Goal: Task Accomplishment & Management: Complete application form

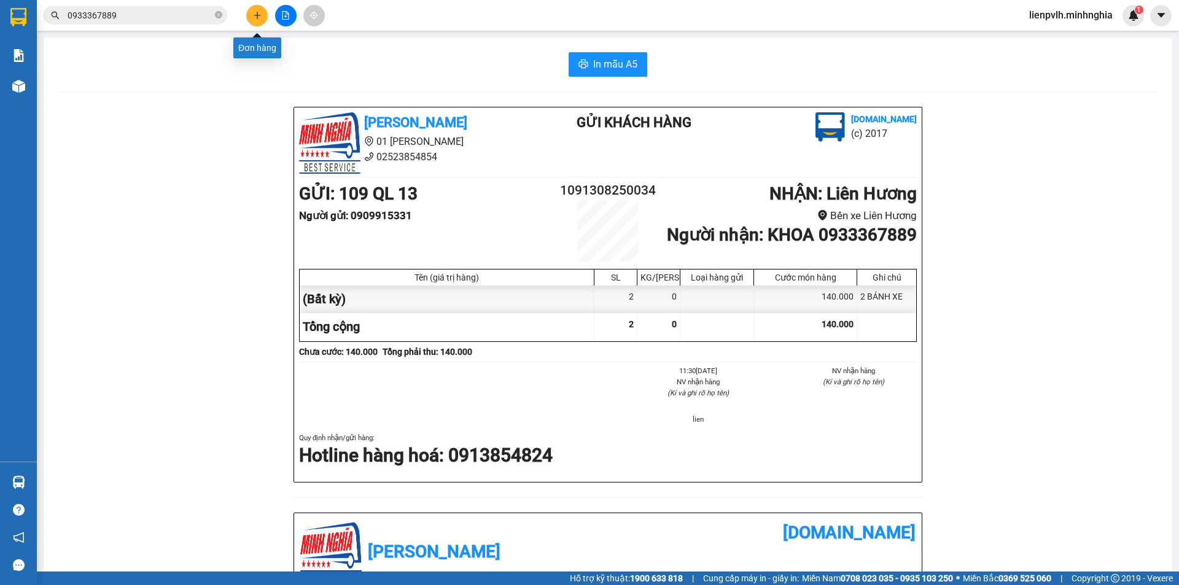
click at [253, 17] on icon "plus" at bounding box center [257, 15] width 9 height 9
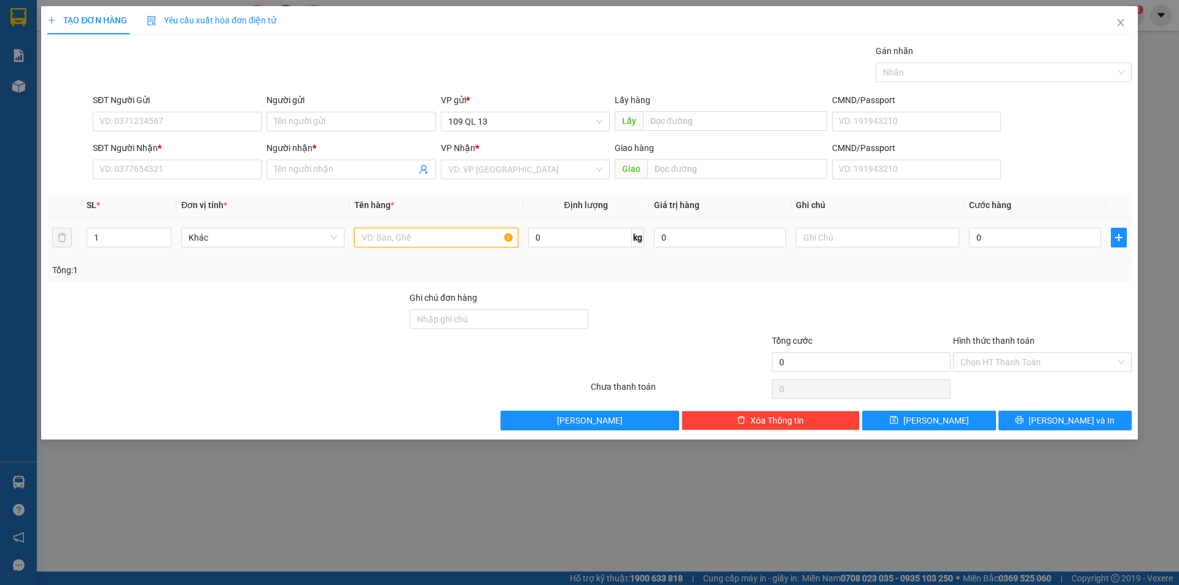
click at [409, 241] on input "text" at bounding box center [435, 238] width 163 height 20
click at [197, 171] on input "SĐT Người Nhận *" at bounding box center [177, 170] width 169 height 20
click at [805, 235] on input "text" at bounding box center [877, 238] width 163 height 20
type input "1TG BTRANG"
click at [219, 168] on input "SĐT Người Nhận *" at bounding box center [177, 170] width 169 height 20
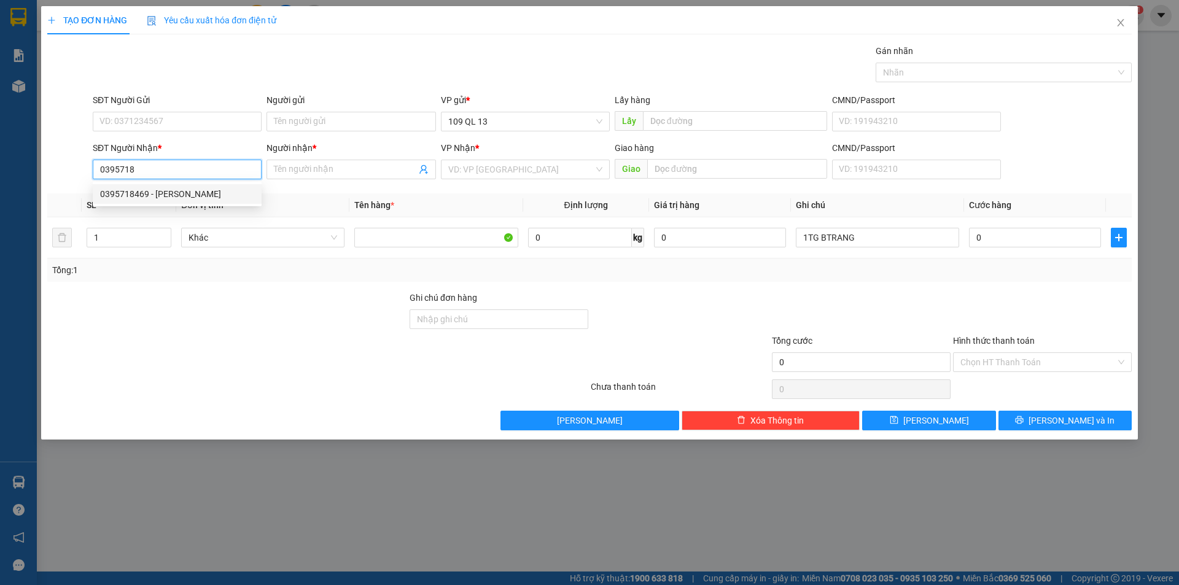
click at [188, 186] on div "0395718469 - [PERSON_NAME]" at bounding box center [177, 194] width 169 height 20
type input "0395718469"
type input "[PERSON_NAME]"
type input "0395718469"
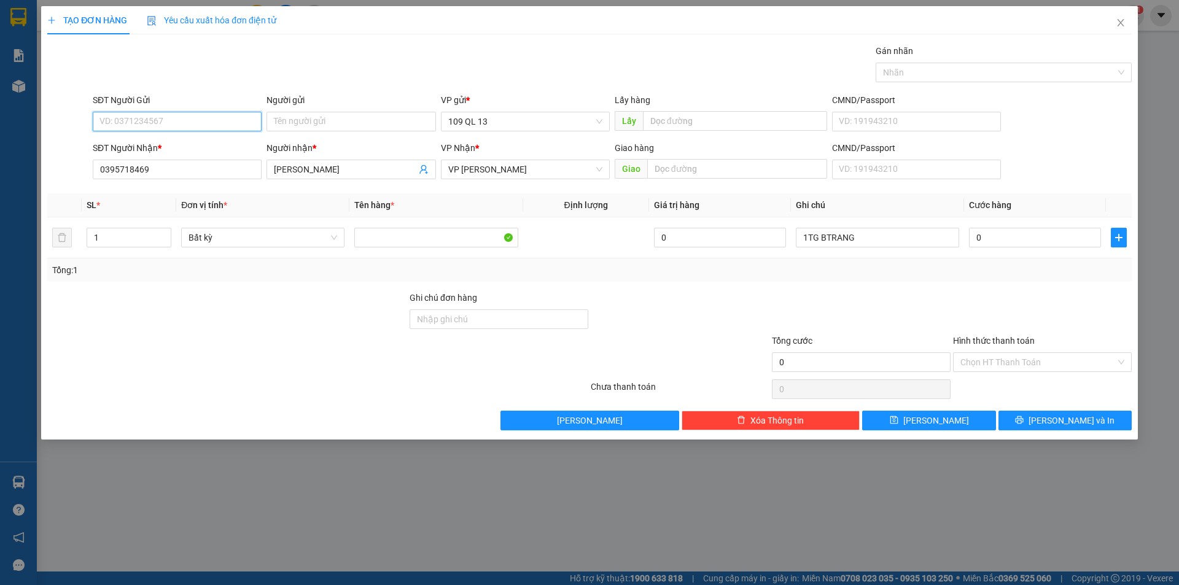
click at [243, 122] on input "SĐT Người Gửi" at bounding box center [177, 122] width 169 height 20
click at [200, 147] on div "0971717702 - BÌNH" at bounding box center [177, 146] width 154 height 14
type input "0971717702"
type input "BÌNH"
click at [200, 147] on div "0971717702 - BÌNH" at bounding box center [177, 146] width 154 height 14
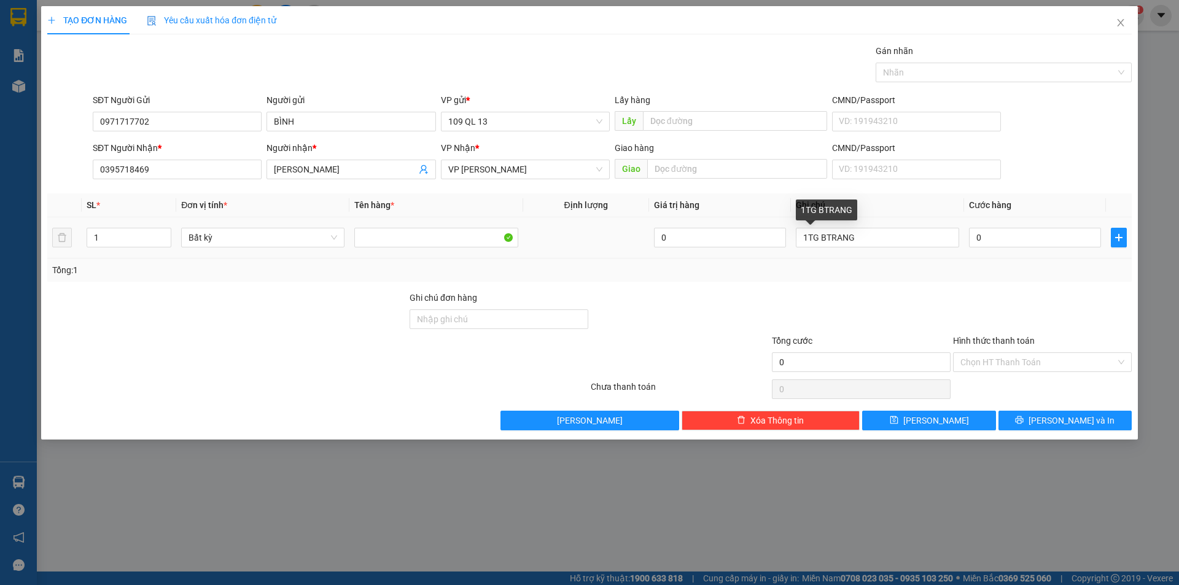
click at [1006, 249] on div "0" at bounding box center [1035, 237] width 132 height 25
click at [1007, 244] on input "0" at bounding box center [1035, 238] width 132 height 20
type input "5"
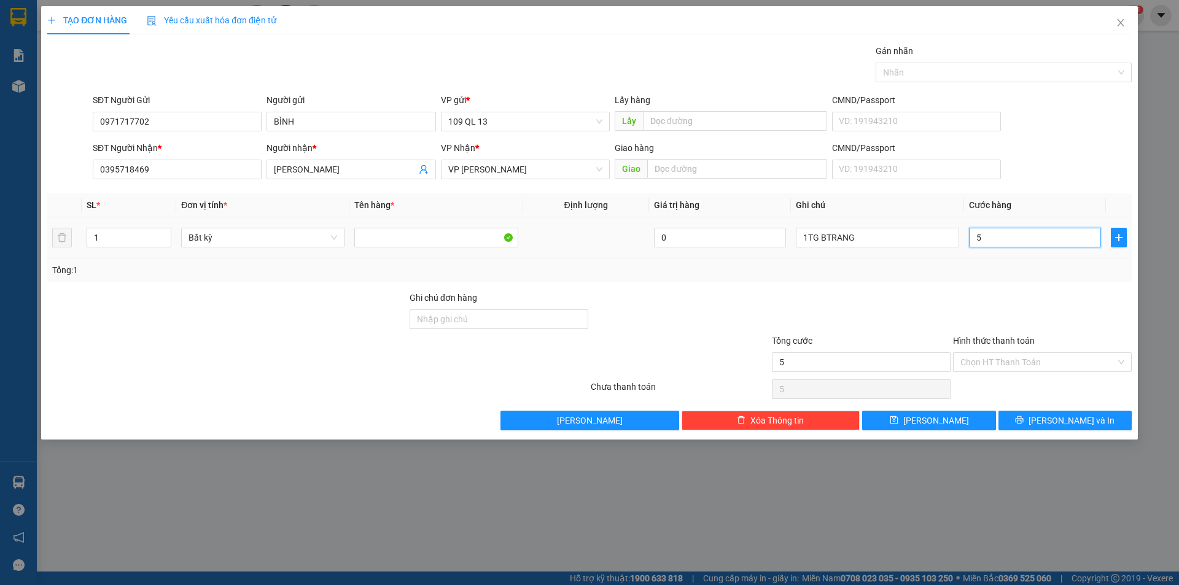
type input "50"
type input "50.000"
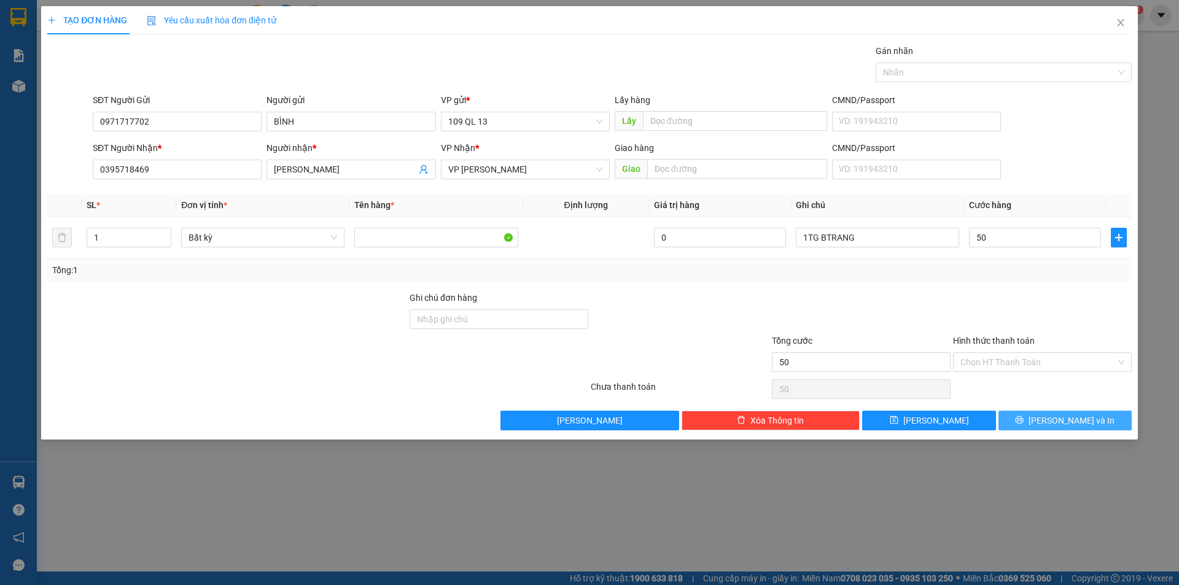
type input "50.000"
click at [1015, 421] on button "[PERSON_NAME] và In" at bounding box center [1064, 421] width 133 height 20
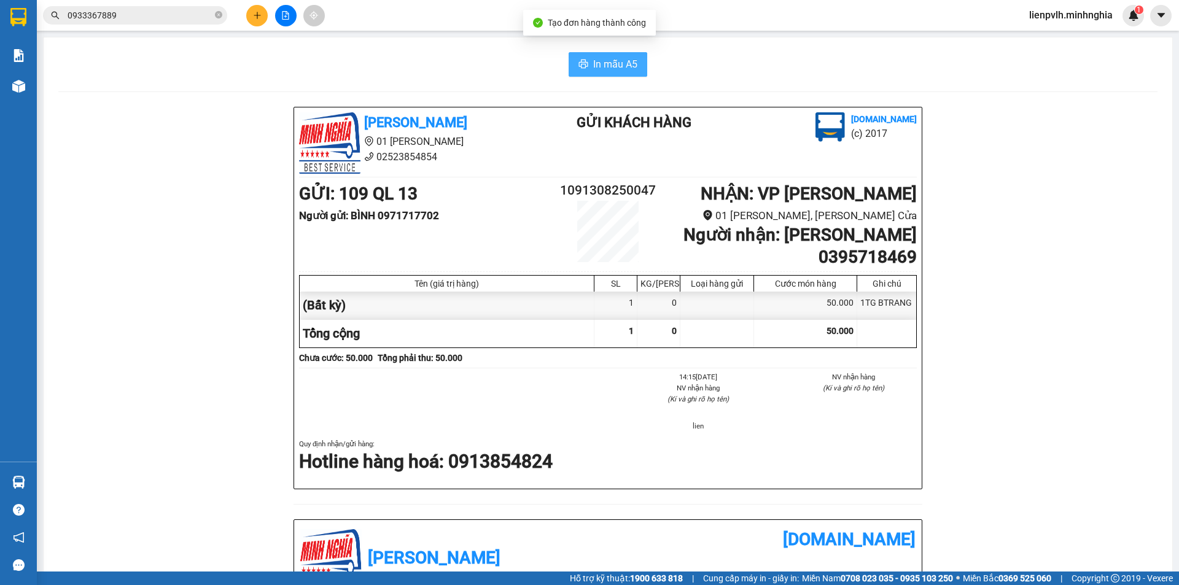
click at [611, 56] on span "In mẫu A5" at bounding box center [615, 63] width 44 height 15
click at [241, 24] on div at bounding box center [285, 15] width 92 height 21
click at [246, 21] on div at bounding box center [285, 15] width 92 height 21
click at [249, 20] on button at bounding box center [256, 15] width 21 height 21
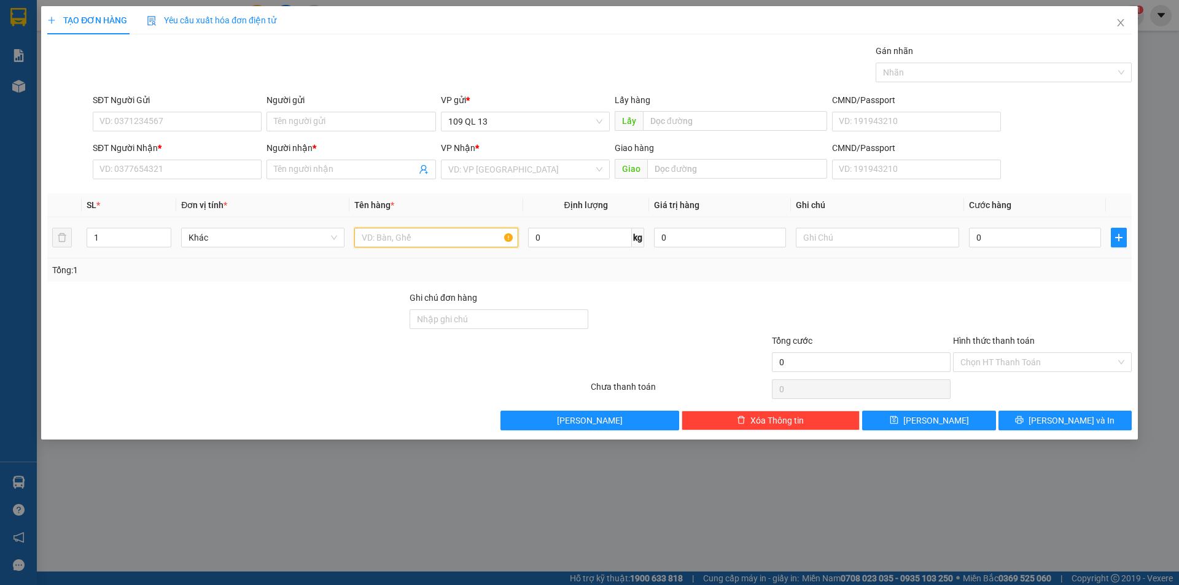
click at [414, 239] on input "text" at bounding box center [435, 238] width 163 height 20
click at [138, 166] on input "SĐT Người Nhận *" at bounding box center [177, 170] width 169 height 20
click at [812, 231] on input "text" at bounding box center [877, 238] width 163 height 20
type input "1 CÁI GHẾ"
click at [993, 227] on div "0" at bounding box center [1035, 237] width 132 height 25
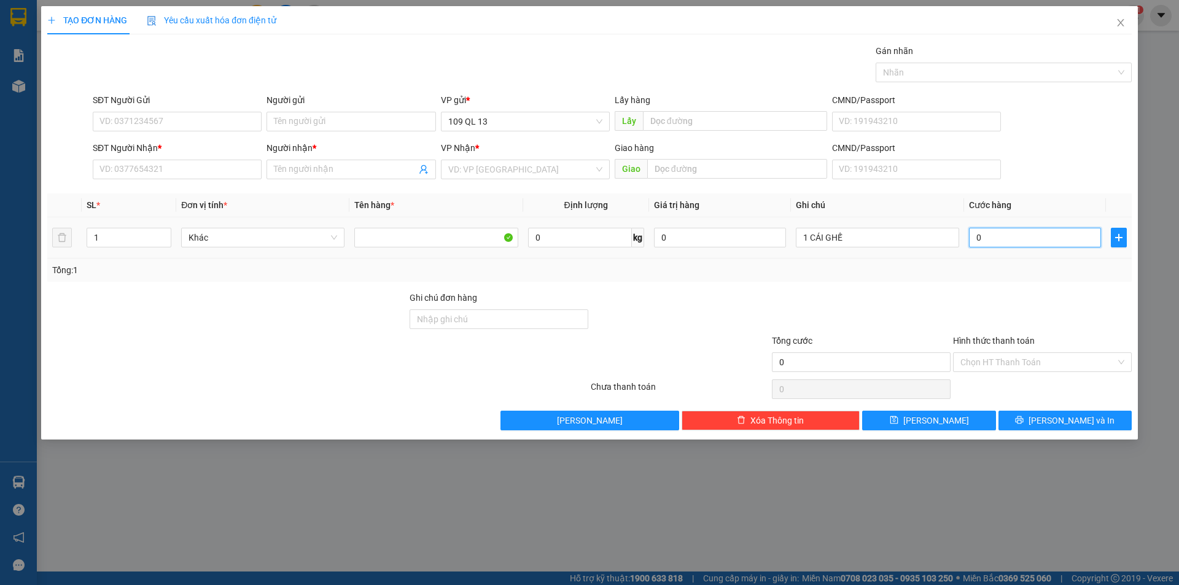
click at [987, 233] on input "0" at bounding box center [1035, 238] width 132 height 20
type input "7"
type input "70"
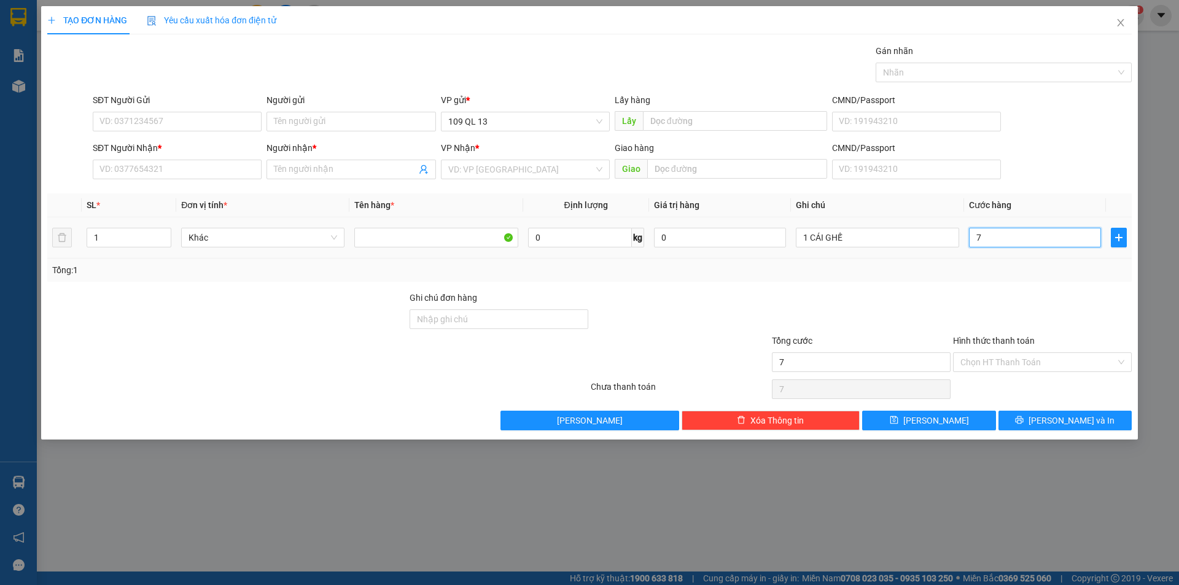
type input "70"
type input "70.000"
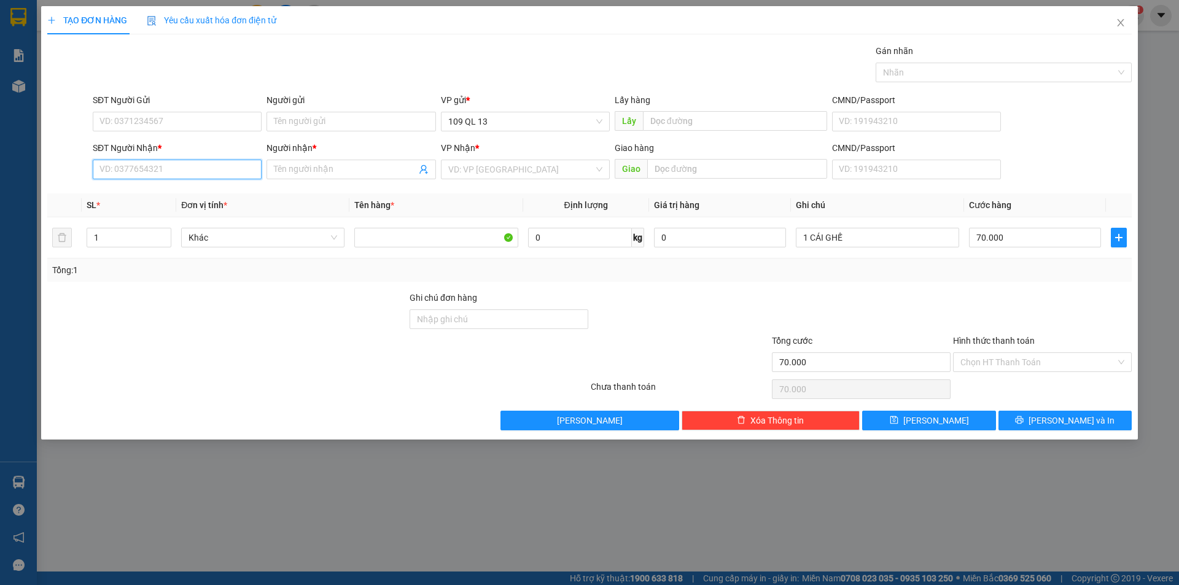
click at [118, 166] on input "SĐT Người Nhận *" at bounding box center [177, 170] width 169 height 20
type input "0938056555"
click at [338, 159] on div "Người nhận *" at bounding box center [350, 150] width 169 height 18
click at [330, 175] on input "Người nhận *" at bounding box center [345, 170] width 142 height 14
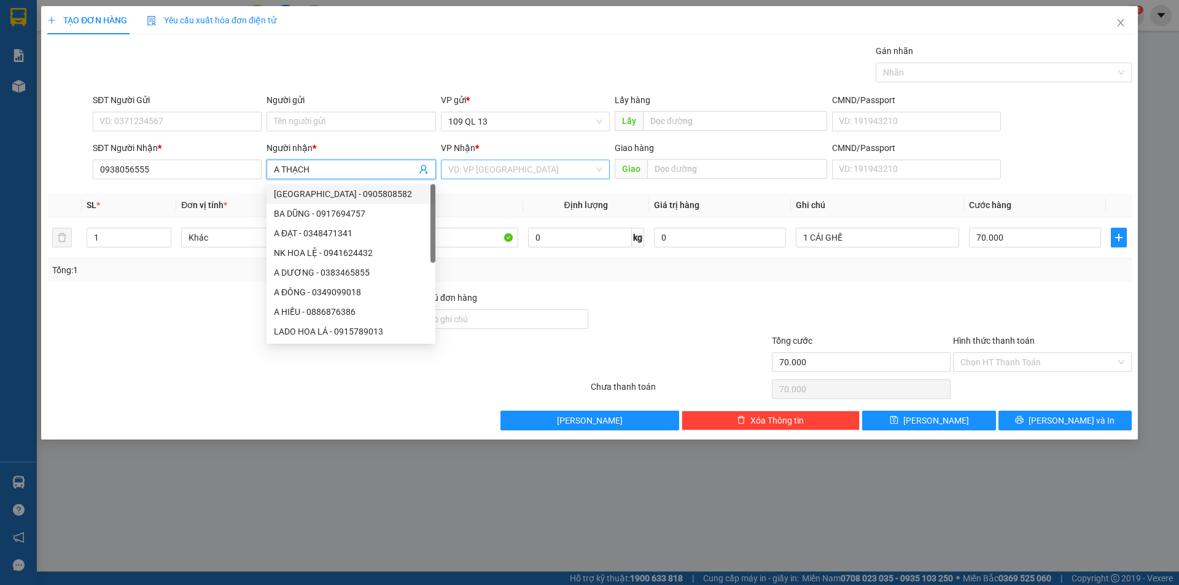
type input "A THẠCH"
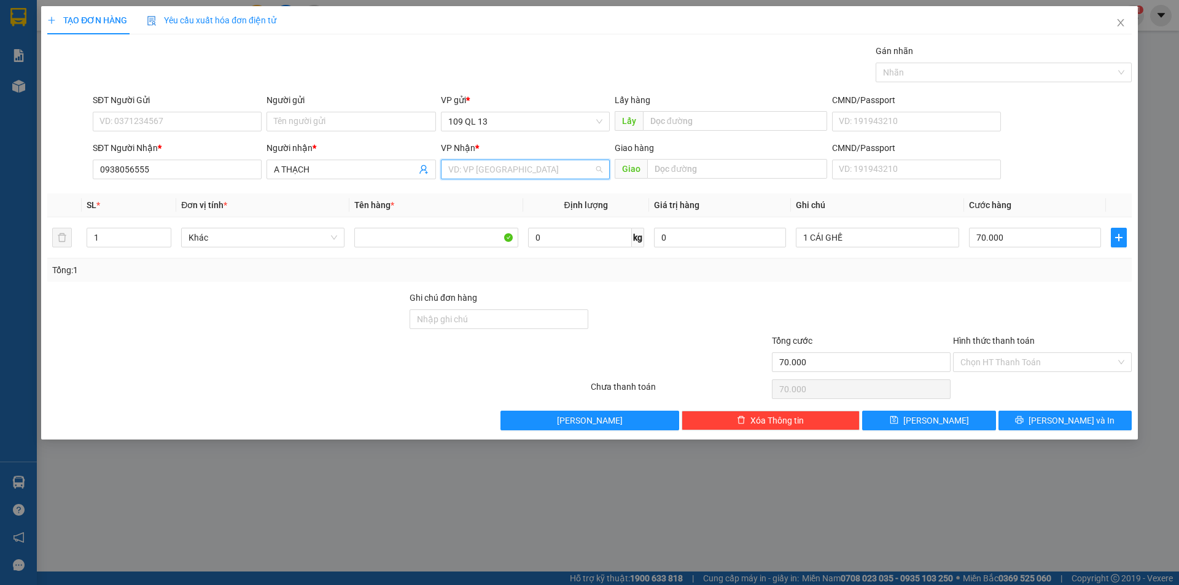
click at [481, 169] on input "search" at bounding box center [521, 169] width 146 height 18
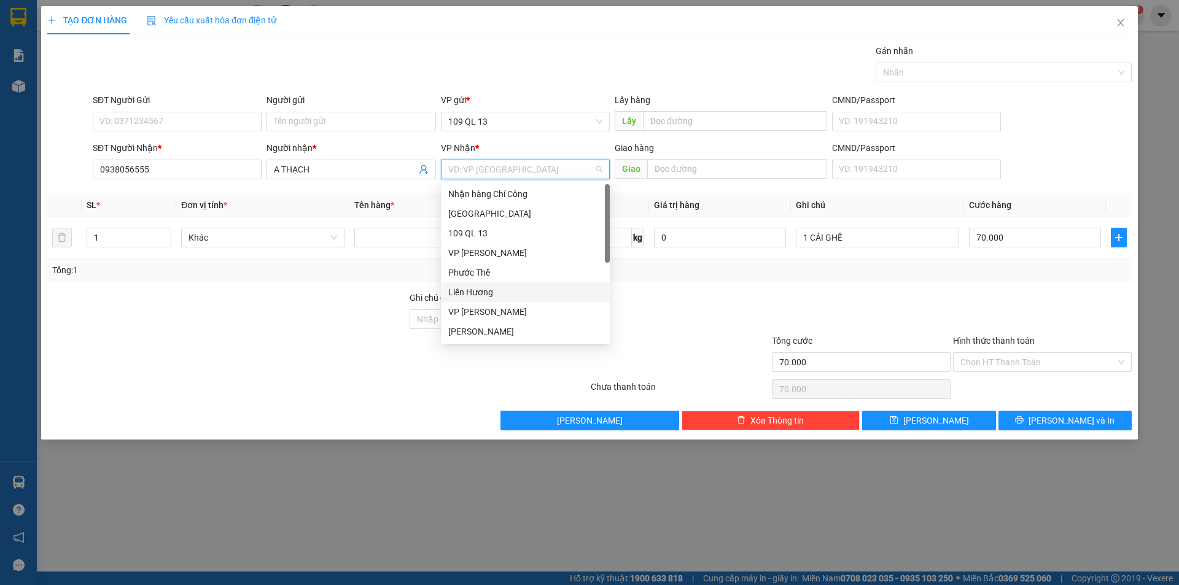
click at [500, 289] on div "Liên Hương" at bounding box center [525, 292] width 154 height 14
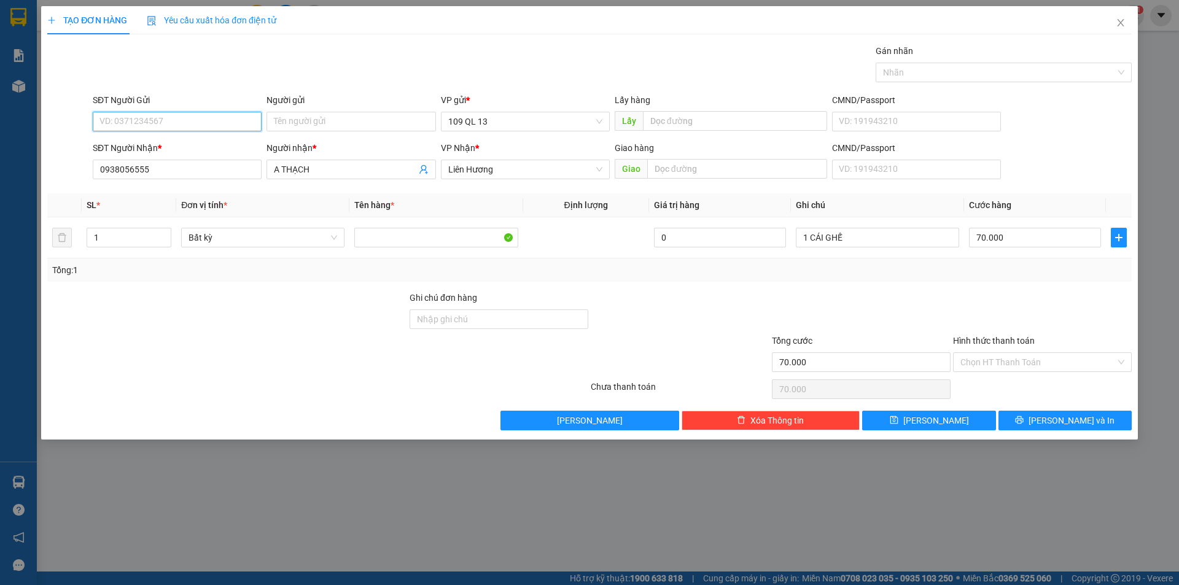
click at [225, 119] on input "SĐT Người Gửi" at bounding box center [177, 122] width 169 height 20
type input "0903061183"
drag, startPoint x: 1068, startPoint y: 364, endPoint x: 1059, endPoint y: 373, distance: 12.2
click at [1067, 364] on input "Hình thức thanh toán" at bounding box center [1037, 362] width 155 height 18
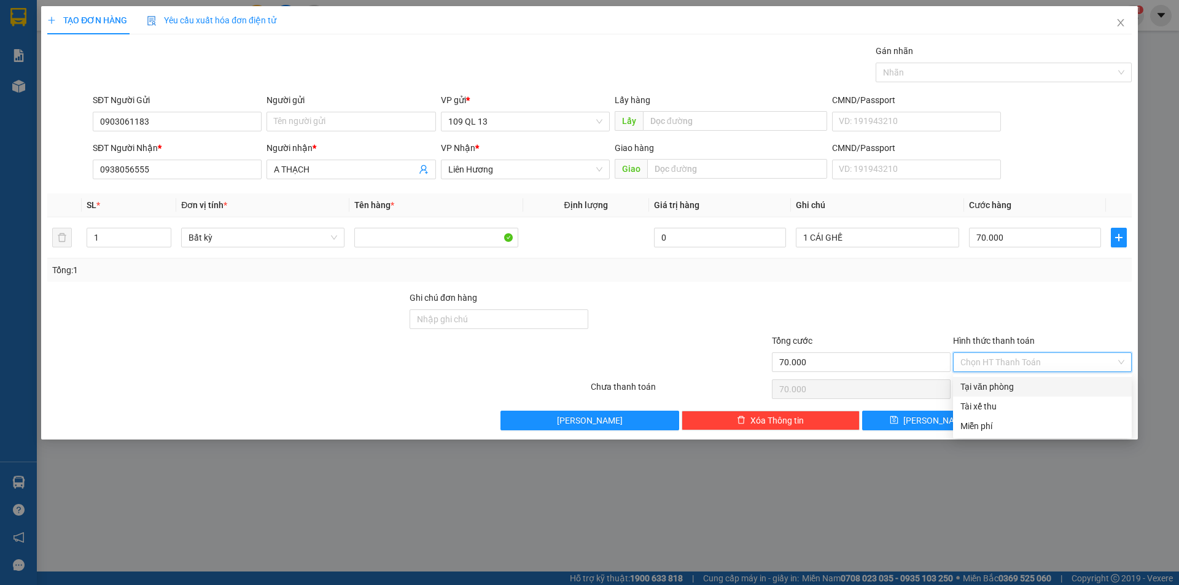
click at [1043, 386] on div "Tại văn phòng" at bounding box center [1042, 387] width 164 height 14
type input "0"
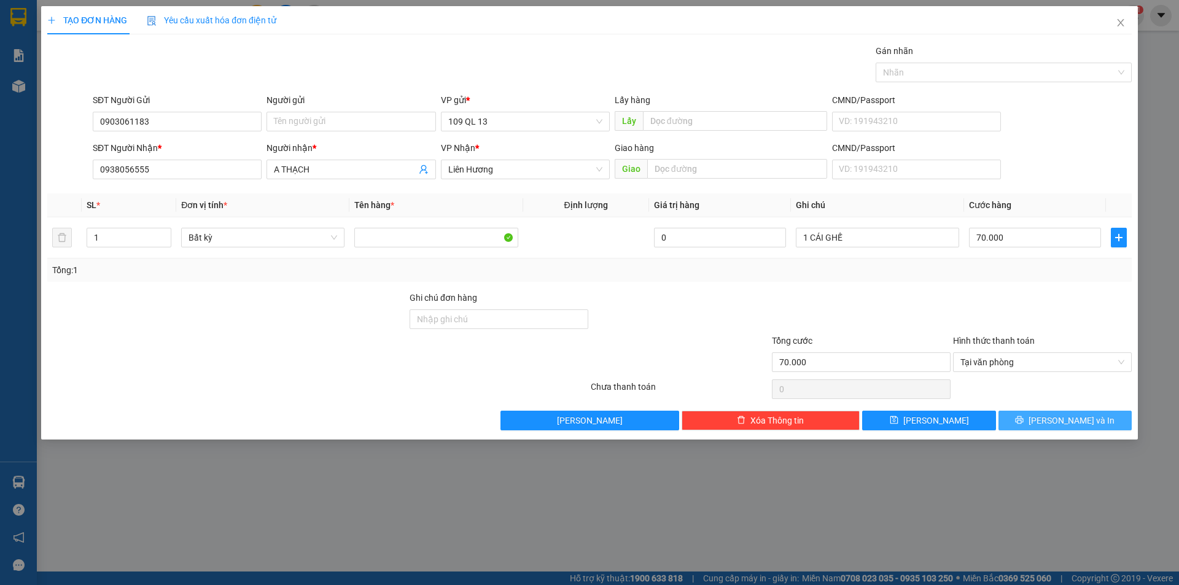
drag, startPoint x: 1063, startPoint y: 423, endPoint x: 950, endPoint y: 374, distance: 123.2
click at [1063, 424] on span "[PERSON_NAME] và In" at bounding box center [1071, 421] width 86 height 14
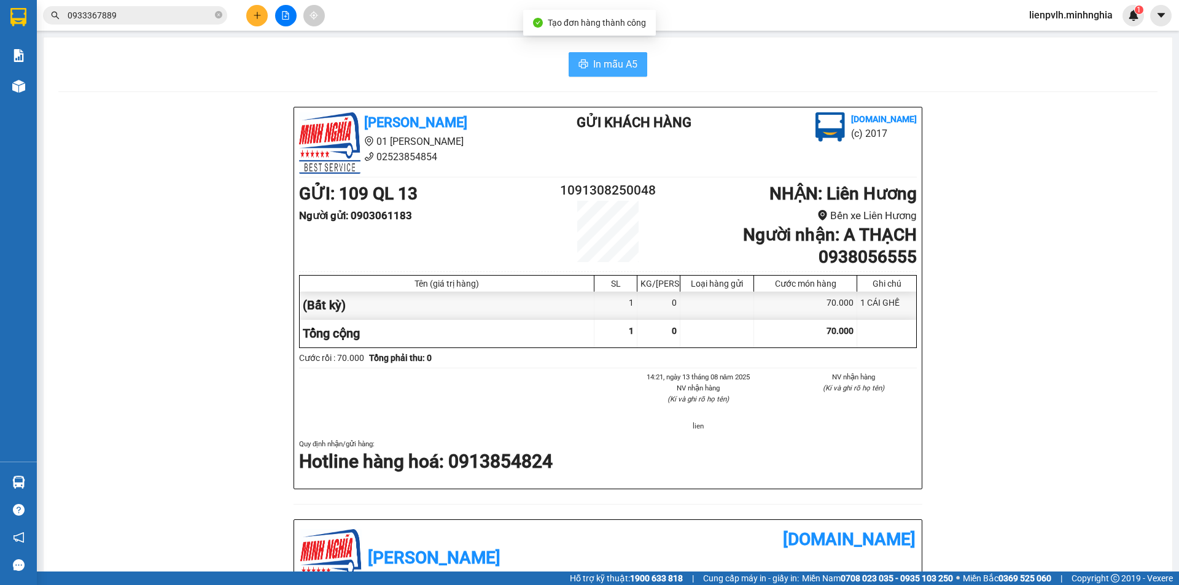
click at [602, 62] on span "In mẫu A5" at bounding box center [615, 63] width 44 height 15
click at [258, 17] on icon "plus" at bounding box center [257, 15] width 9 height 9
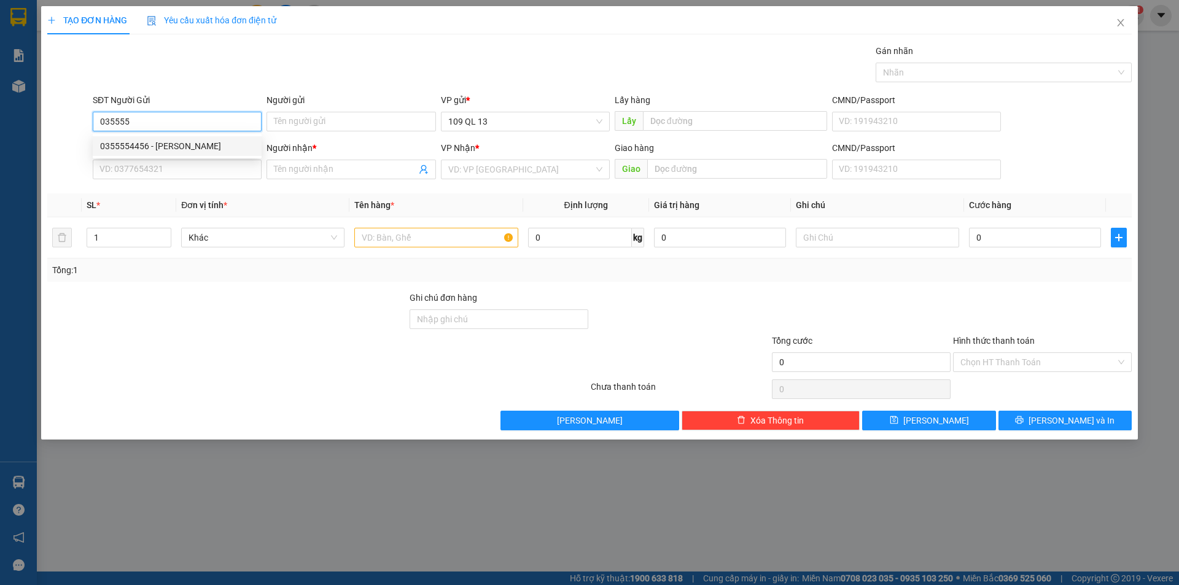
click at [188, 145] on div "0355554456 - [PERSON_NAME]" at bounding box center [177, 146] width 154 height 14
type input "0355554456"
type input "[PERSON_NAME]"
type input "0988340770"
type input "DŨNG"
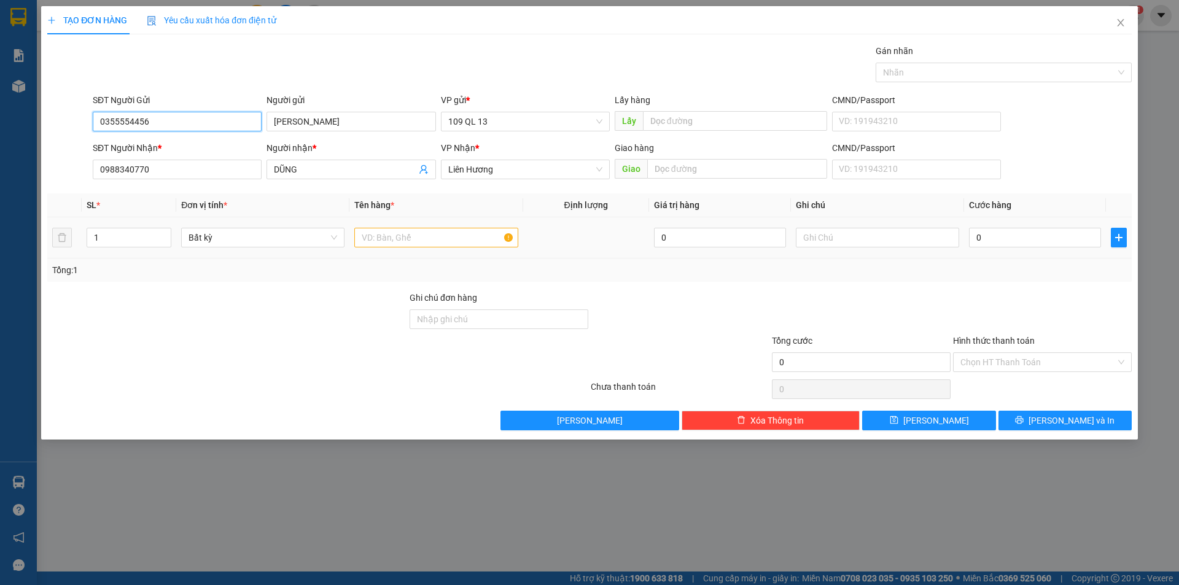
type input "0355554456"
click at [464, 241] on input "text" at bounding box center [435, 238] width 163 height 20
type input "2"
click at [165, 231] on span "up" at bounding box center [164, 234] width 7 height 7
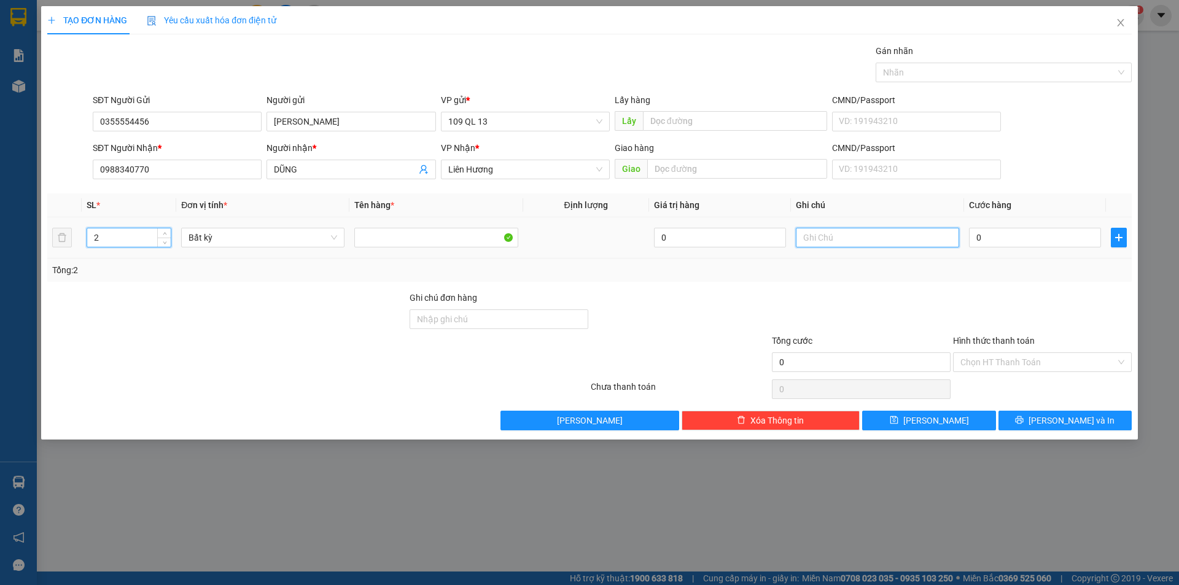
click at [801, 238] on input "text" at bounding box center [877, 238] width 163 height 20
type input "1TG +1 CỤC TRẮNG LK"
click at [1003, 230] on input "0" at bounding box center [1035, 238] width 132 height 20
type input "8"
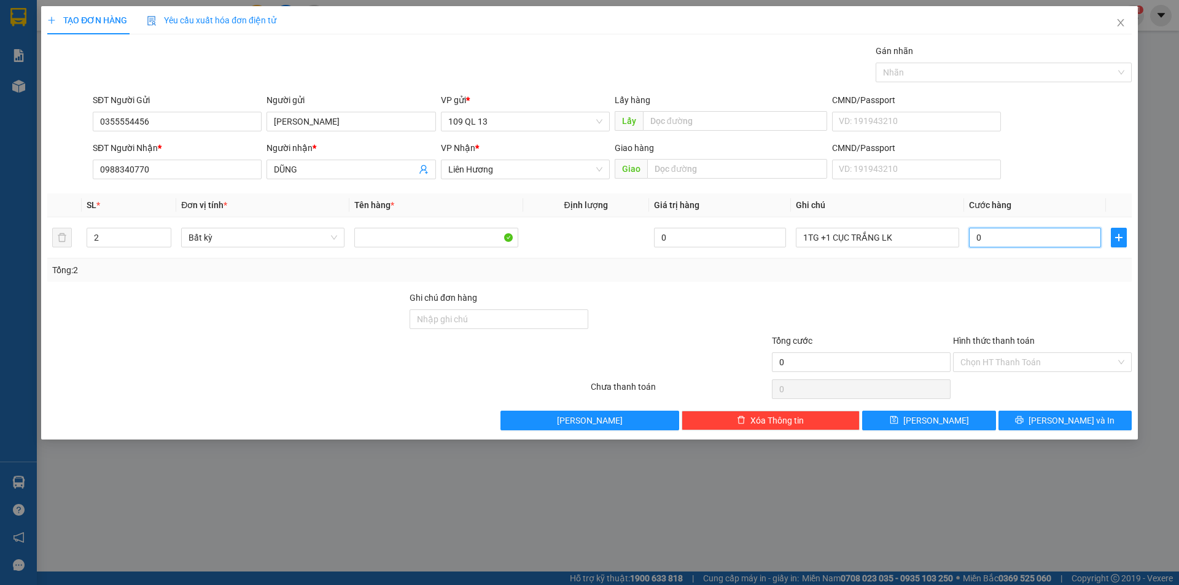
type input "8"
type input "80"
type input "80.000"
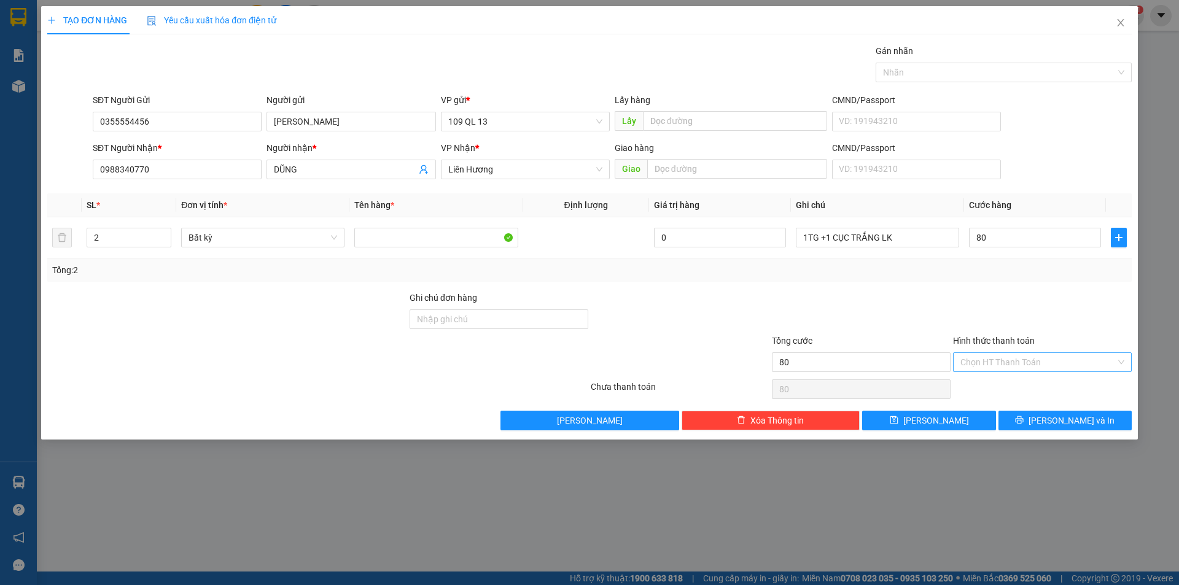
type input "80.000"
click at [967, 362] on input "Hình thức thanh toán" at bounding box center [1037, 362] width 155 height 18
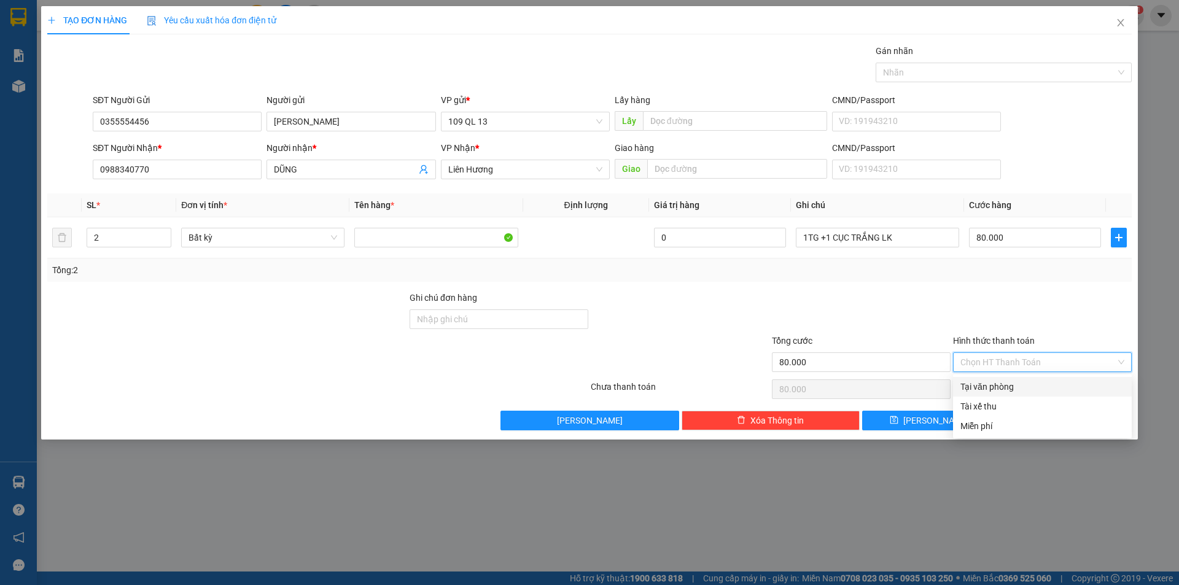
click at [974, 378] on div "Tại văn phòng" at bounding box center [1042, 387] width 179 height 20
type input "0"
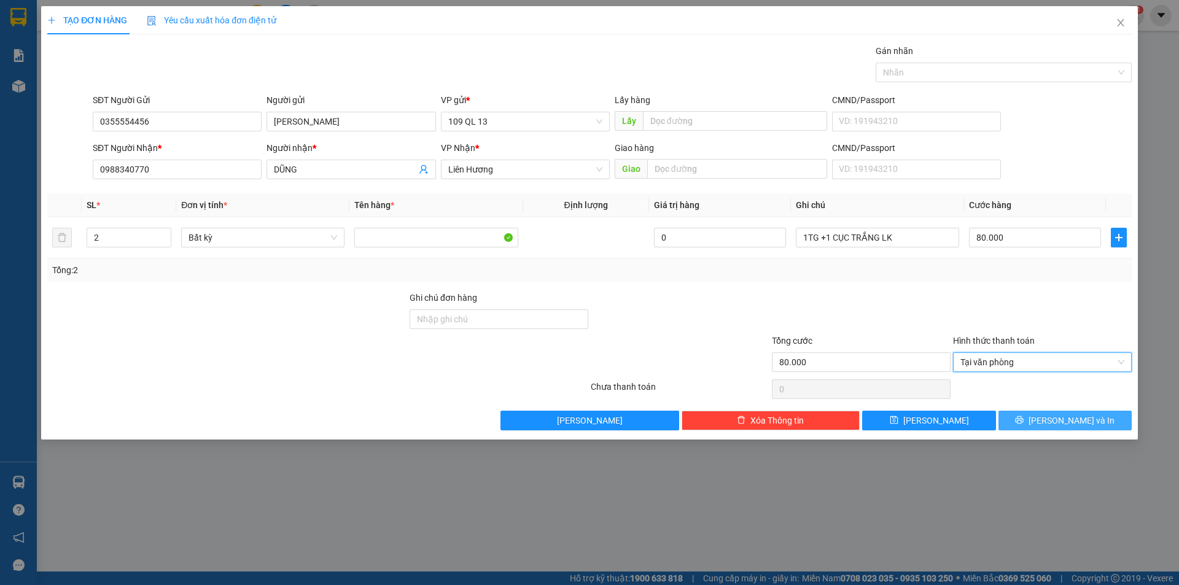
drag, startPoint x: 1012, startPoint y: 412, endPoint x: 1004, endPoint y: 412, distance: 8.0
click at [1013, 412] on button "[PERSON_NAME] và In" at bounding box center [1064, 421] width 133 height 20
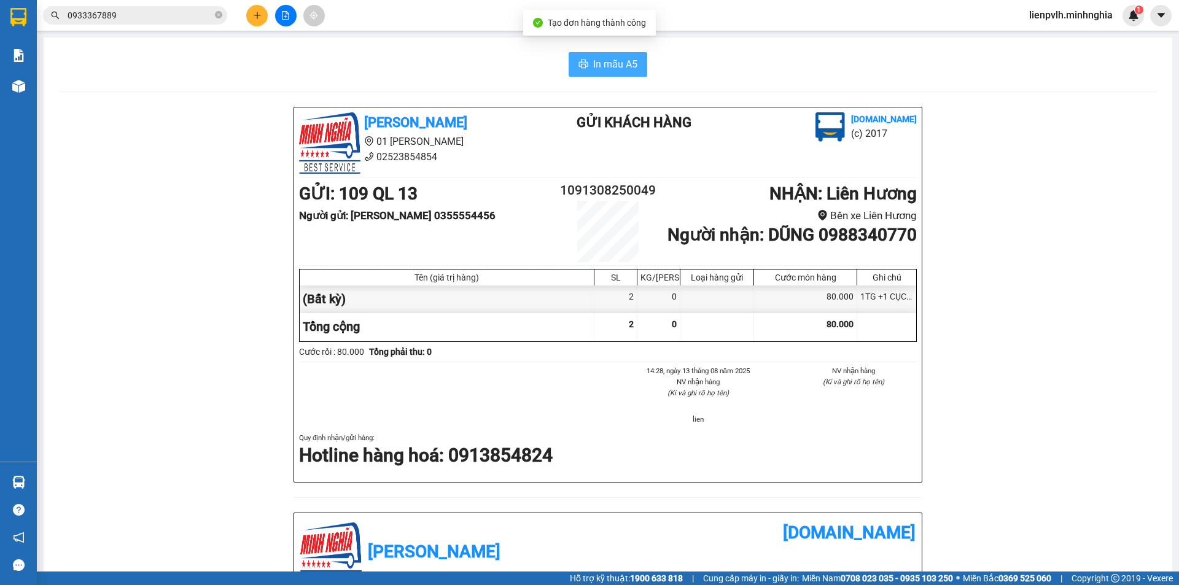
click at [600, 67] on span "In mẫu A5" at bounding box center [615, 63] width 44 height 15
click at [258, 19] on icon "plus" at bounding box center [257, 15] width 9 height 9
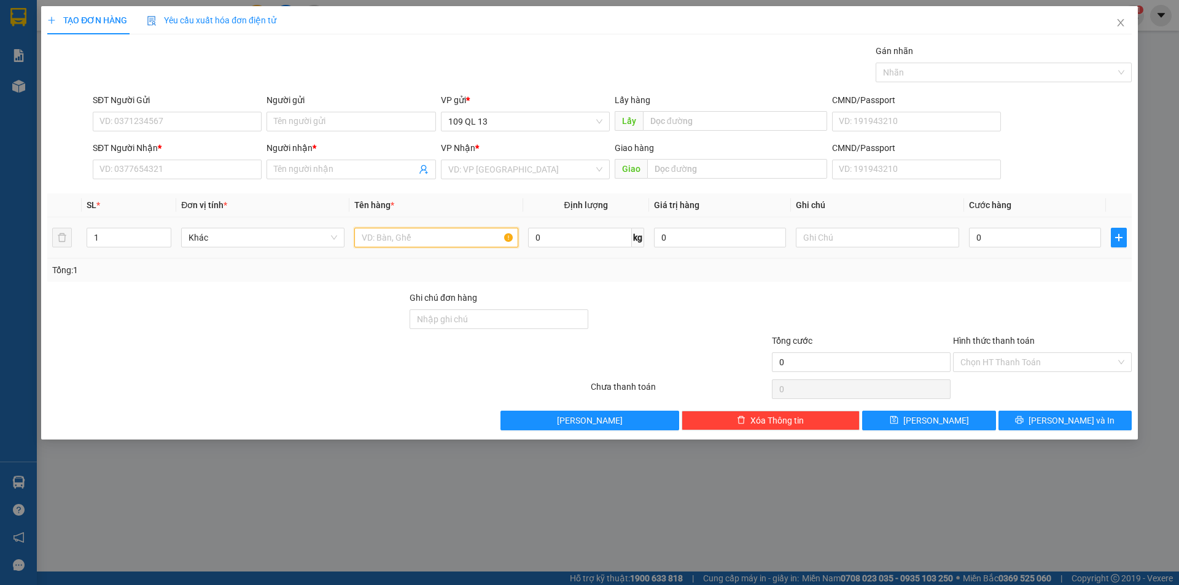
click at [362, 237] on input "text" at bounding box center [435, 238] width 163 height 20
click at [195, 168] on input "SĐT Người Nhận *" at bounding box center [177, 170] width 169 height 20
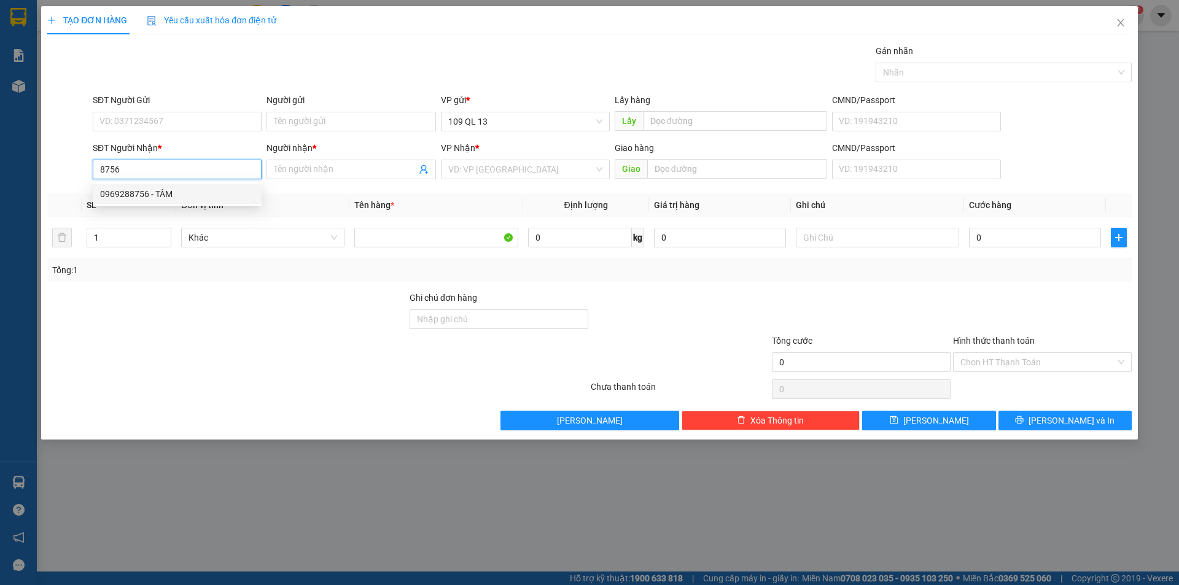
click at [106, 192] on div "0969288756 - TÂM" at bounding box center [177, 194] width 154 height 14
type input "0969288756"
type input "TÂM"
type input "0969288756"
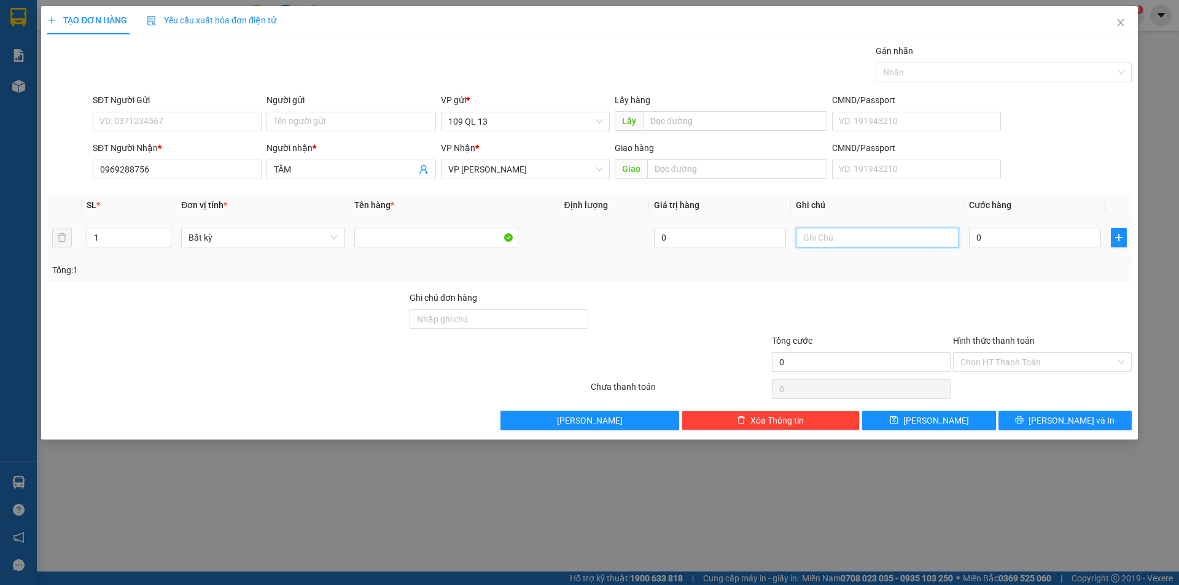
click at [825, 232] on input "text" at bounding box center [877, 238] width 163 height 20
type input "1 CỤC ĐEN QÁO"
click at [994, 240] on input "0" at bounding box center [1035, 238] width 132 height 20
type input "6"
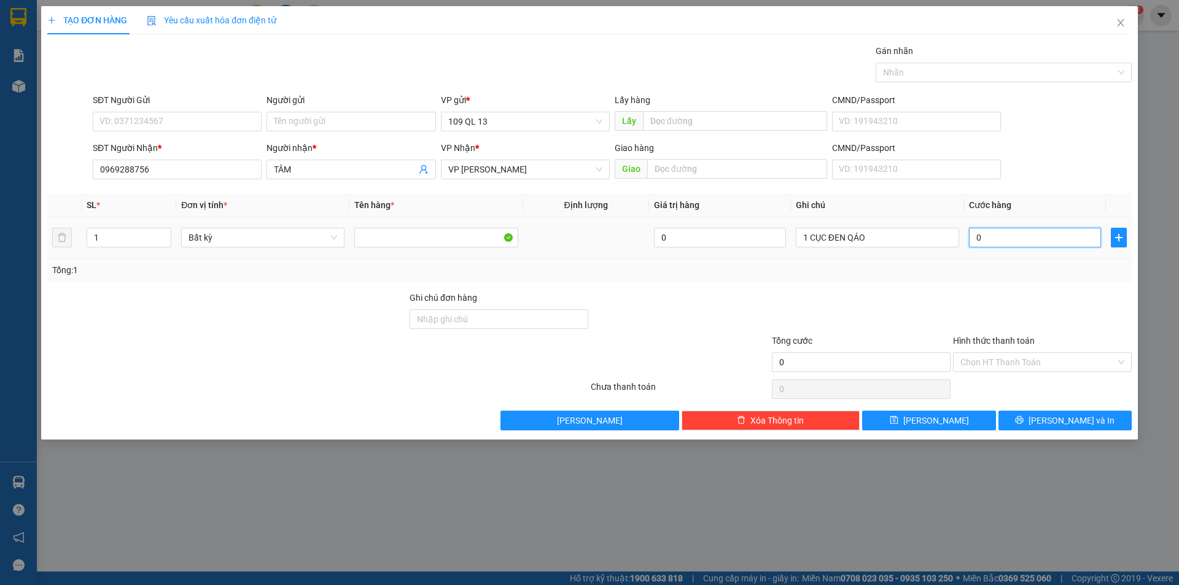
type input "6"
type input "60"
click at [1054, 412] on button "[PERSON_NAME] và In" at bounding box center [1064, 421] width 133 height 20
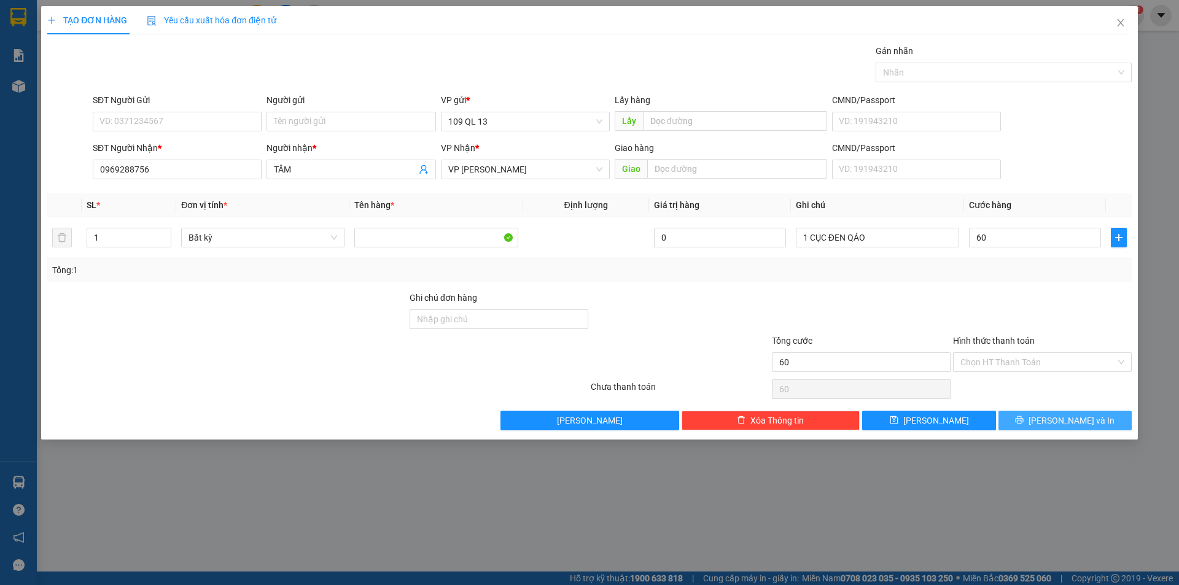
type input "60.000"
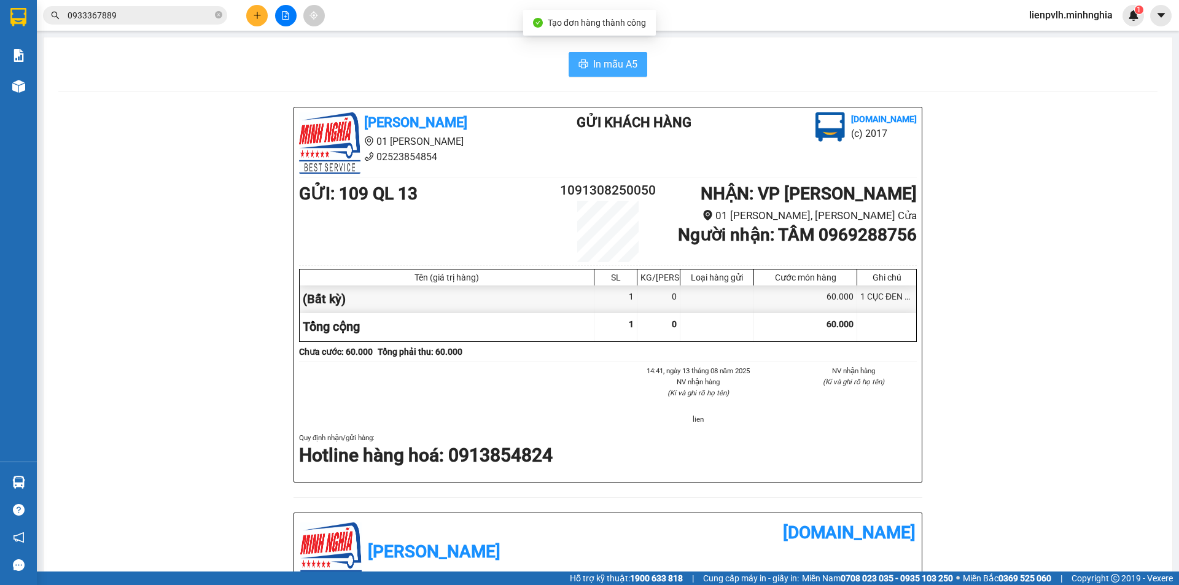
click at [593, 61] on span "In mẫu A5" at bounding box center [615, 63] width 44 height 15
click at [215, 16] on icon "close-circle" at bounding box center [218, 14] width 7 height 7
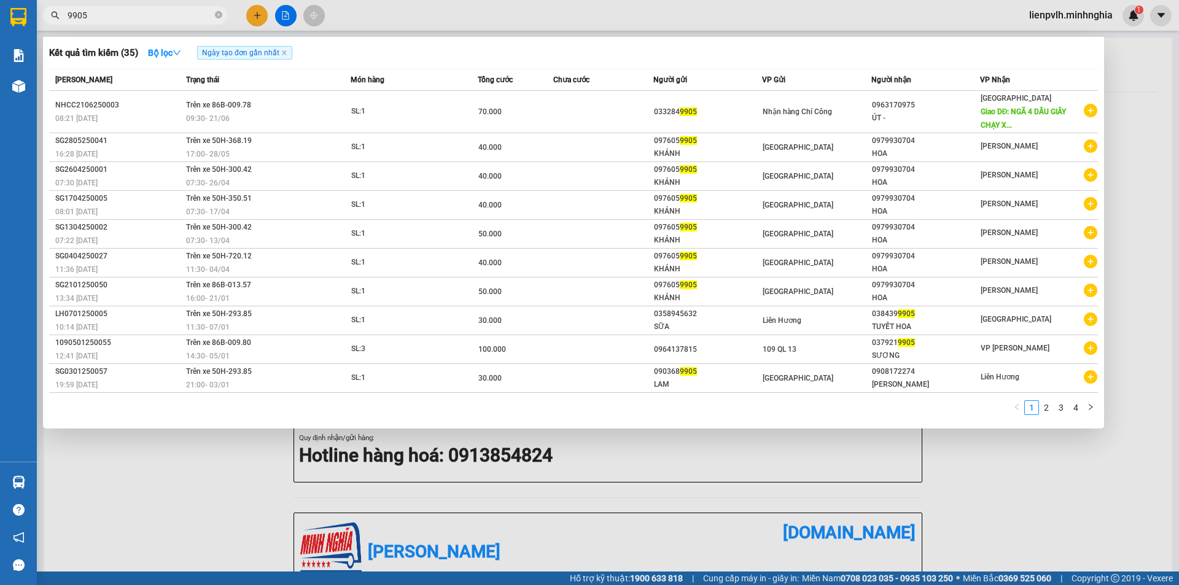
type input "9905"
drag, startPoint x: 390, startPoint y: 9, endPoint x: 279, endPoint y: 19, distance: 111.6
click at [390, 9] on div at bounding box center [589, 292] width 1179 height 585
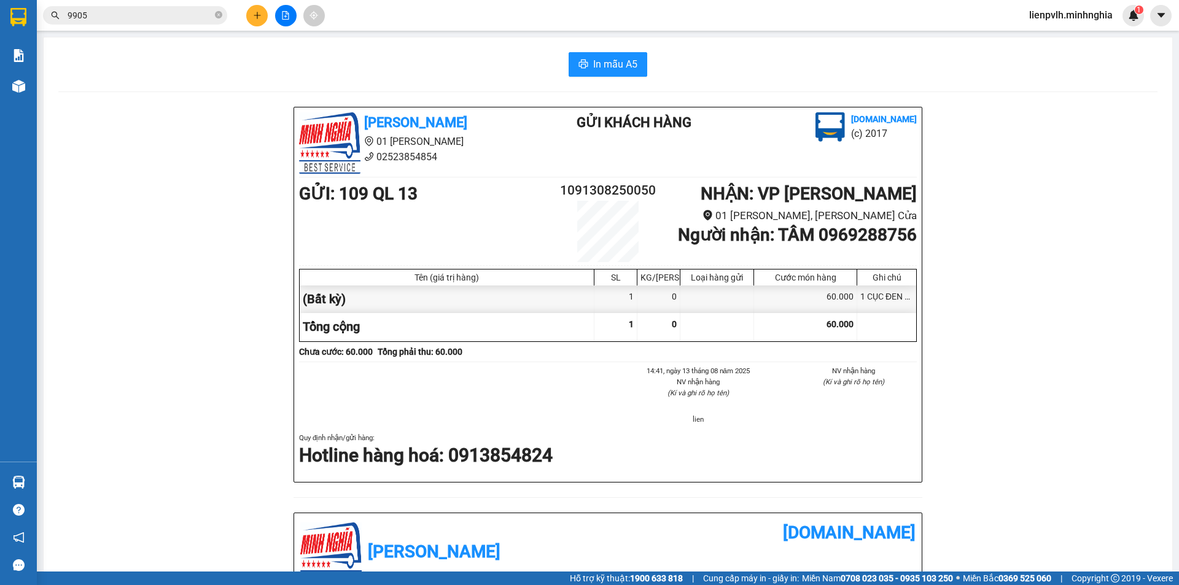
click at [278, 12] on button at bounding box center [285, 15] width 21 height 21
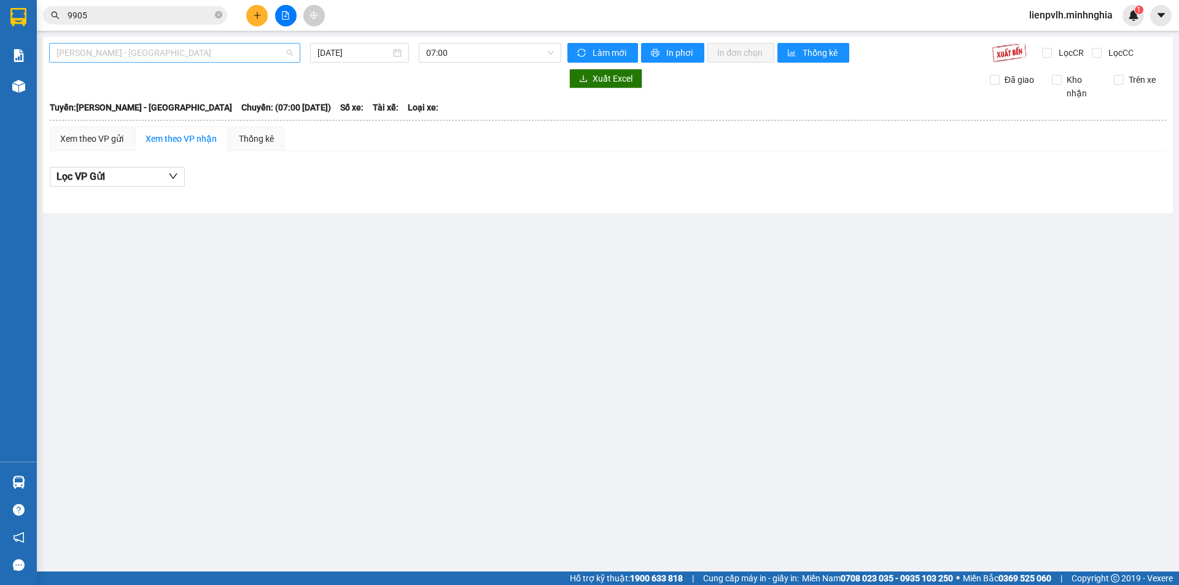
drag, startPoint x: 200, startPoint y: 55, endPoint x: 142, endPoint y: 115, distance: 83.4
click at [199, 55] on span "[PERSON_NAME] - [GEOGRAPHIC_DATA]" at bounding box center [174, 53] width 236 height 18
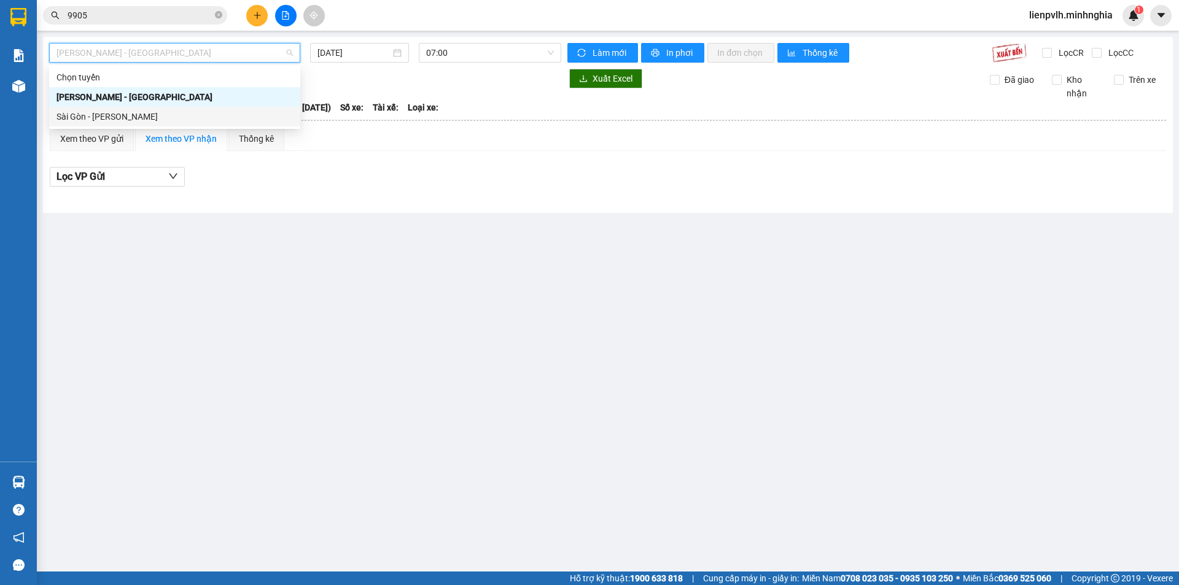
click at [135, 120] on div "Sài Gòn - [PERSON_NAME]" at bounding box center [174, 117] width 236 height 14
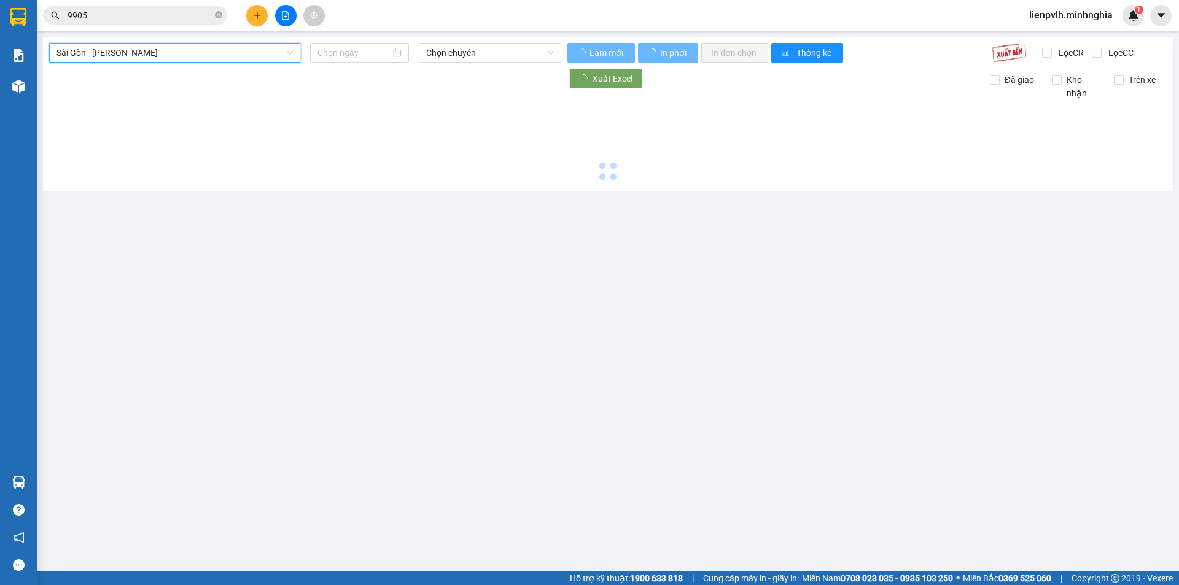
type input "[DATE]"
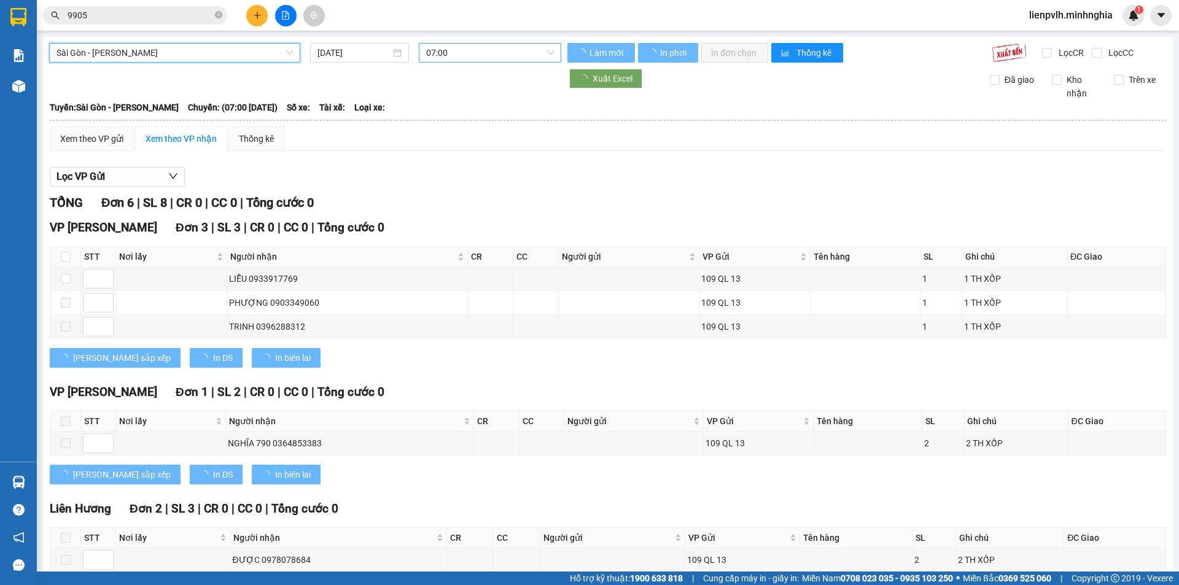
click at [478, 54] on span "07:00" at bounding box center [490, 53] width 128 height 18
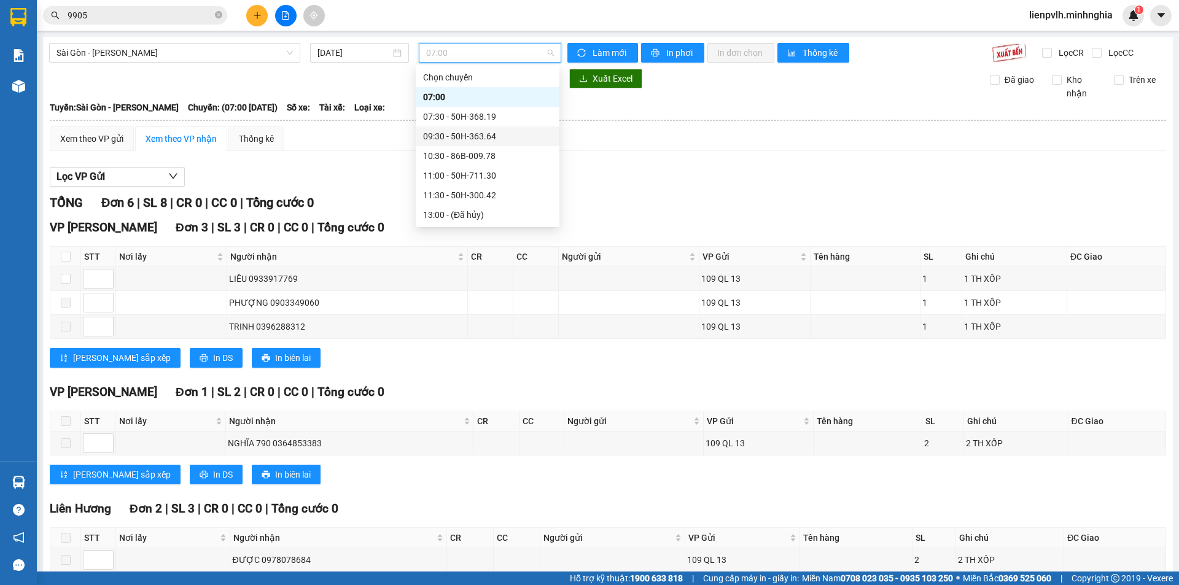
click at [458, 141] on div "09:30 - 50H-363.64" at bounding box center [487, 137] width 129 height 14
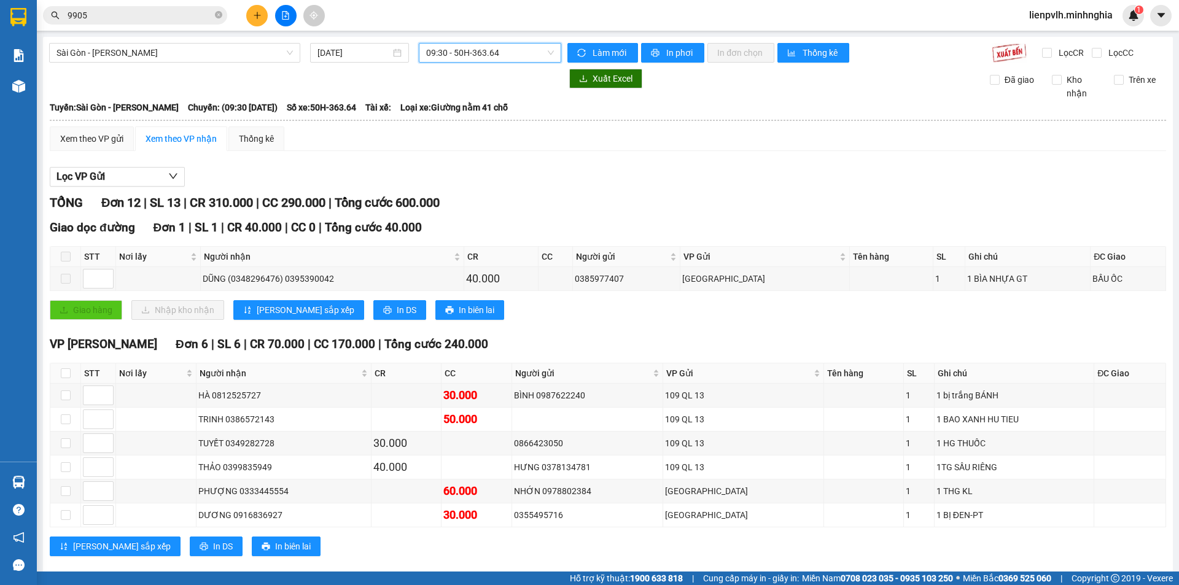
click at [257, 15] on icon "plus" at bounding box center [257, 15] width 9 height 9
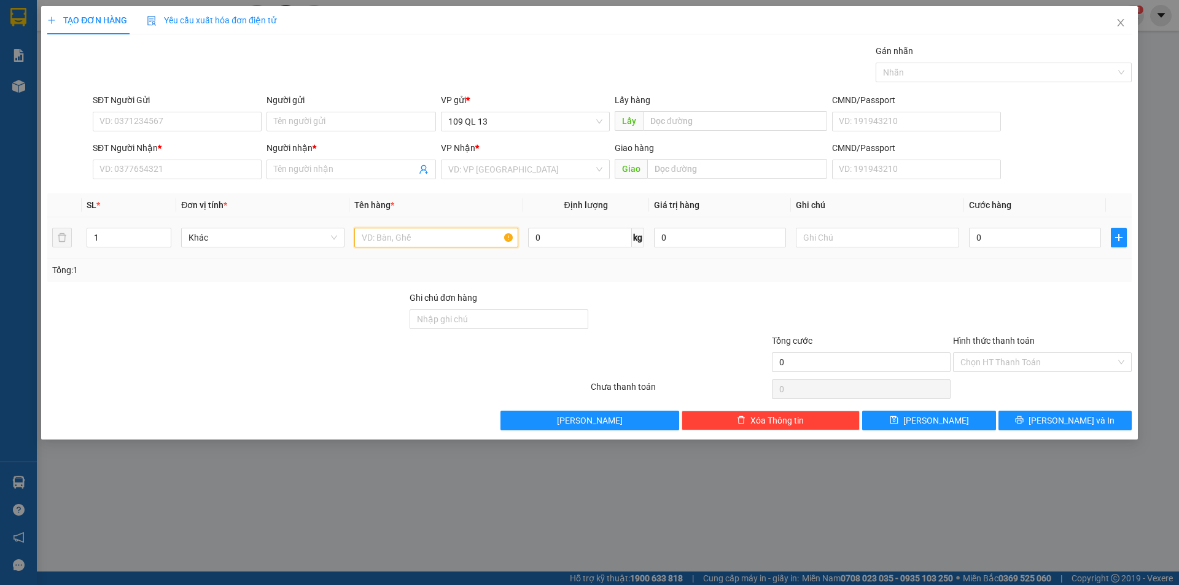
click at [478, 236] on input "text" at bounding box center [435, 238] width 163 height 20
type input "2"
click at [161, 228] on span "Increase Value" at bounding box center [164, 233] width 14 height 11
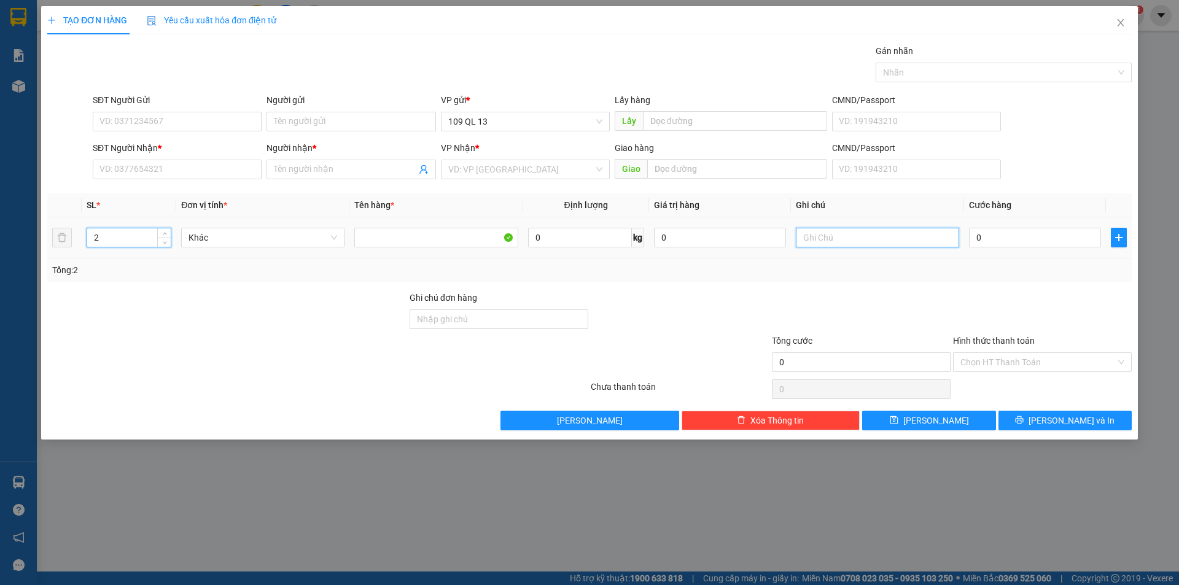
click at [816, 236] on input "text" at bounding box center [877, 238] width 163 height 20
type input "2 CỤC ĐEN QÁO"
click at [1011, 238] on input "0" at bounding box center [1035, 238] width 132 height 20
type input "1"
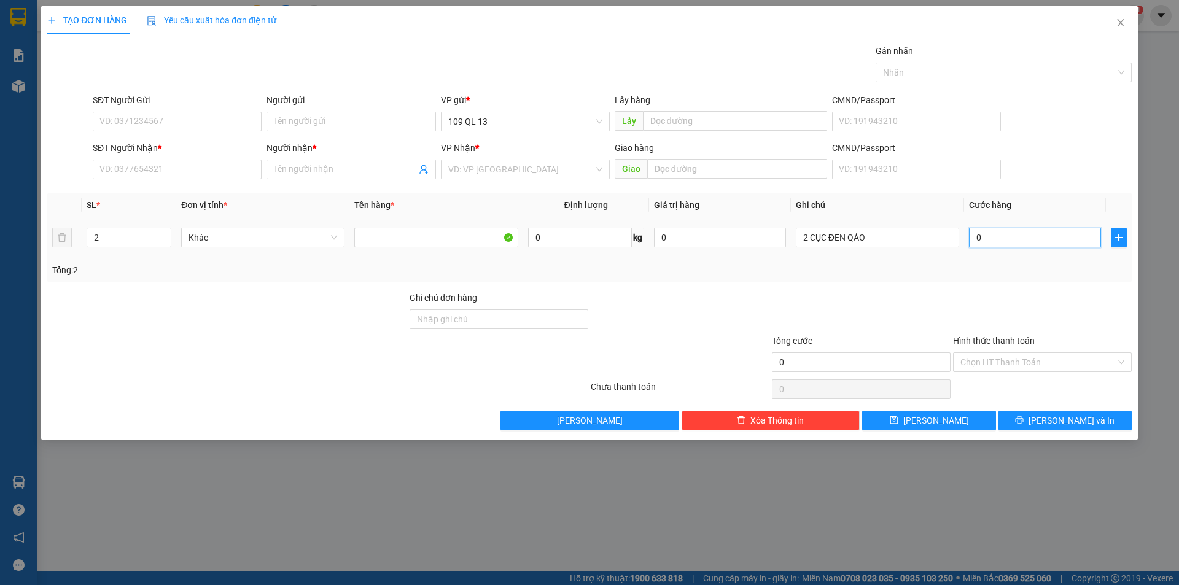
type input "1"
type input "12"
type input "120"
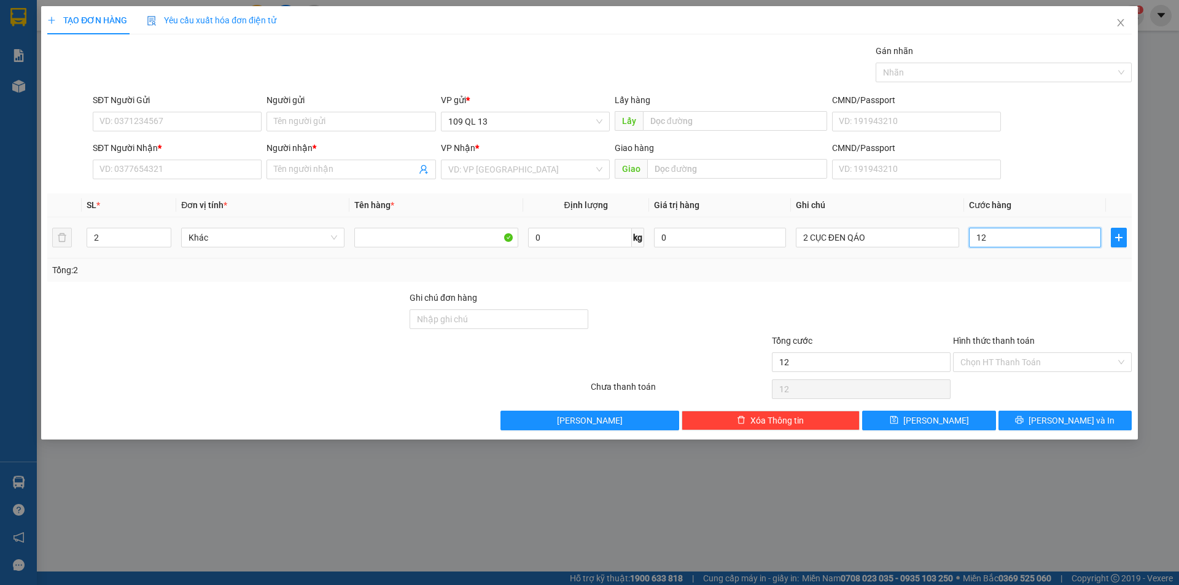
type input "120"
type input "120.000"
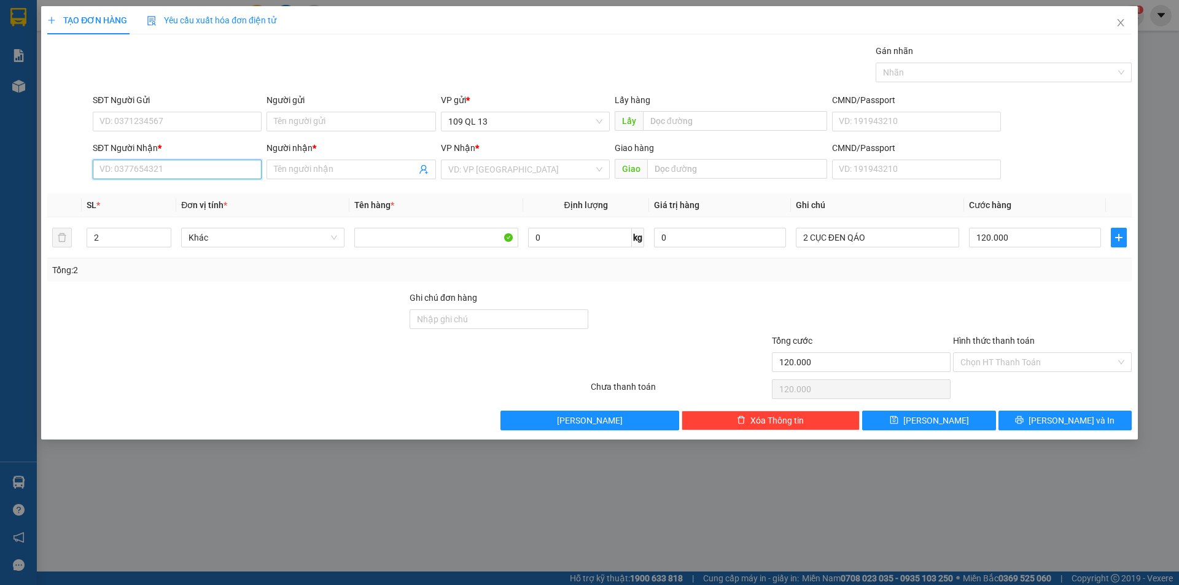
click at [241, 160] on input "SĐT Người Nhận *" at bounding box center [177, 170] width 169 height 20
click at [228, 162] on input "SĐT Người Nhận *" at bounding box center [177, 170] width 169 height 20
click at [160, 191] on div "0336303330 - TRANG" at bounding box center [177, 194] width 154 height 14
type input "0336303330"
type input "TRANG"
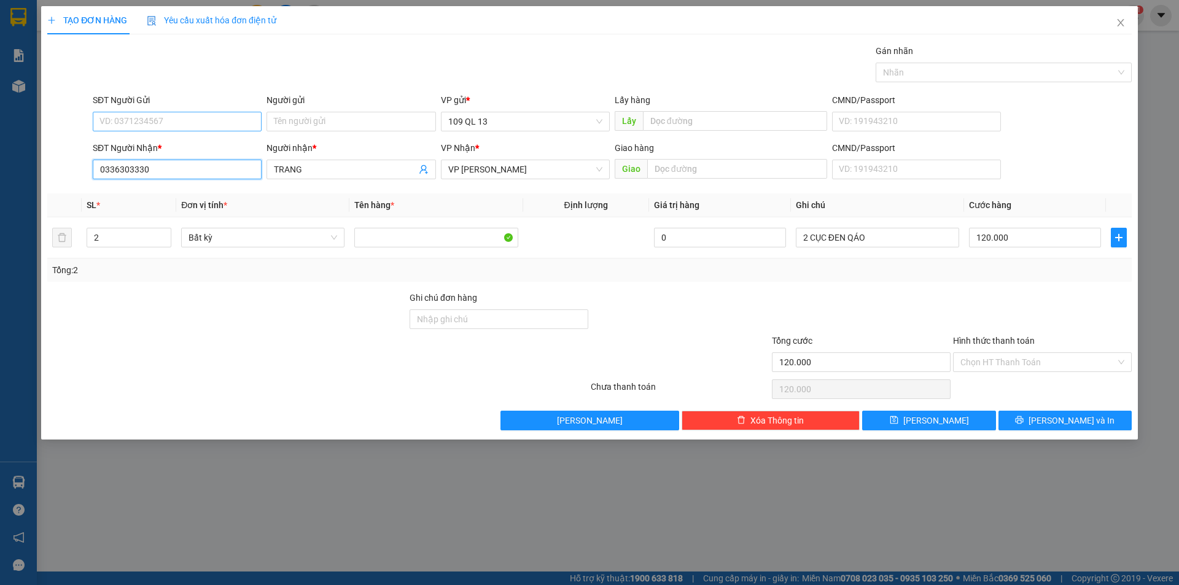
type input "0336303330"
click at [133, 116] on input "SĐT Người Gửi" at bounding box center [177, 122] width 169 height 20
click at [174, 184] on div "0933385376 - VỌNG" at bounding box center [177, 186] width 154 height 14
type input "0933385376"
type input "VỌNG"
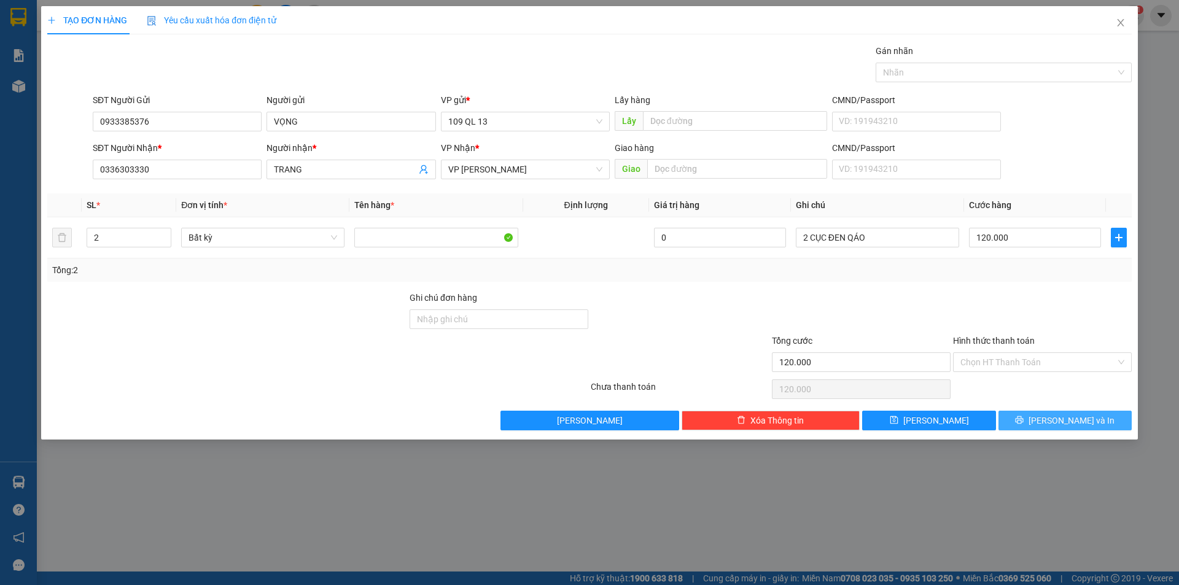
drag, startPoint x: 1066, startPoint y: 425, endPoint x: 1054, endPoint y: 411, distance: 19.6
click at [1066, 425] on span "[PERSON_NAME] và In" at bounding box center [1071, 421] width 86 height 14
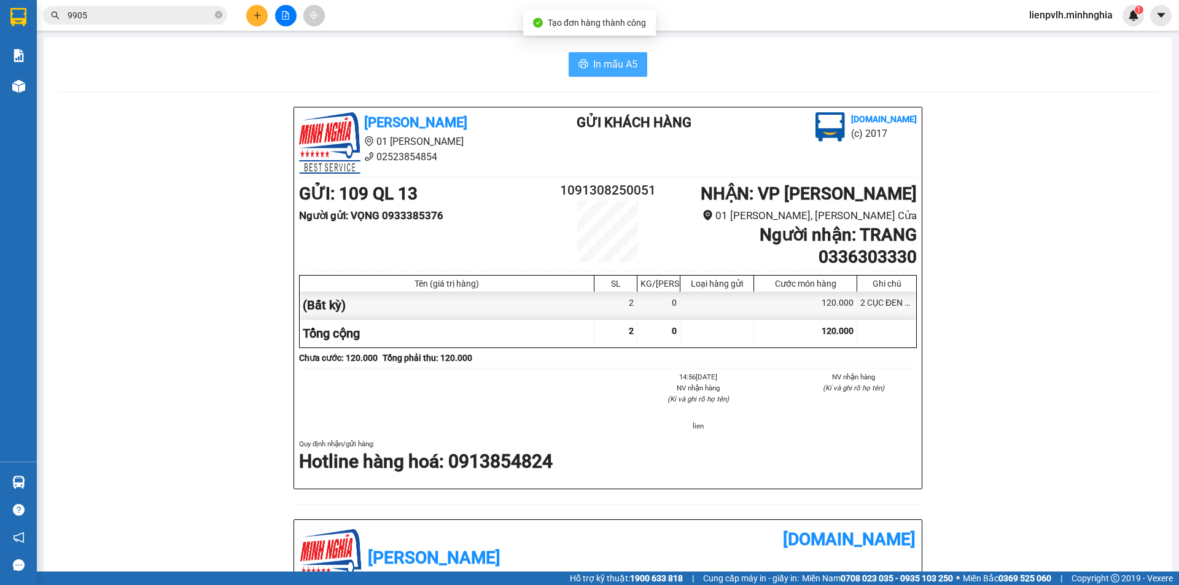
click at [593, 60] on span "In mẫu A5" at bounding box center [615, 63] width 44 height 15
click at [261, 9] on button at bounding box center [256, 15] width 21 height 21
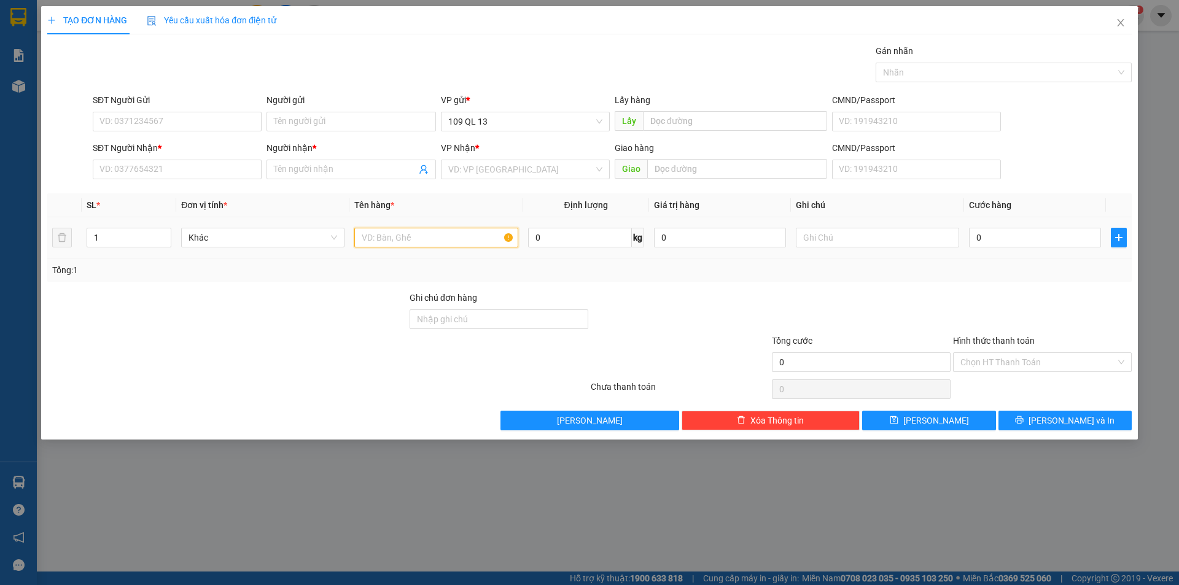
click at [417, 235] on input "text" at bounding box center [435, 238] width 163 height 20
click at [203, 166] on input "SĐT Người Nhận *" at bounding box center [177, 170] width 169 height 20
click at [821, 243] on input "text" at bounding box center [877, 238] width 163 height 20
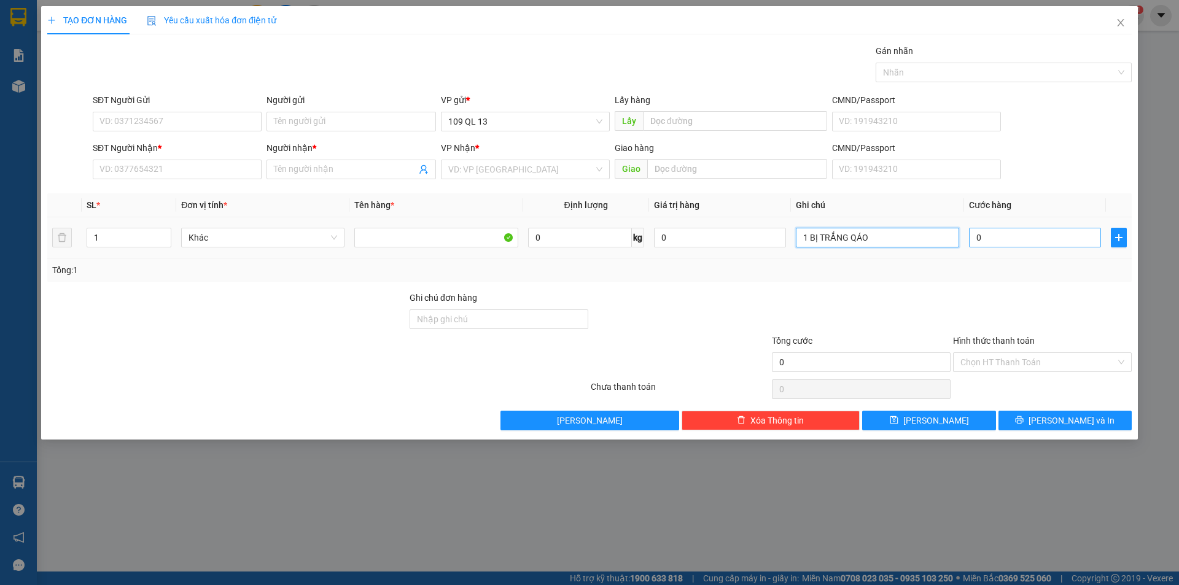
type input "1 BỊ TRẮNG QÁO"
type input "3"
type input "30"
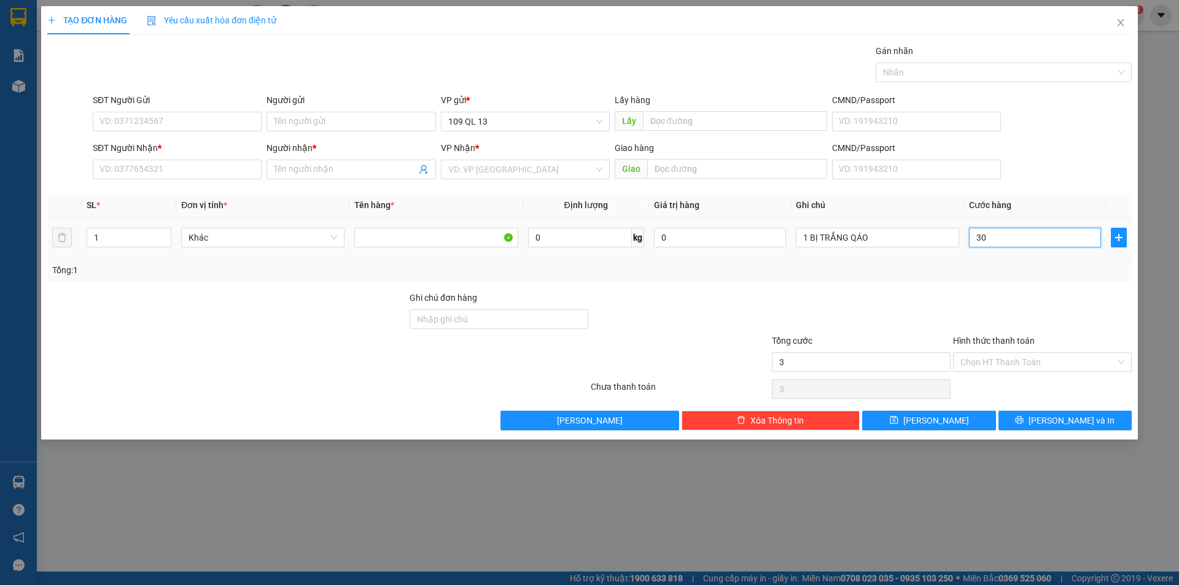
type input "30"
type input "30.000"
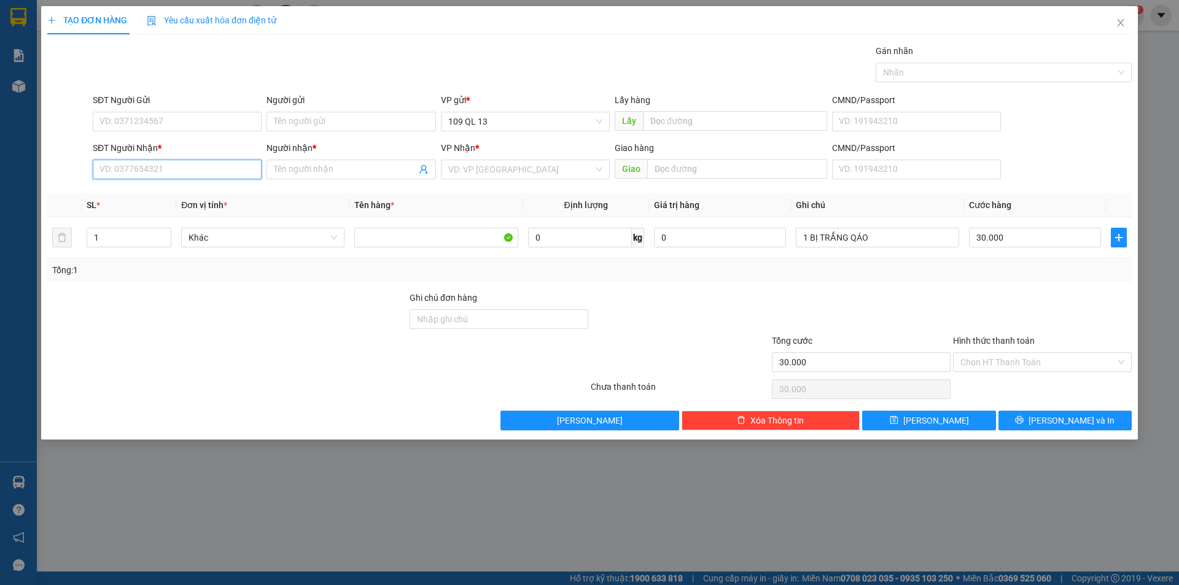
click at [198, 173] on input "SĐT Người Nhận *" at bounding box center [177, 170] width 169 height 20
click at [179, 197] on div "0942252371 - NGÂN" at bounding box center [177, 194] width 154 height 14
type input "0942252371"
type input "NGÂN"
type input "0942252371"
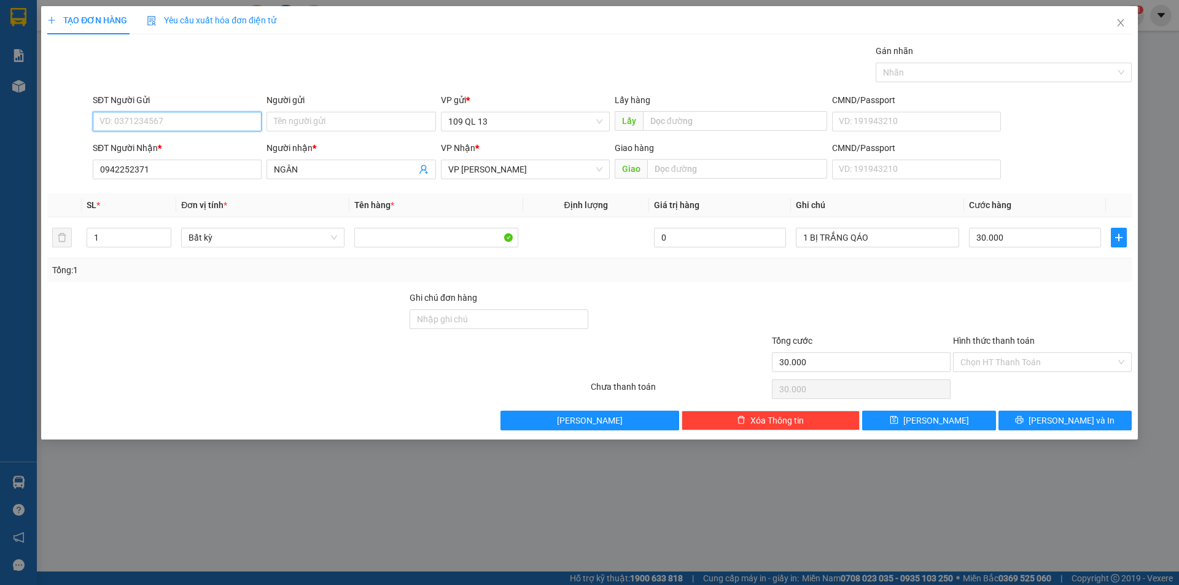
click at [168, 117] on input "SĐT Người Gửi" at bounding box center [177, 122] width 169 height 20
type input "0336635340"
click at [1023, 419] on icon "printer" at bounding box center [1019, 420] width 8 height 8
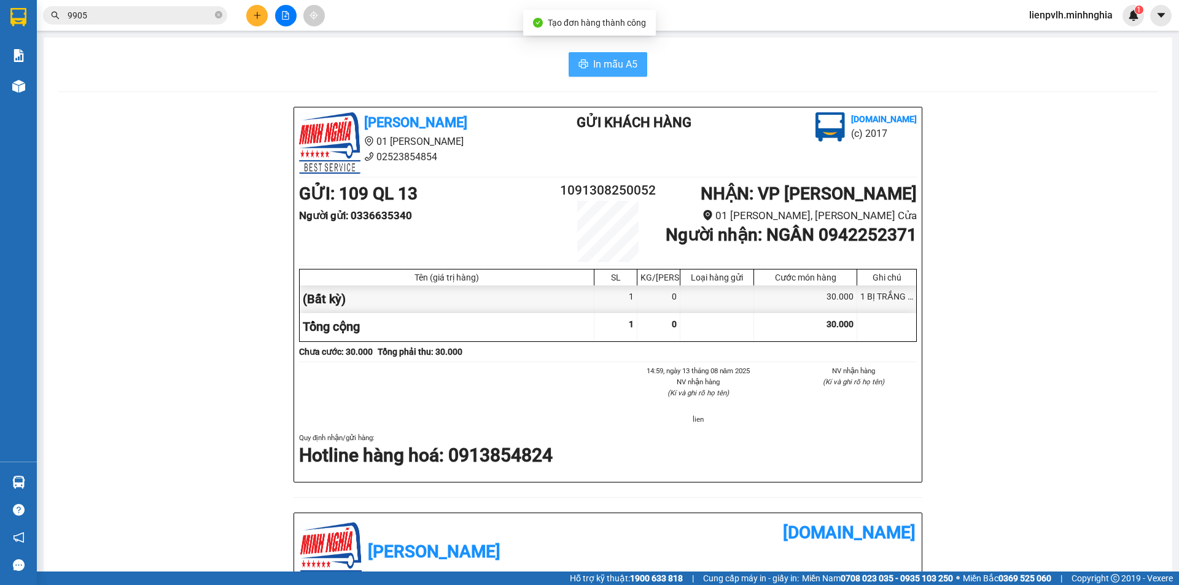
click at [603, 64] on span "In mẫu A5" at bounding box center [615, 63] width 44 height 15
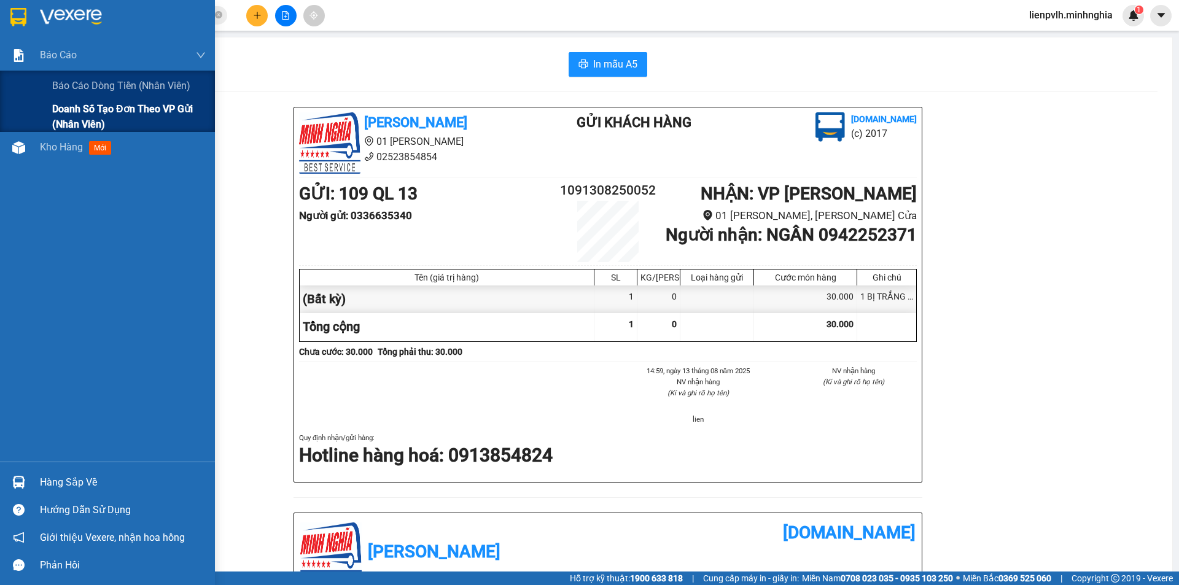
click at [64, 112] on span "Doanh số tạo đơn theo VP gửi (nhân viên)" at bounding box center [128, 116] width 153 height 31
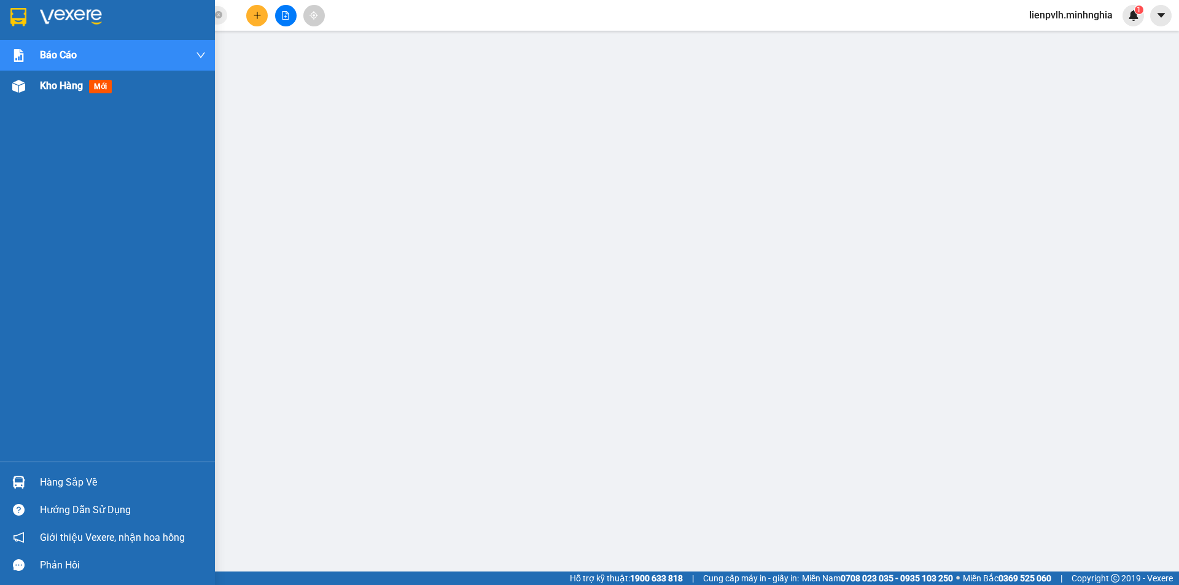
click at [64, 84] on span "Kho hàng" at bounding box center [61, 86] width 43 height 12
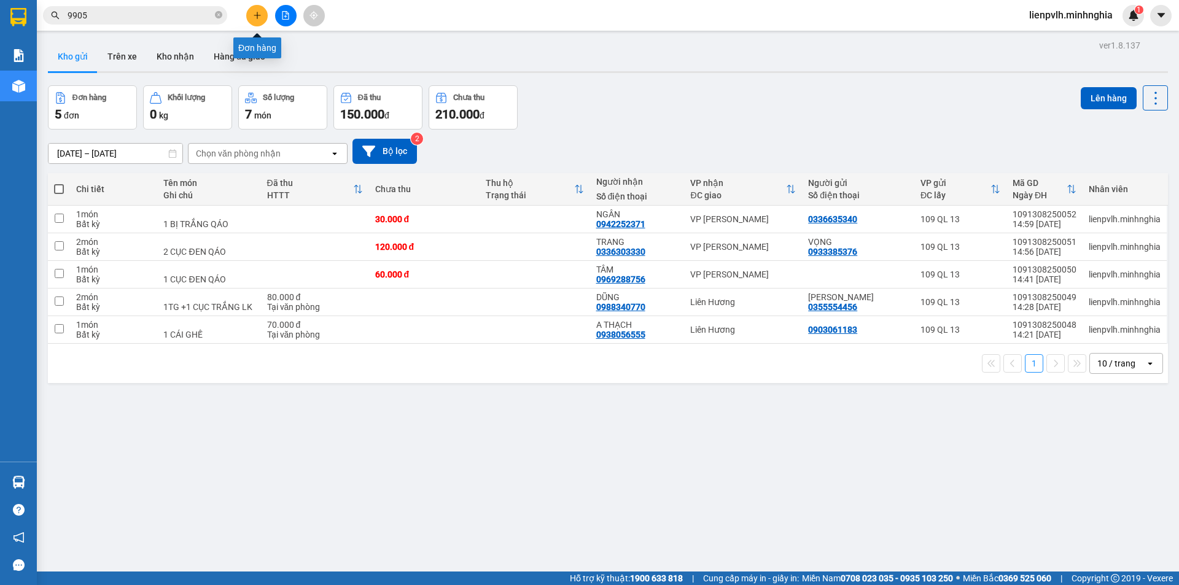
click at [249, 15] on button at bounding box center [256, 15] width 21 height 21
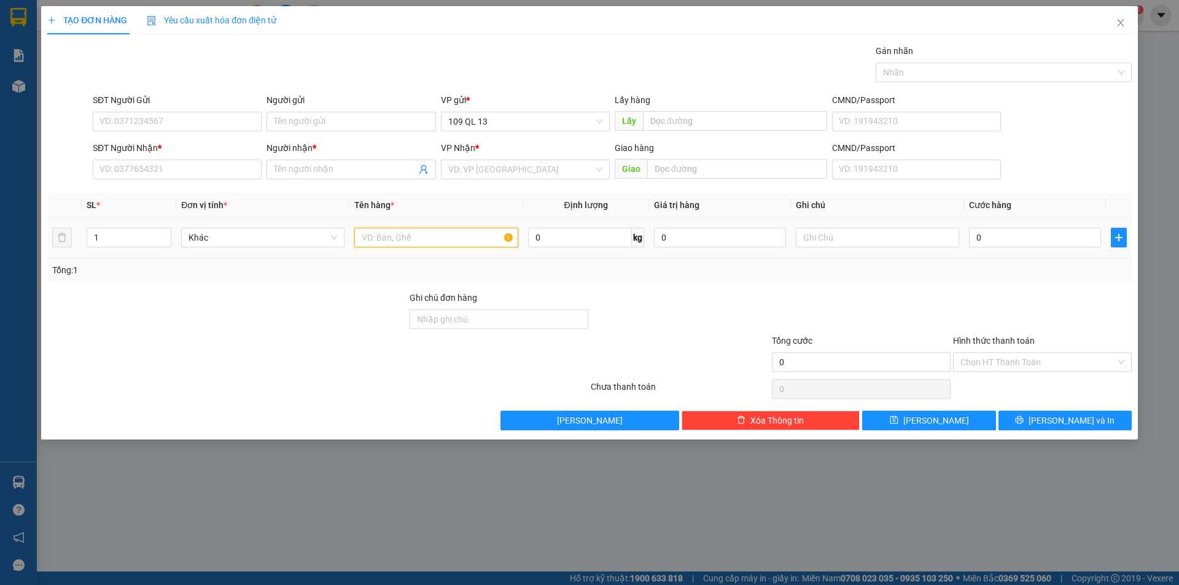
click at [394, 233] on input "text" at bounding box center [435, 238] width 163 height 20
click at [891, 239] on input "text" at bounding box center [877, 238] width 163 height 20
type input "1HG LK"
click at [1028, 243] on input "0" at bounding box center [1035, 238] width 132 height 20
type input "4"
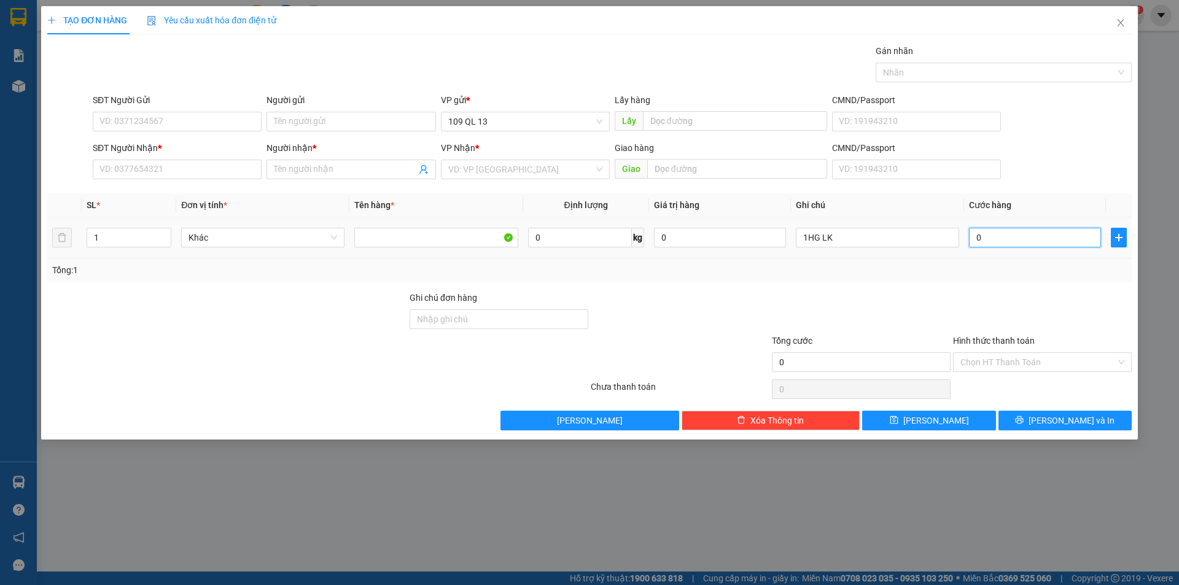
type input "4"
type input "40"
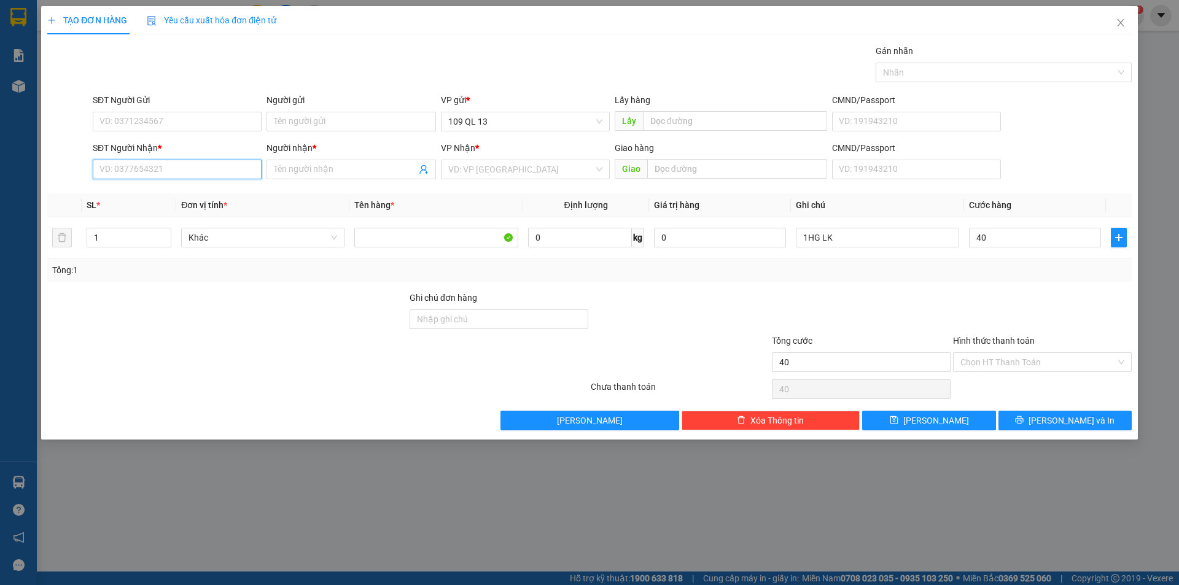
type input "40.000"
click at [215, 165] on input "SĐT Người Nhận *" at bounding box center [177, 170] width 169 height 20
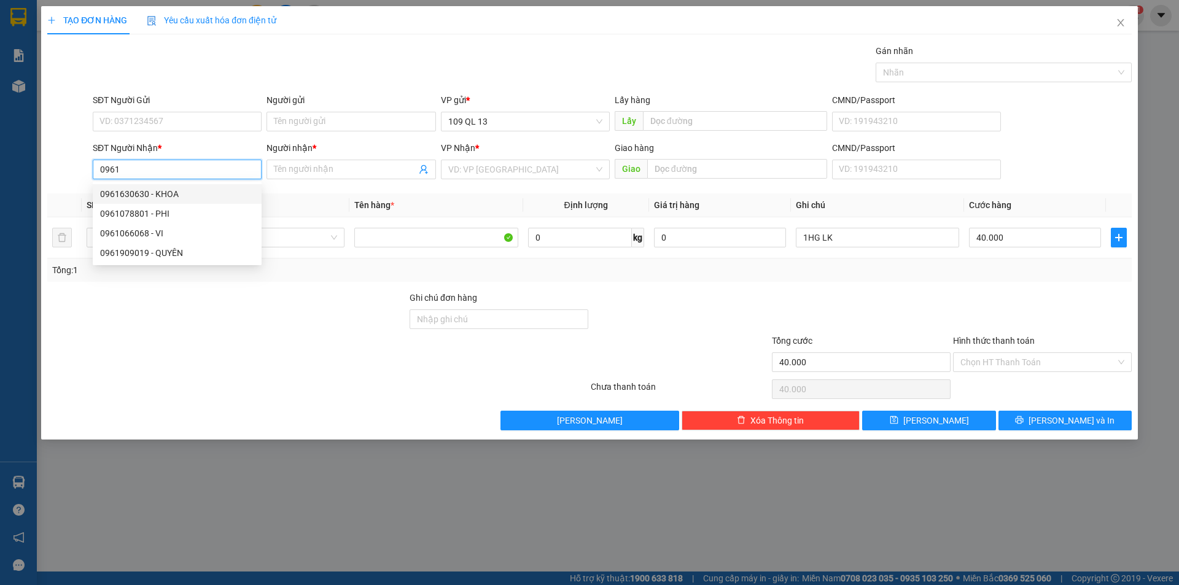
click at [185, 193] on div "0961630630 - KHOA" at bounding box center [177, 194] width 154 height 14
type input "0961630630"
type input "KHOA"
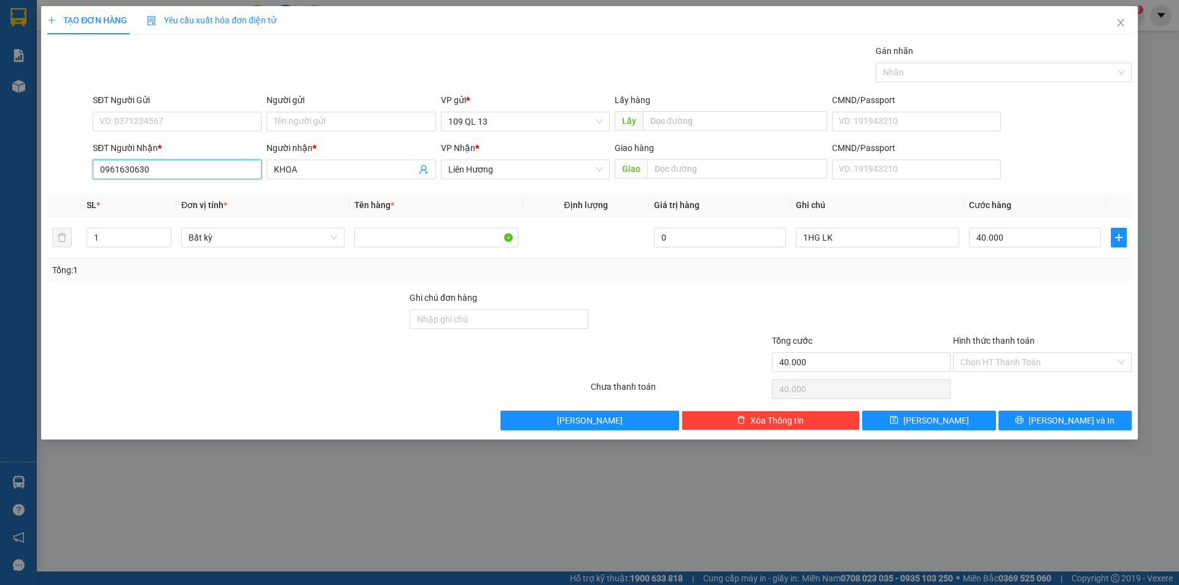
type input "0961630630"
click at [1116, 419] on button "[PERSON_NAME] và In" at bounding box center [1064, 421] width 133 height 20
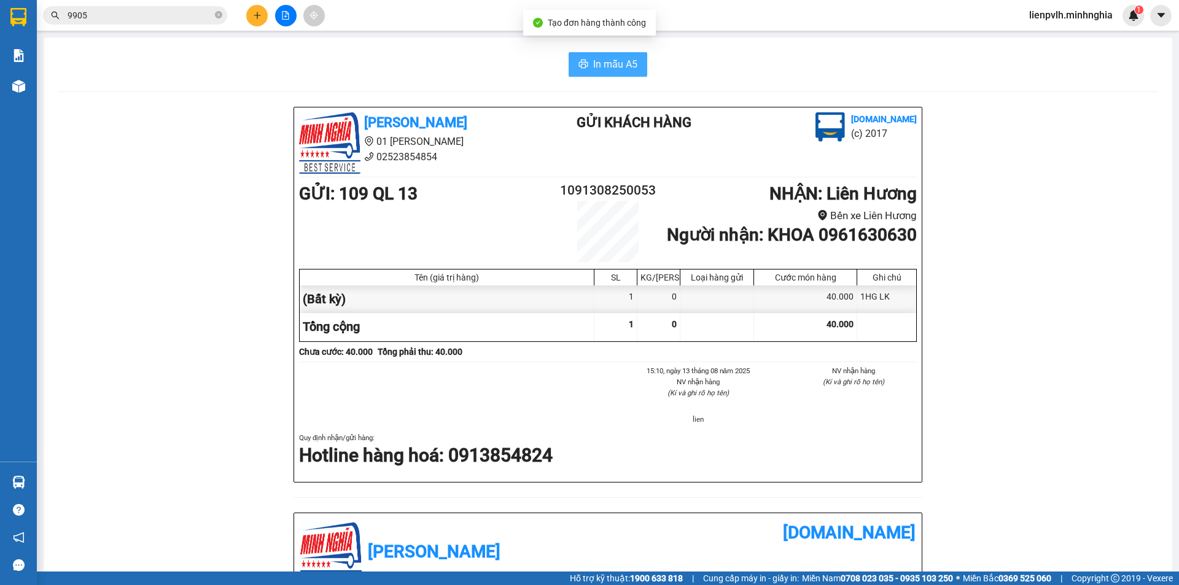
click at [611, 55] on button "In mẫu A5" at bounding box center [608, 64] width 79 height 25
click at [259, 14] on icon "plus" at bounding box center [257, 15] width 9 height 9
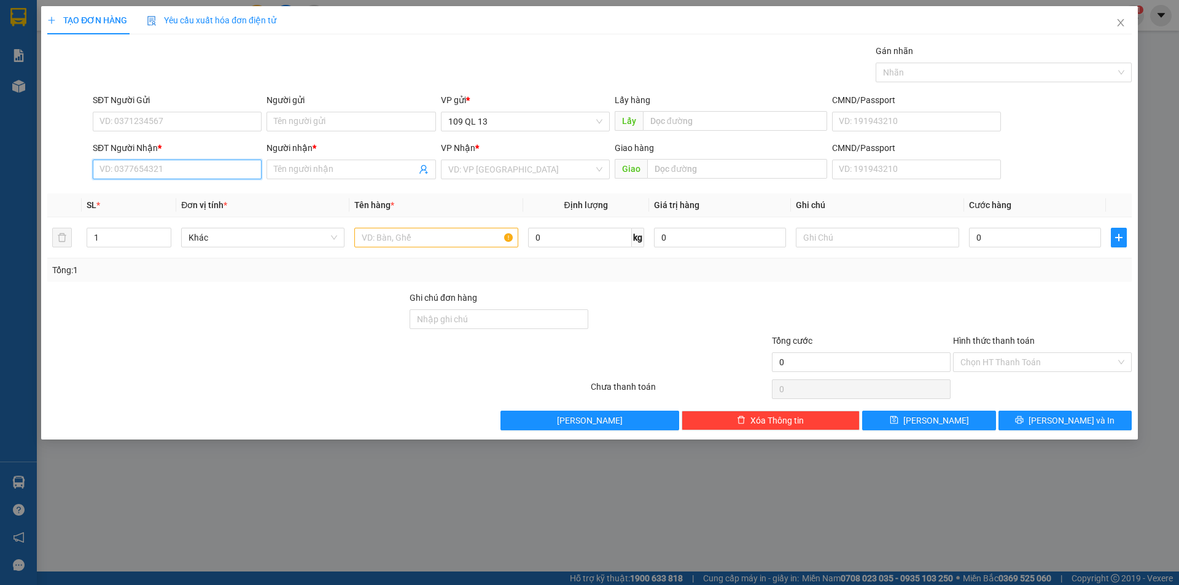
click at [203, 171] on input "SĐT Người Nhận *" at bounding box center [177, 170] width 169 height 20
type input "0915430640"
click at [311, 165] on input "Người nhận *" at bounding box center [345, 170] width 142 height 14
type input "[PERSON_NAME]"
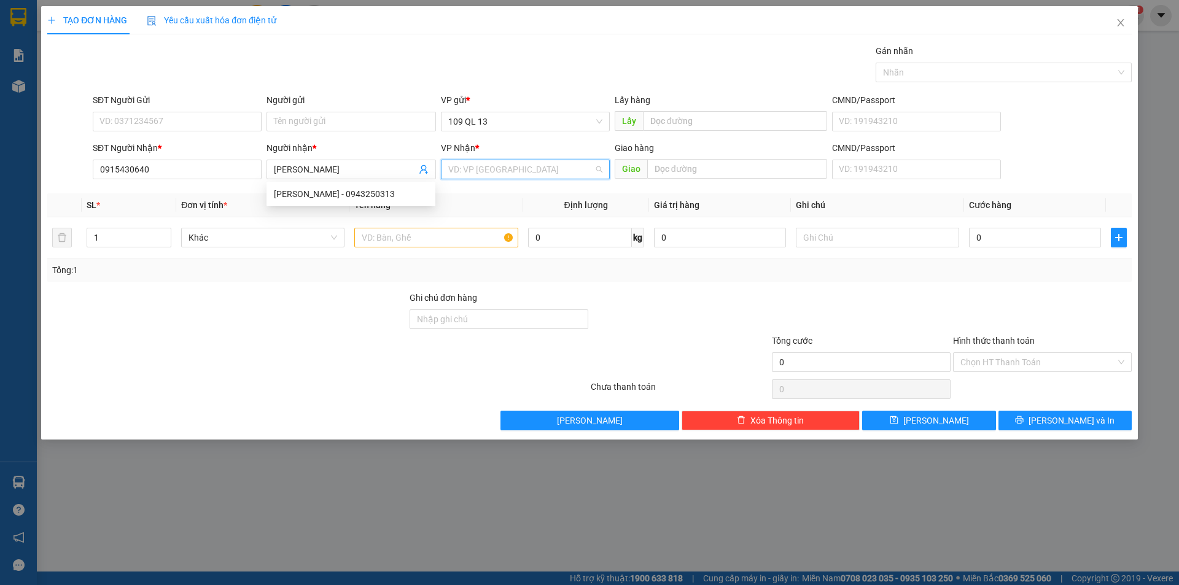
click at [468, 163] on input "search" at bounding box center [521, 169] width 146 height 18
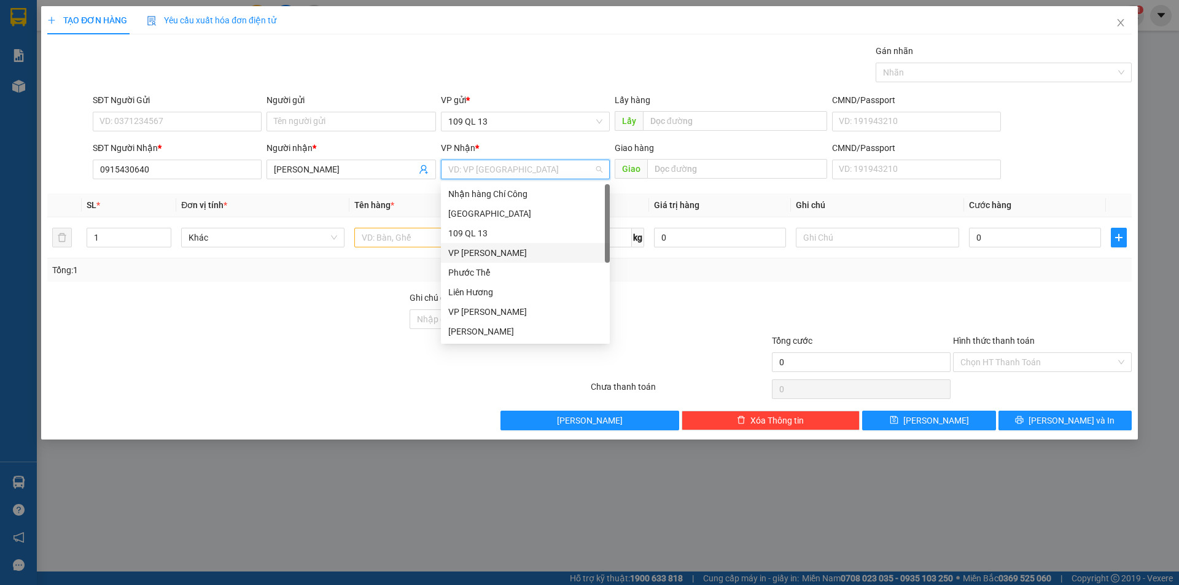
click at [474, 257] on div "VP [PERSON_NAME]" at bounding box center [525, 253] width 154 height 14
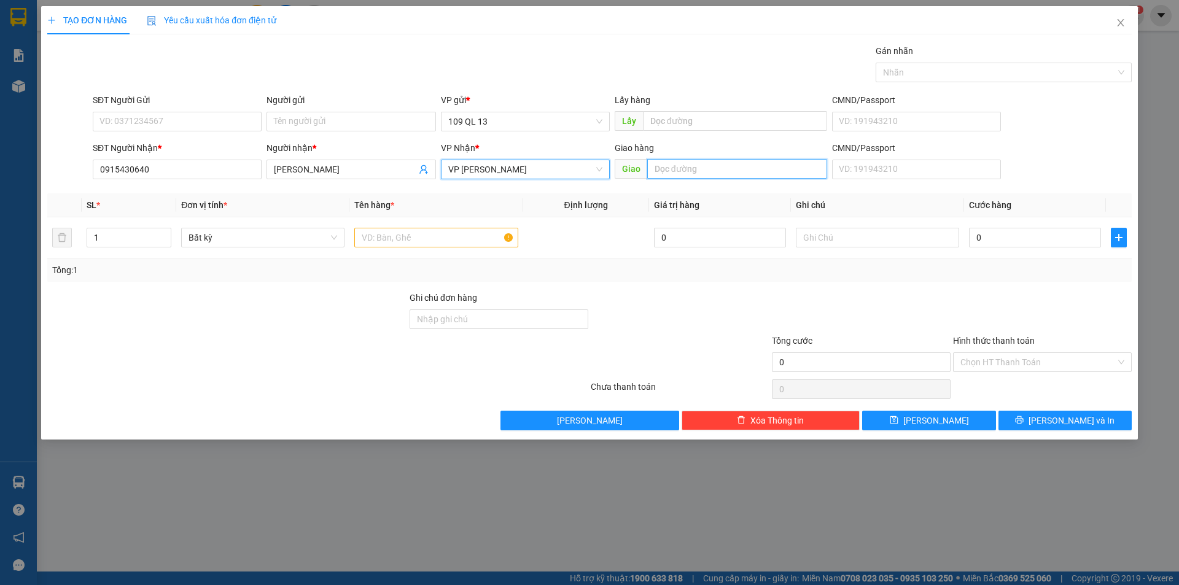
click at [759, 169] on input "text" at bounding box center [737, 169] width 180 height 20
type input "C"
type input "[PERSON_NAME]"
drag, startPoint x: 407, startPoint y: 249, endPoint x: 412, endPoint y: 238, distance: 12.1
click at [407, 249] on div at bounding box center [435, 237] width 163 height 25
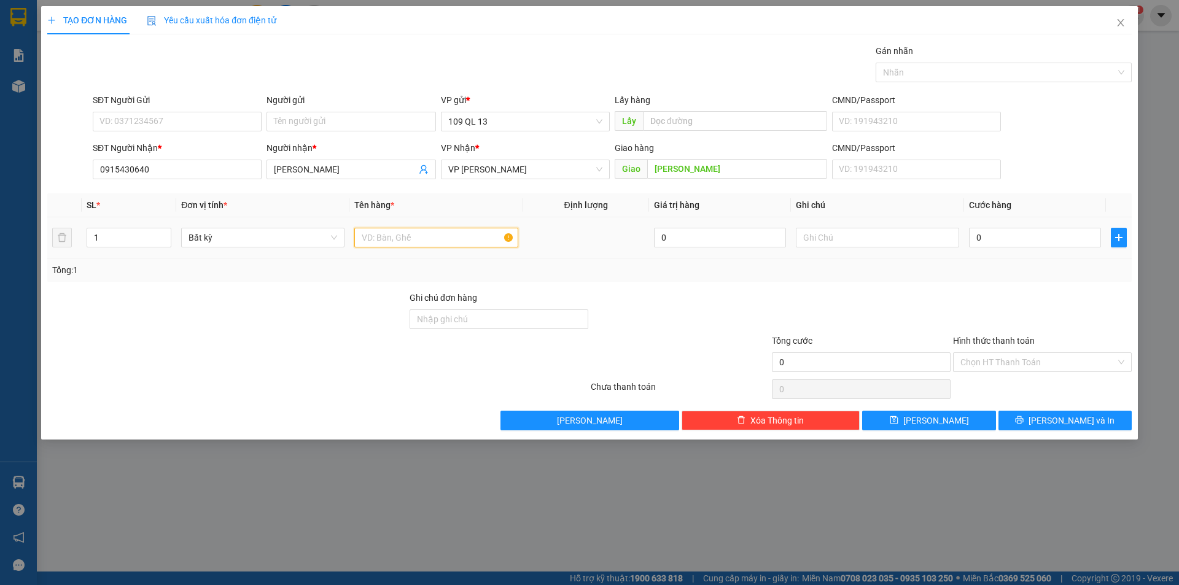
click at [412, 238] on input "text" at bounding box center [435, 238] width 163 height 20
click at [853, 230] on input "text" at bounding box center [877, 238] width 163 height 20
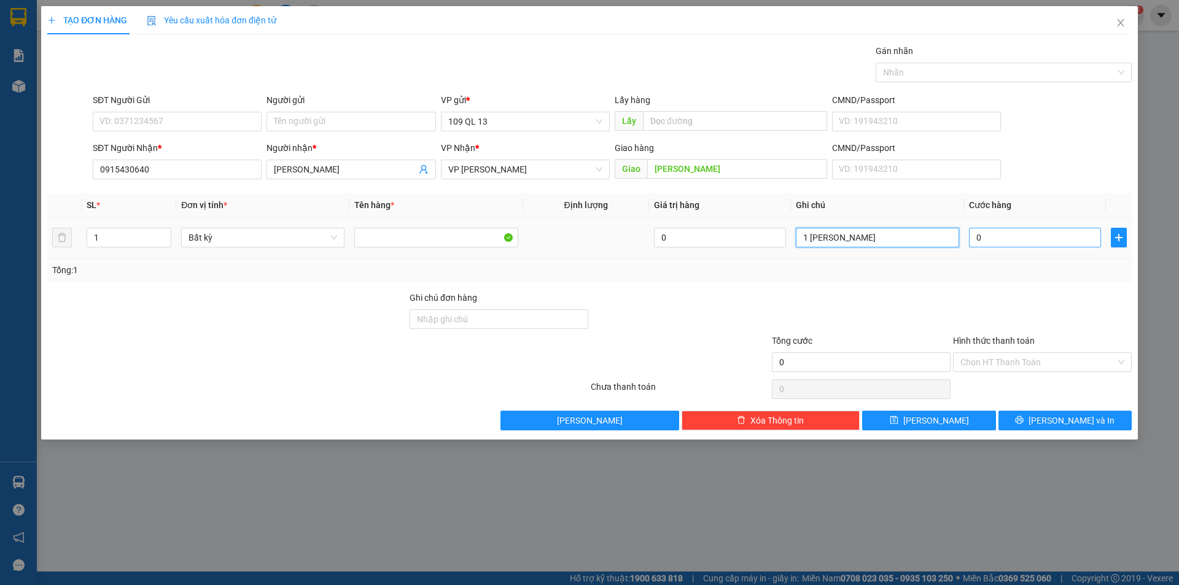
type input "1 [PERSON_NAME]"
click at [990, 234] on input "0" at bounding box center [1035, 238] width 132 height 20
type input "4"
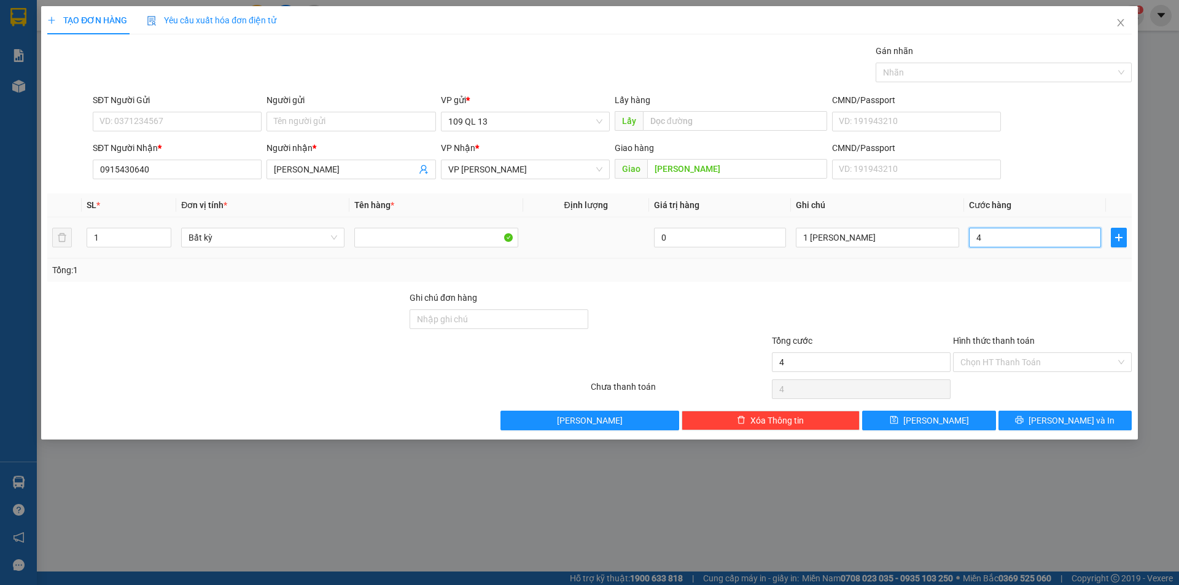
type input "40"
type input "40.000"
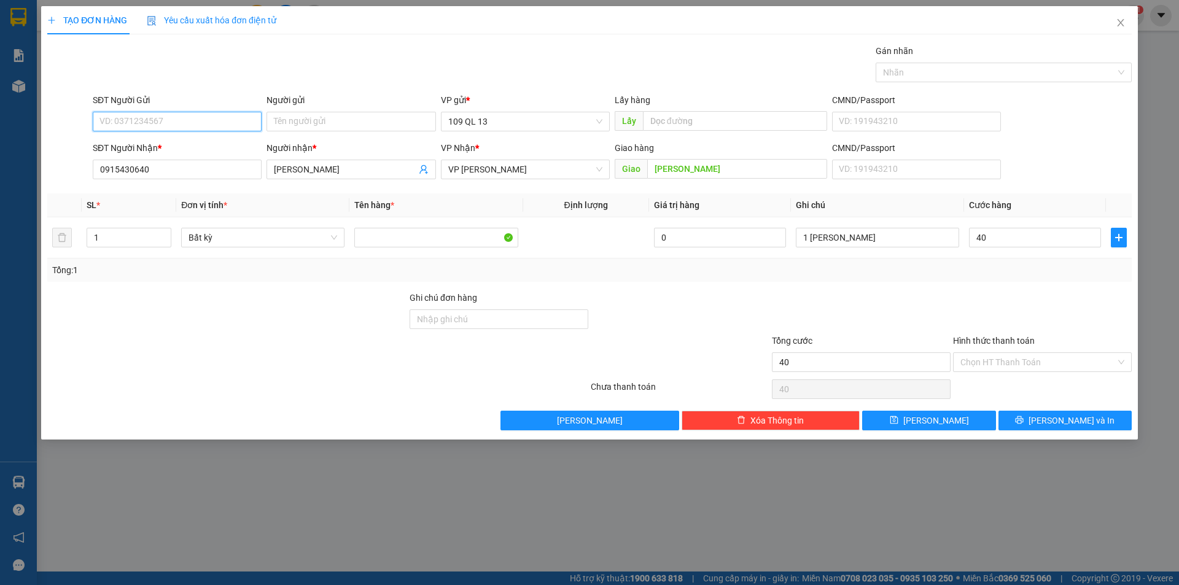
type input "40.000"
click at [144, 117] on input "SĐT Người Gửi" at bounding box center [177, 122] width 169 height 20
click at [157, 145] on div "0764573512 - [GEOGRAPHIC_DATA]" at bounding box center [177, 146] width 154 height 14
type input "0764573512"
type input "ĐỨC"
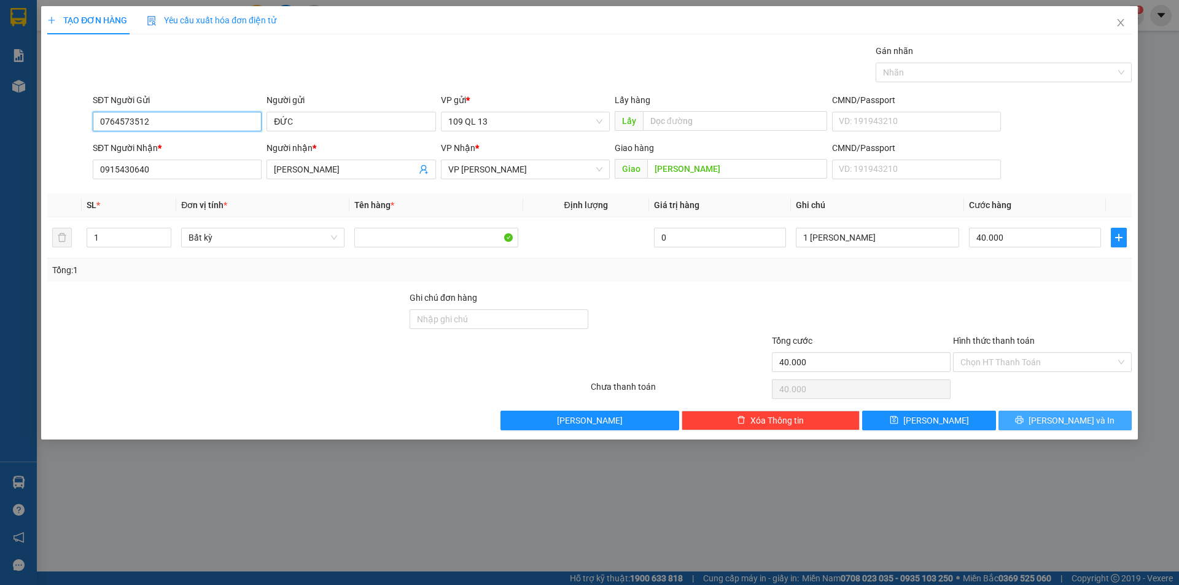
type input "0764573512"
click at [1039, 417] on button "[PERSON_NAME] và In" at bounding box center [1064, 421] width 133 height 20
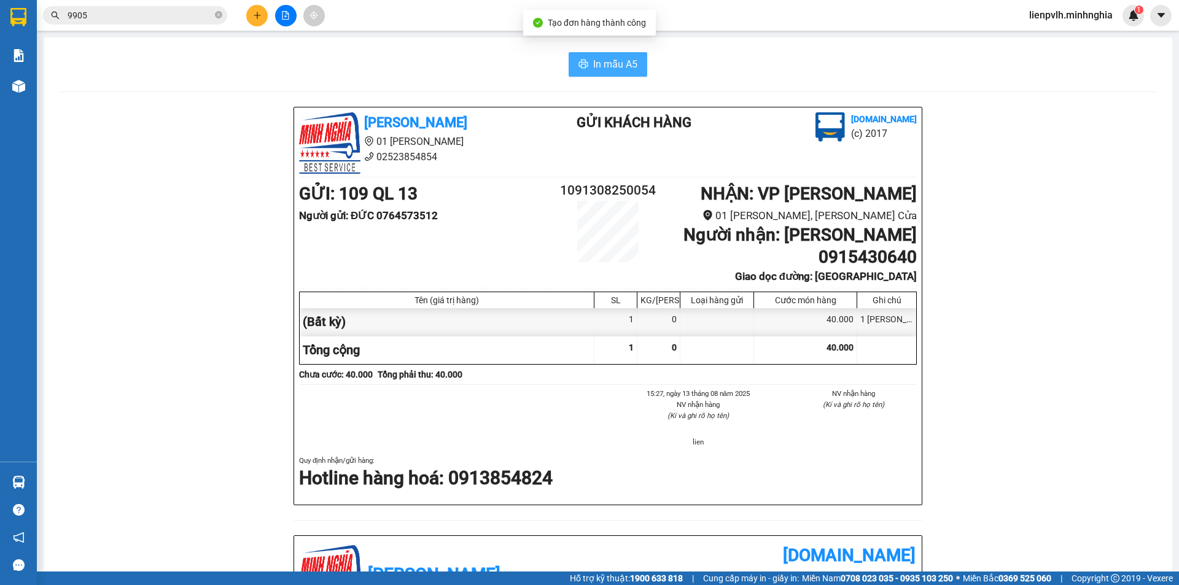
click at [633, 66] on button "In mẫu A5" at bounding box center [608, 64] width 79 height 25
click at [265, 15] on button at bounding box center [256, 15] width 21 height 21
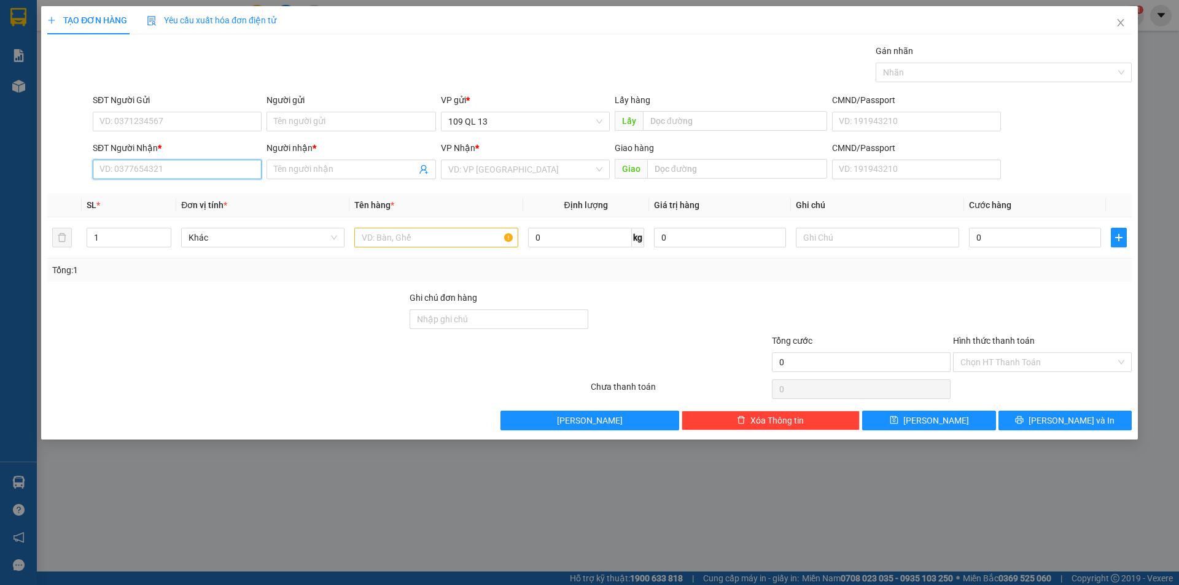
click at [153, 170] on input "SĐT Người Nhận *" at bounding box center [177, 170] width 169 height 20
click at [141, 198] on div "0326007029 - PHỤC" at bounding box center [177, 194] width 154 height 14
type input "0326007029"
type input "PHỤC"
type input "N3 -46"
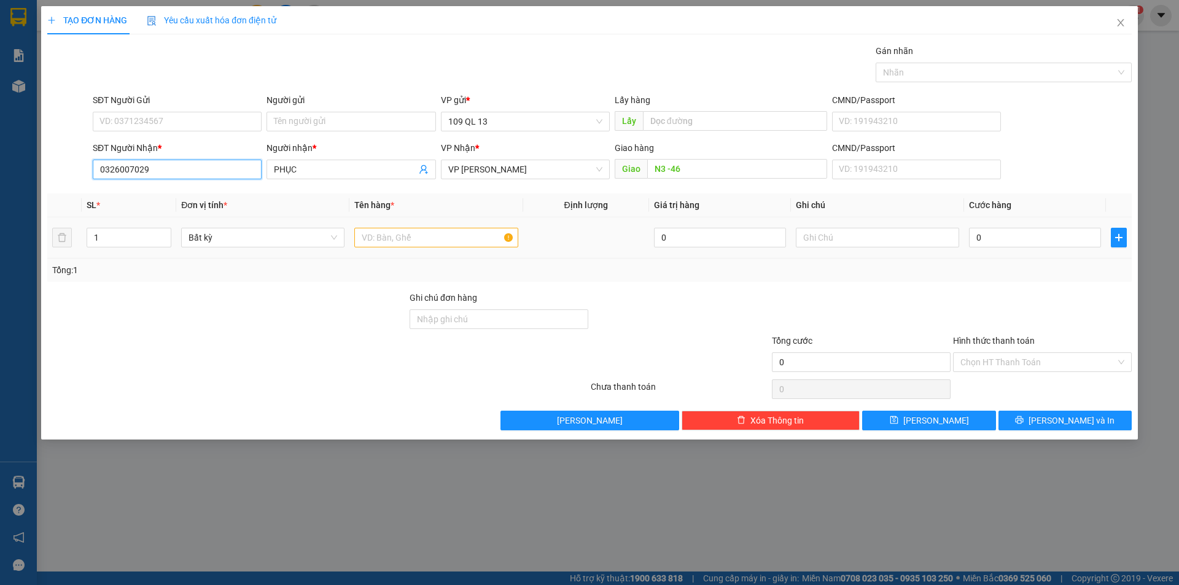
type input "0326007029"
click at [401, 245] on input "text" at bounding box center [435, 238] width 163 height 20
click at [160, 232] on span "Increase Value" at bounding box center [164, 233] width 14 height 11
type input "2"
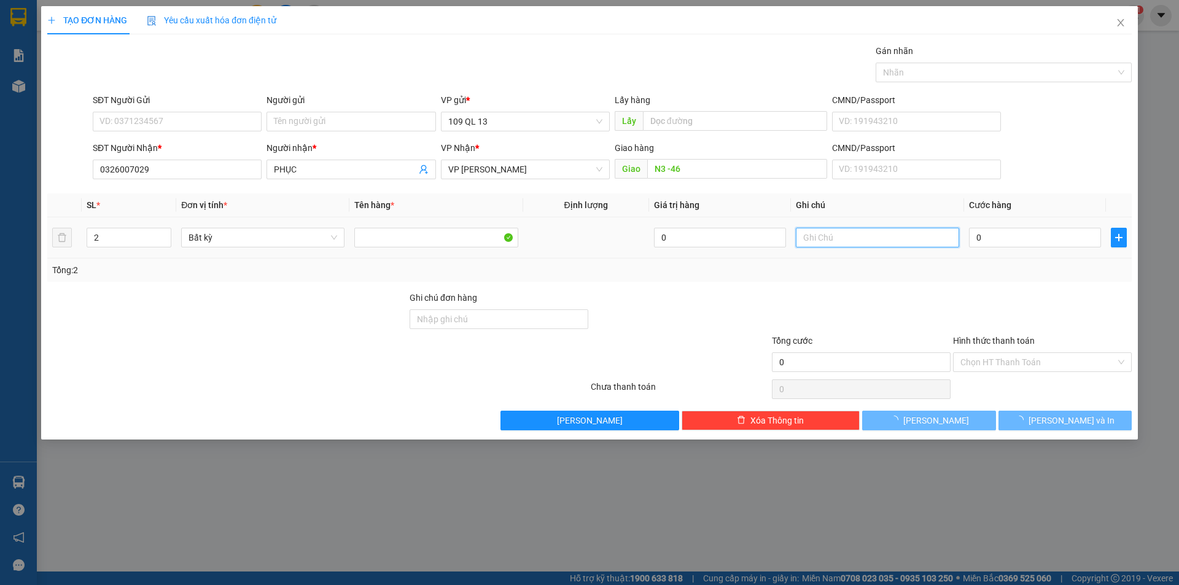
click at [848, 233] on input "text" at bounding box center [877, 238] width 163 height 20
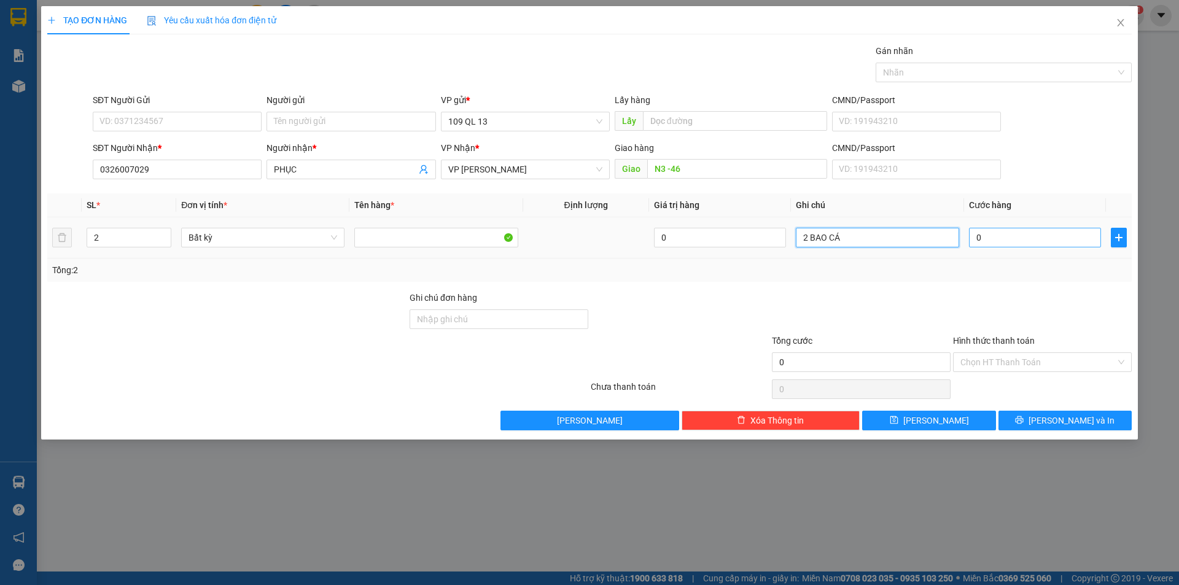
type input "2 BAO CÁ"
click at [1009, 239] on input "0" at bounding box center [1035, 238] width 132 height 20
type input "1"
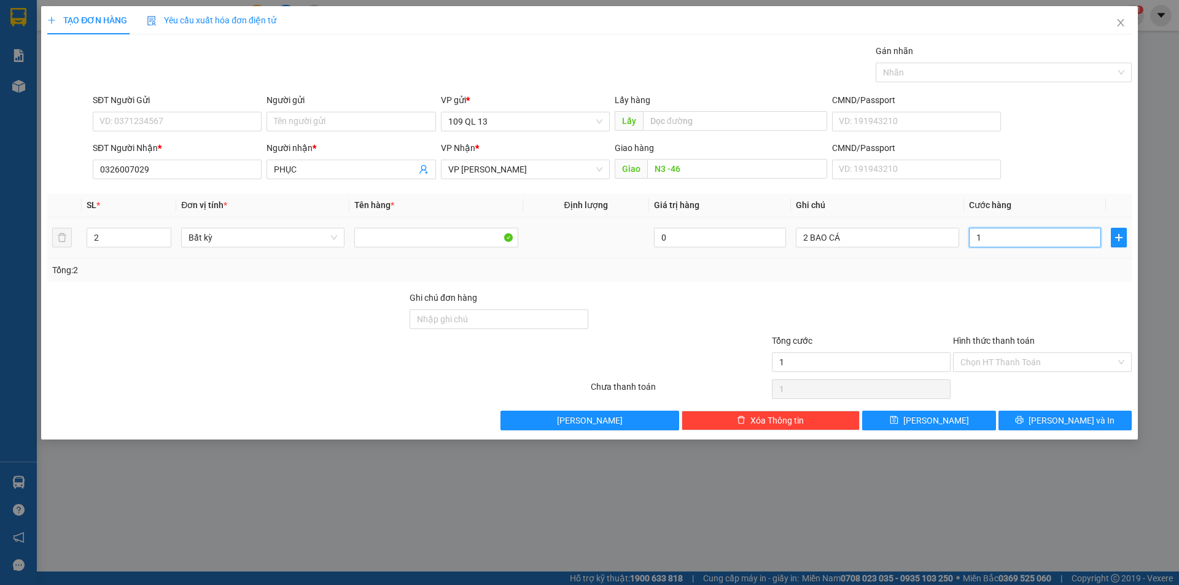
type input "12"
type input "120"
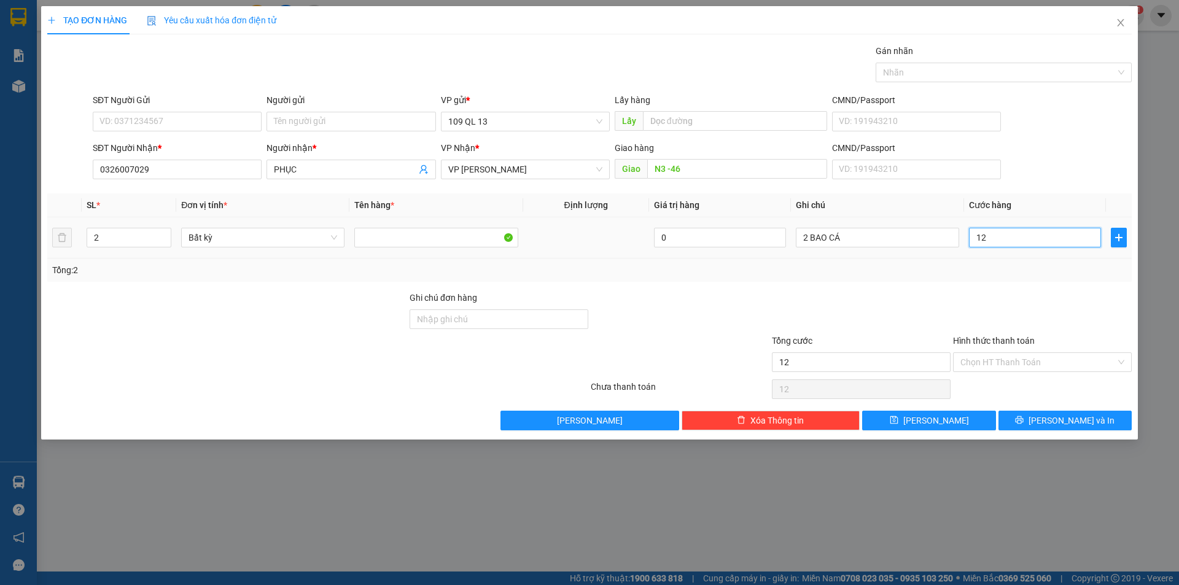
type input "120"
type input "120.000"
click at [148, 116] on input "SĐT Người Gửi" at bounding box center [177, 122] width 169 height 20
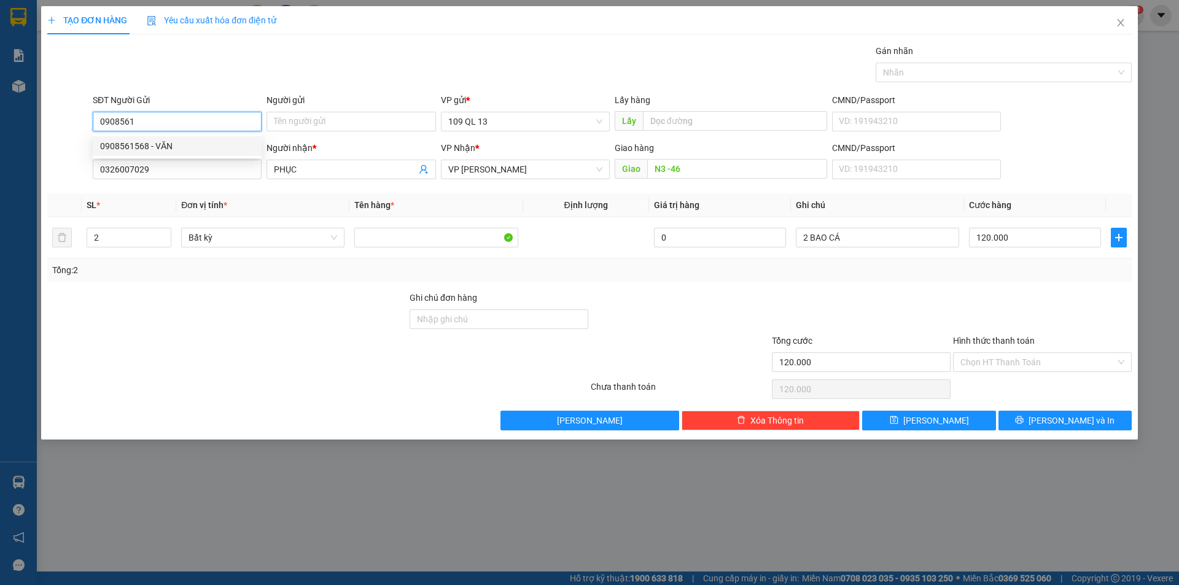
click at [147, 141] on div "0908561568 - VĂN" at bounding box center [177, 146] width 154 height 14
type input "0908561568"
type input "VĂN"
type input "0908561568"
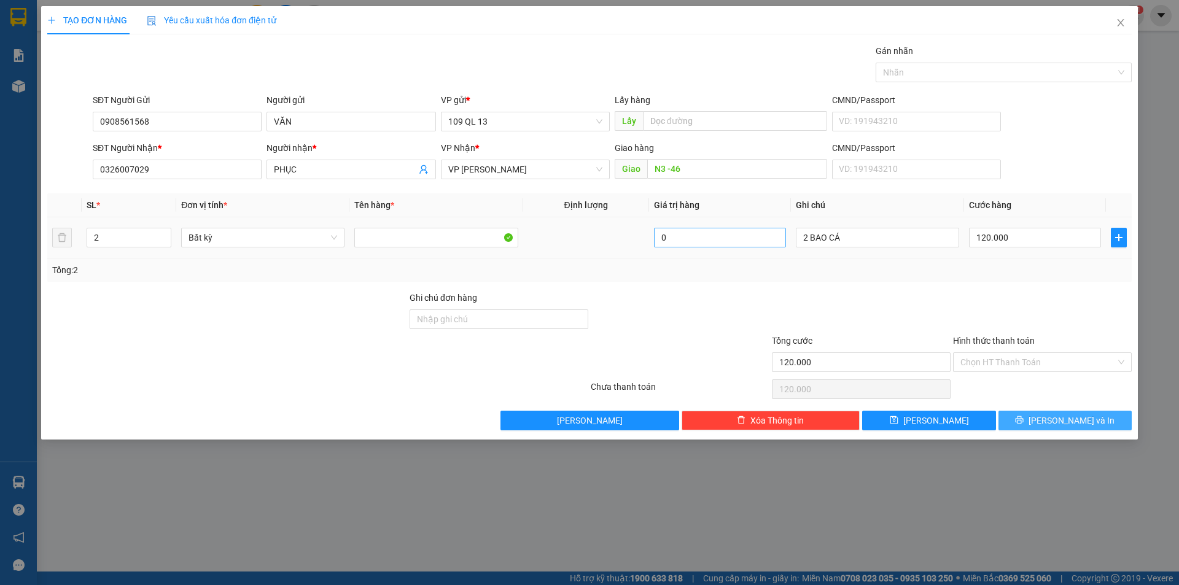
drag, startPoint x: 1071, startPoint y: 417, endPoint x: 683, endPoint y: 242, distance: 425.6
click at [1071, 417] on span "[PERSON_NAME] và In" at bounding box center [1071, 421] width 86 height 14
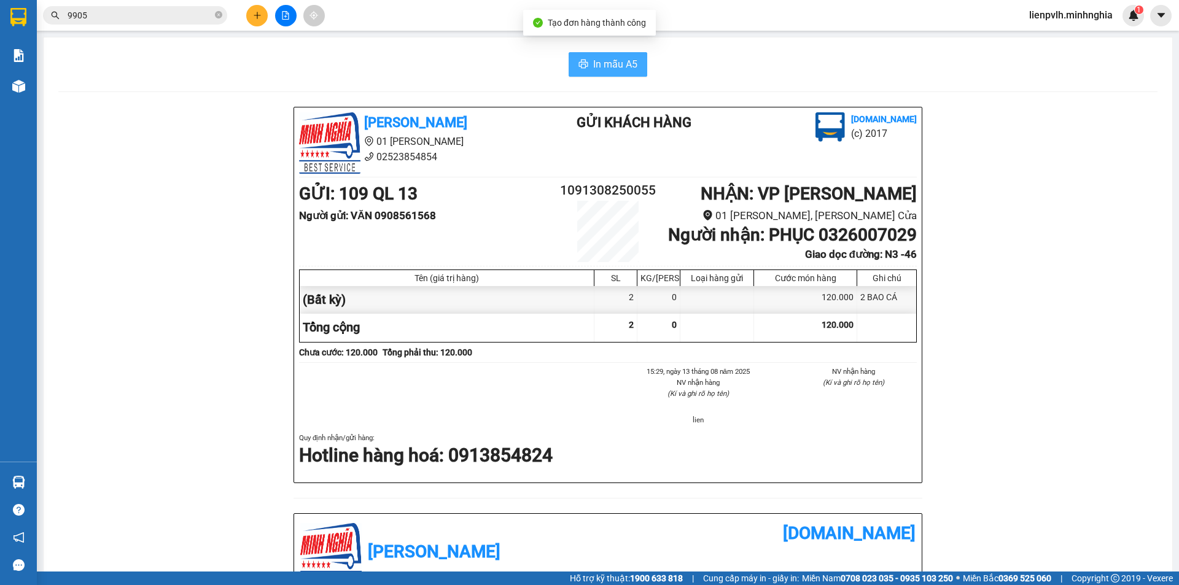
click at [605, 67] on span "In mẫu A5" at bounding box center [615, 63] width 44 height 15
drag, startPoint x: 817, startPoint y: 237, endPoint x: 922, endPoint y: 237, distance: 105.6
click at [922, 237] on div "[PERSON_NAME] 01 Đinh Tiên Hoàng 02523854854 Gửi khách hàng [DOMAIN_NAME] (c) 2…" at bounding box center [607, 537] width 1099 height 861
copy b "0326007029"
click at [220, 17] on icon "close-circle" at bounding box center [218, 14] width 7 height 7
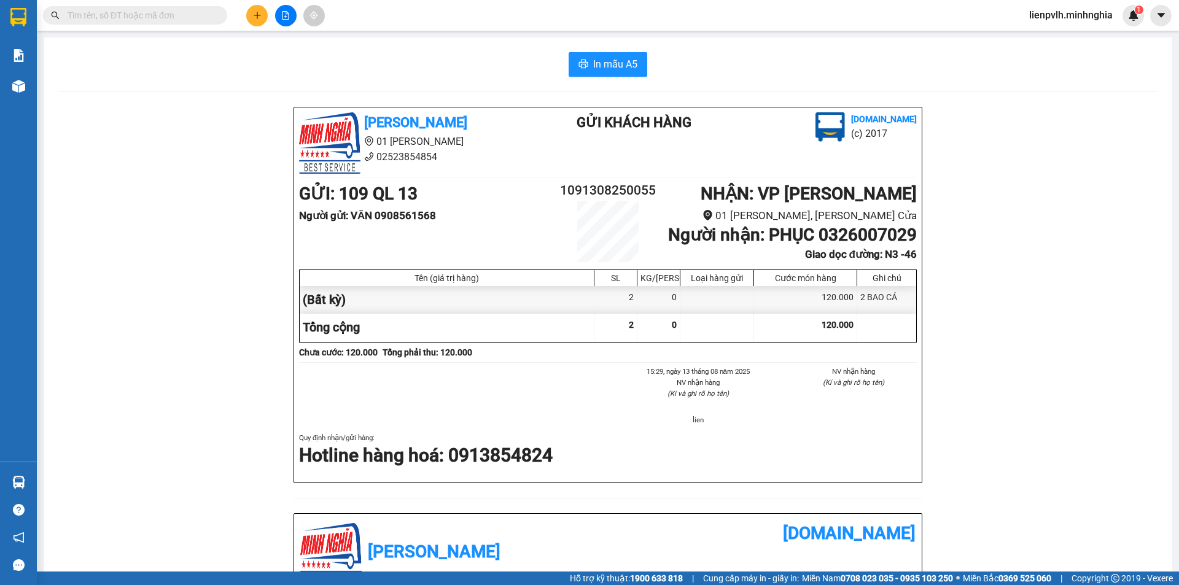
paste input "0326007029"
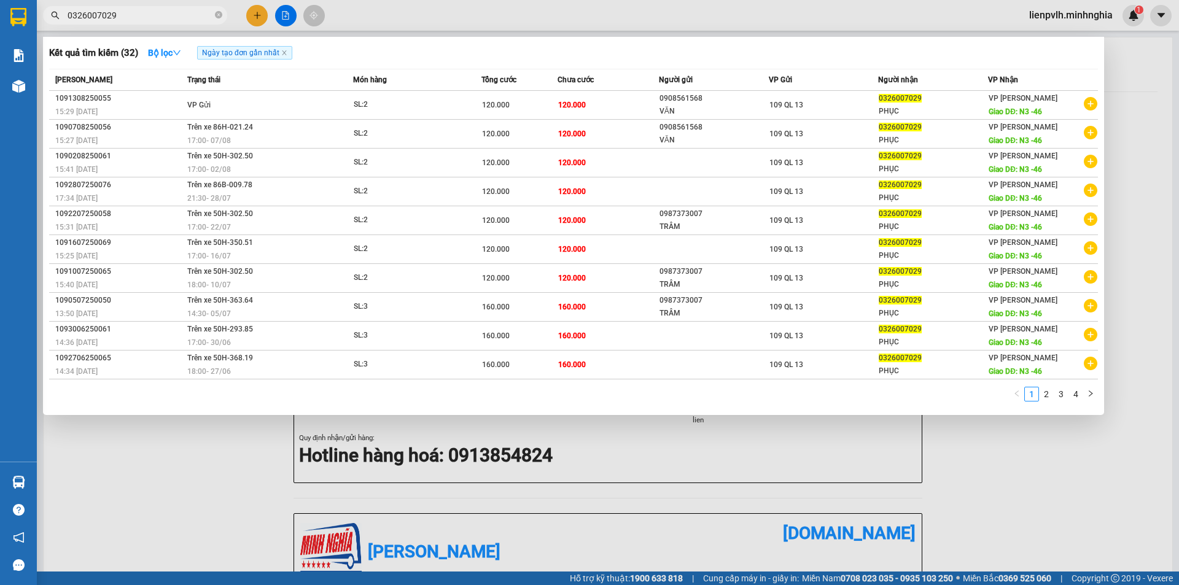
type input "0326007029"
click at [248, 12] on div at bounding box center [589, 292] width 1179 height 585
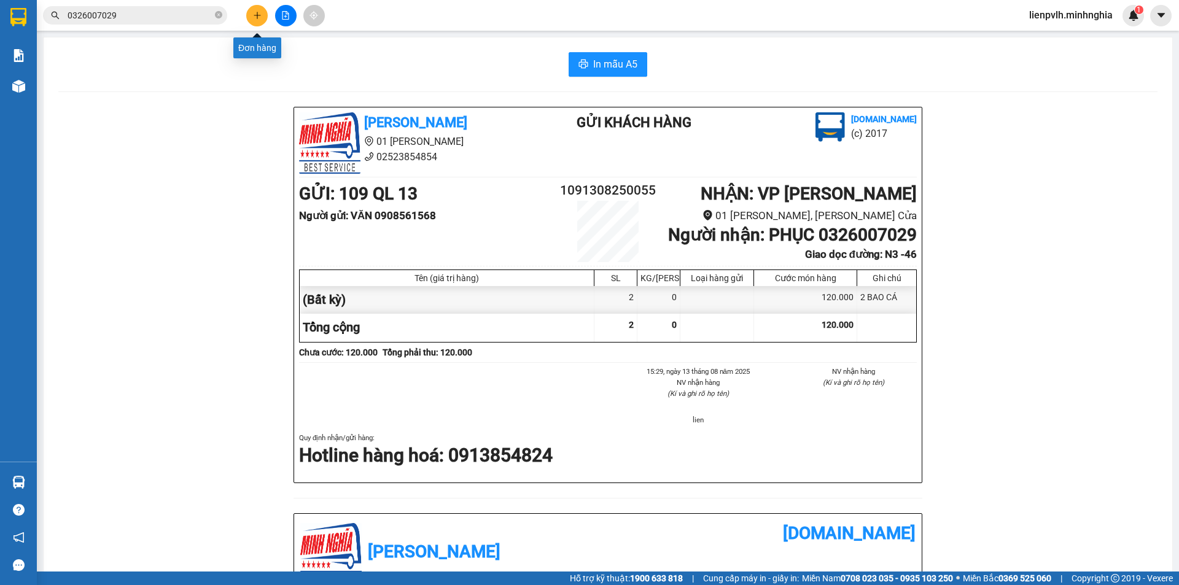
click at [255, 12] on icon "plus" at bounding box center [257, 15] width 9 height 9
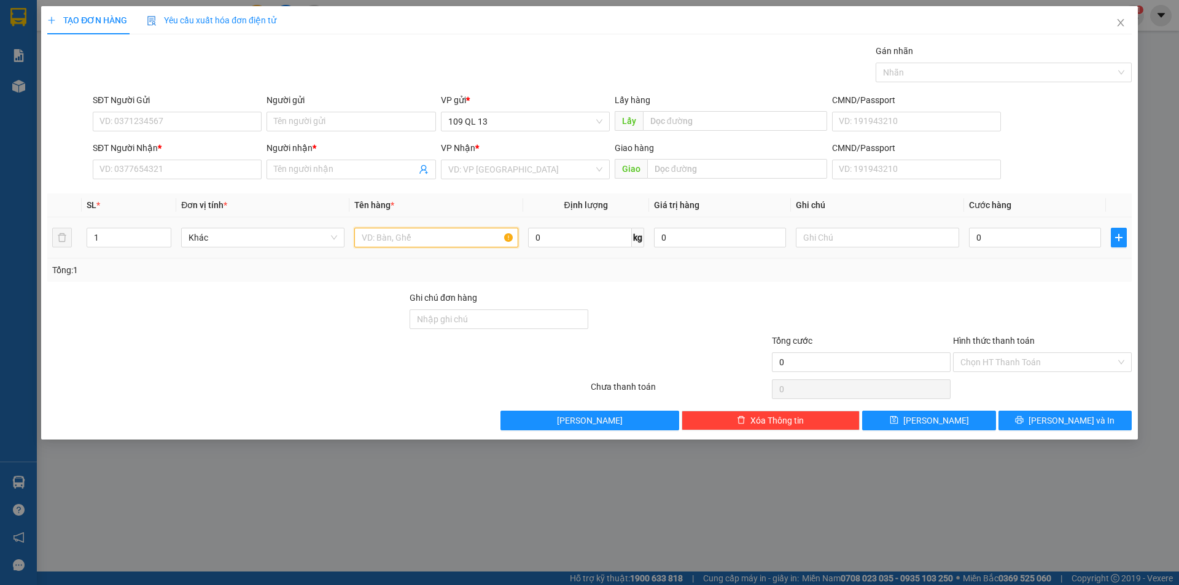
click at [450, 228] on input "text" at bounding box center [435, 238] width 163 height 20
click at [872, 234] on input "text" at bounding box center [877, 238] width 163 height 20
type input "1 CỤC ĐEN QÁO"
click at [233, 166] on input "SĐT Người Nhận *" at bounding box center [177, 170] width 169 height 20
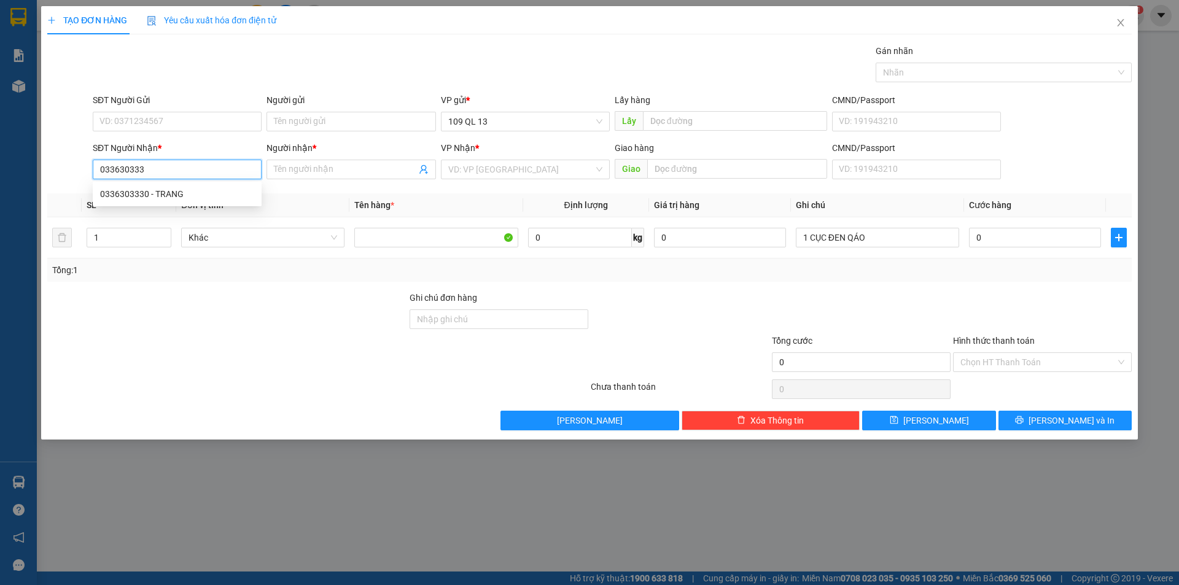
type input "0336303330"
click at [184, 192] on div "0336303330 - TRANG" at bounding box center [177, 194] width 154 height 14
type input "TRANG"
type input "0336303330"
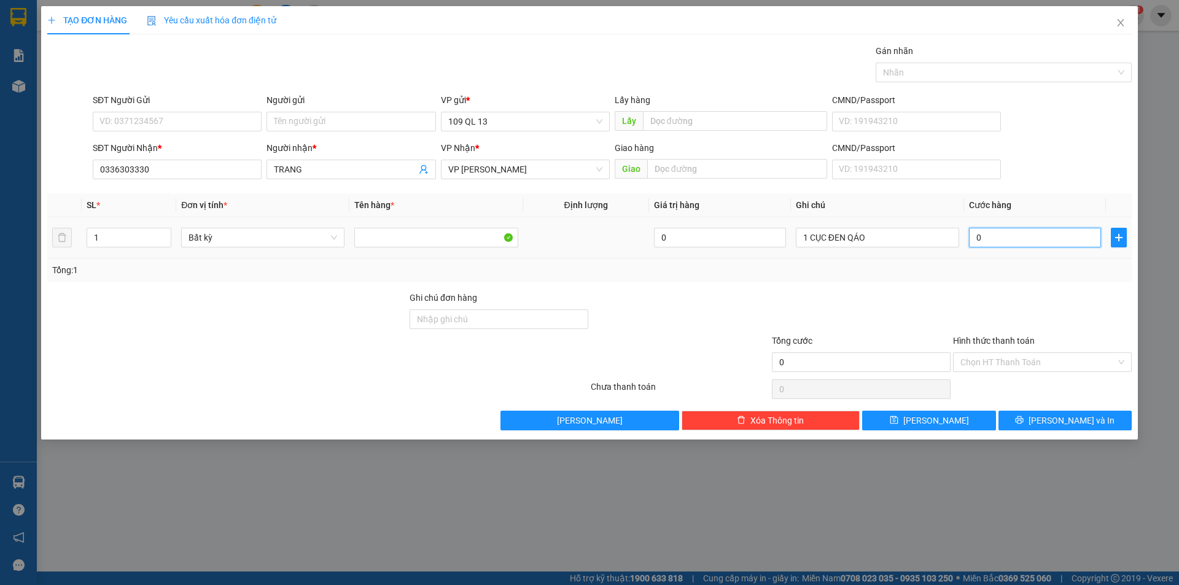
click at [994, 243] on input "0" at bounding box center [1035, 238] width 132 height 20
drag, startPoint x: 994, startPoint y: 243, endPoint x: 991, endPoint y: 234, distance: 9.7
click at [991, 234] on input "0" at bounding box center [1035, 238] width 132 height 20
type input "05"
type input "5"
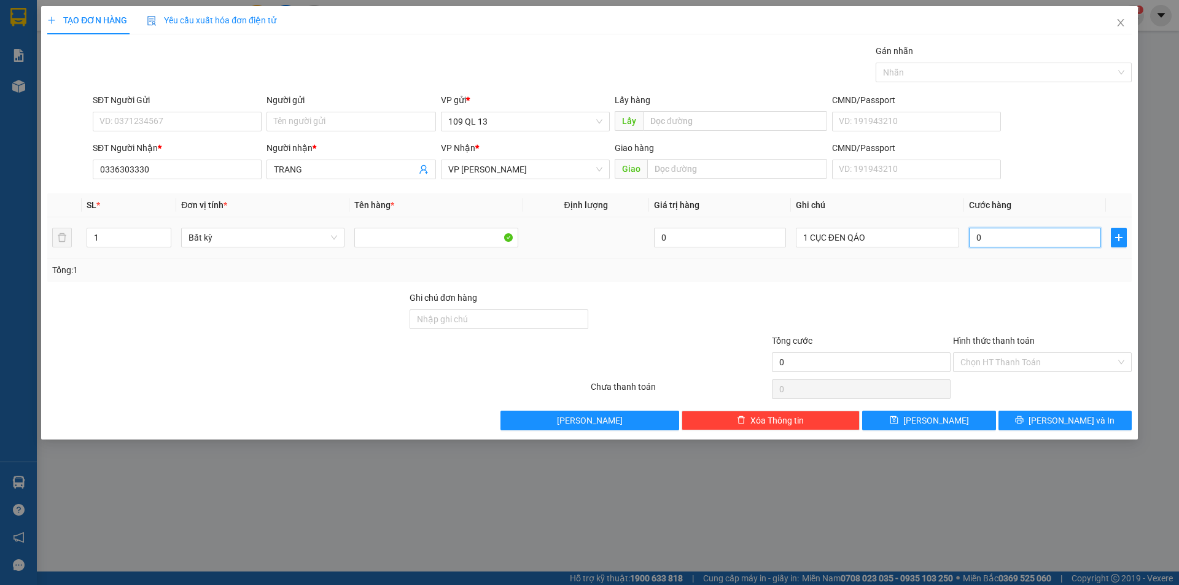
type input "5"
type input "050"
type input "50"
type input "50.000"
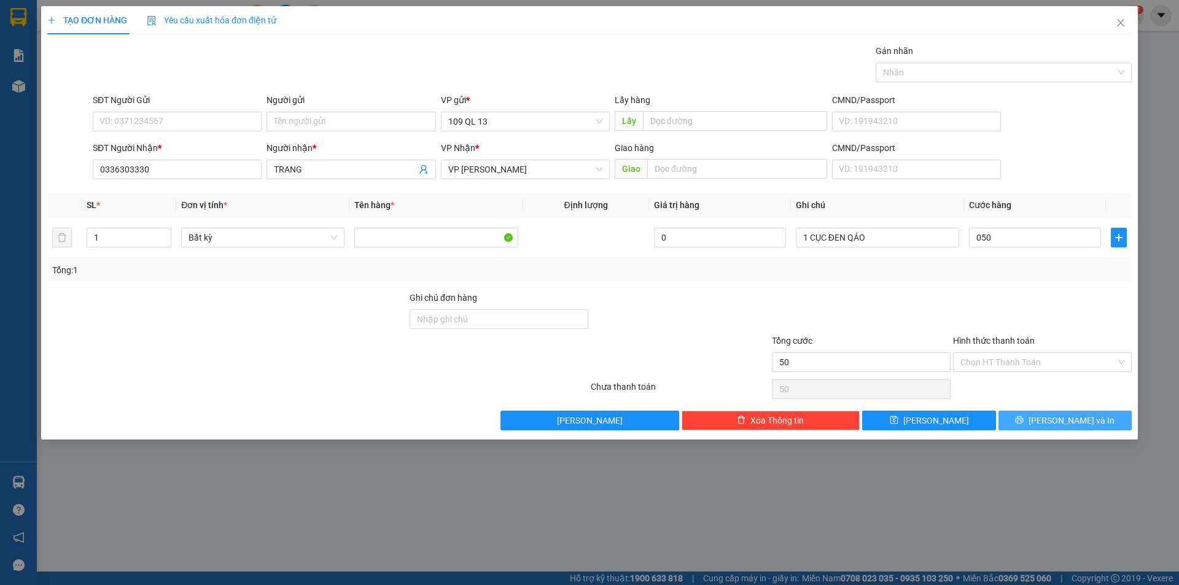
type input "50.000"
click at [1036, 417] on button "[PERSON_NAME] và In" at bounding box center [1064, 421] width 133 height 20
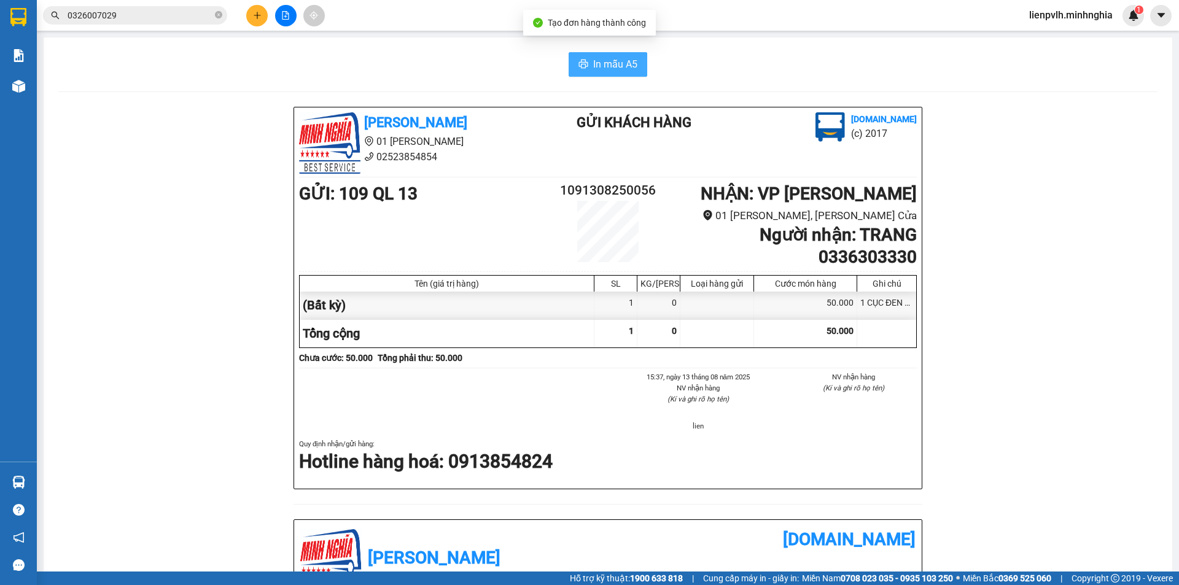
click at [619, 53] on button "In mẫu A5" at bounding box center [608, 64] width 79 height 25
click at [255, 12] on icon "plus" at bounding box center [257, 15] width 9 height 9
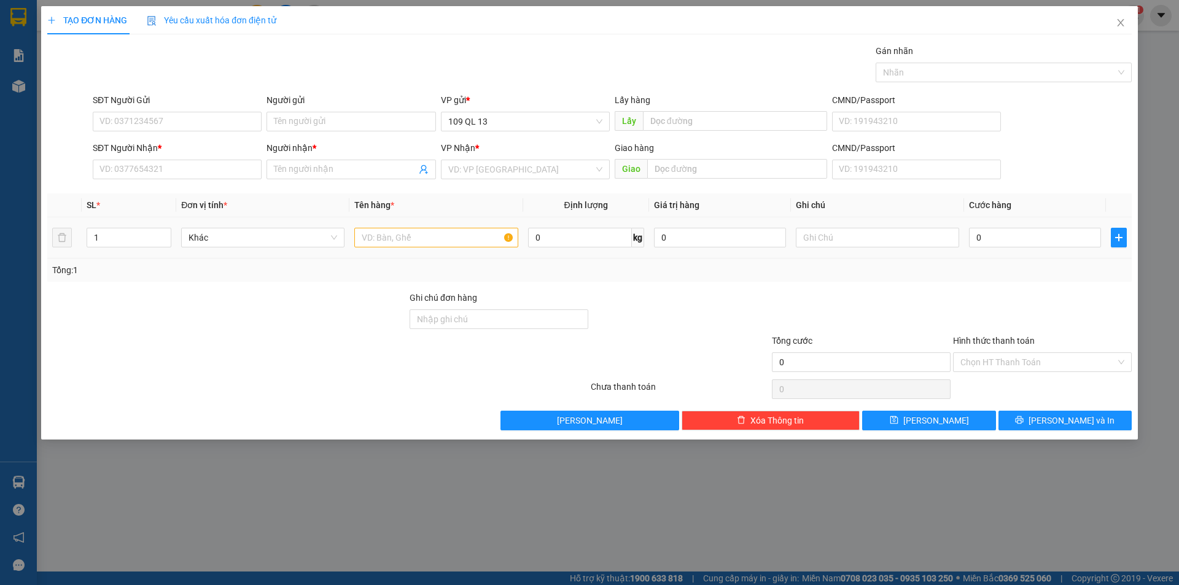
click at [397, 227] on div at bounding box center [435, 237] width 163 height 25
click at [411, 244] on input "text" at bounding box center [435, 238] width 163 height 20
click at [235, 166] on input "SĐT Người Nhận *" at bounding box center [177, 170] width 169 height 20
type input "7"
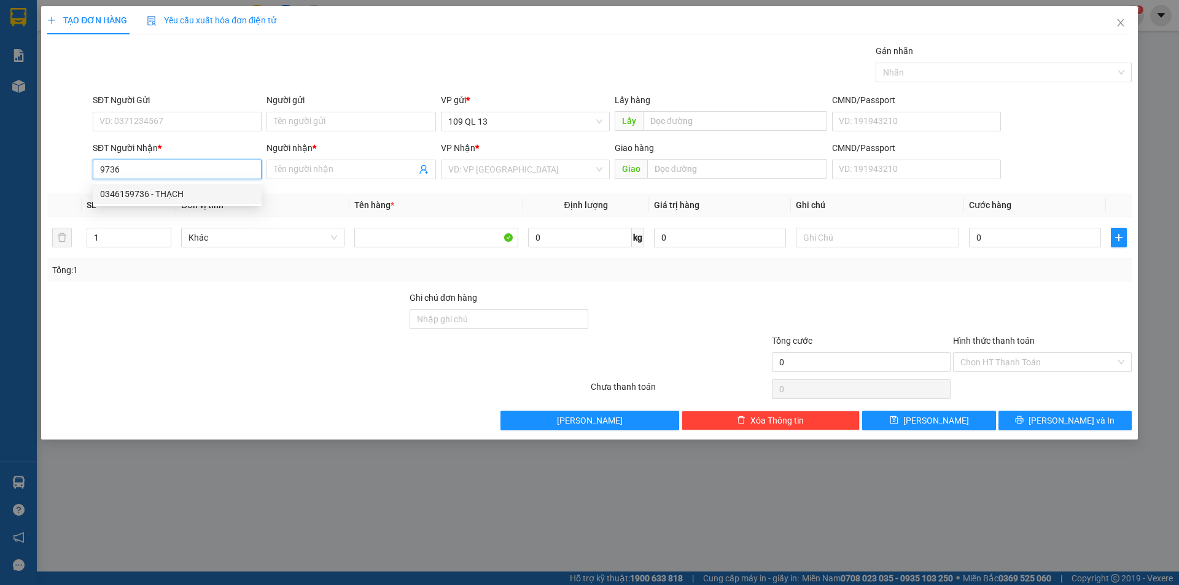
click at [161, 197] on div "0346159736 - THẠCH" at bounding box center [177, 194] width 154 height 14
type input "0346159736"
type input "THẠCH"
type input "0346159736"
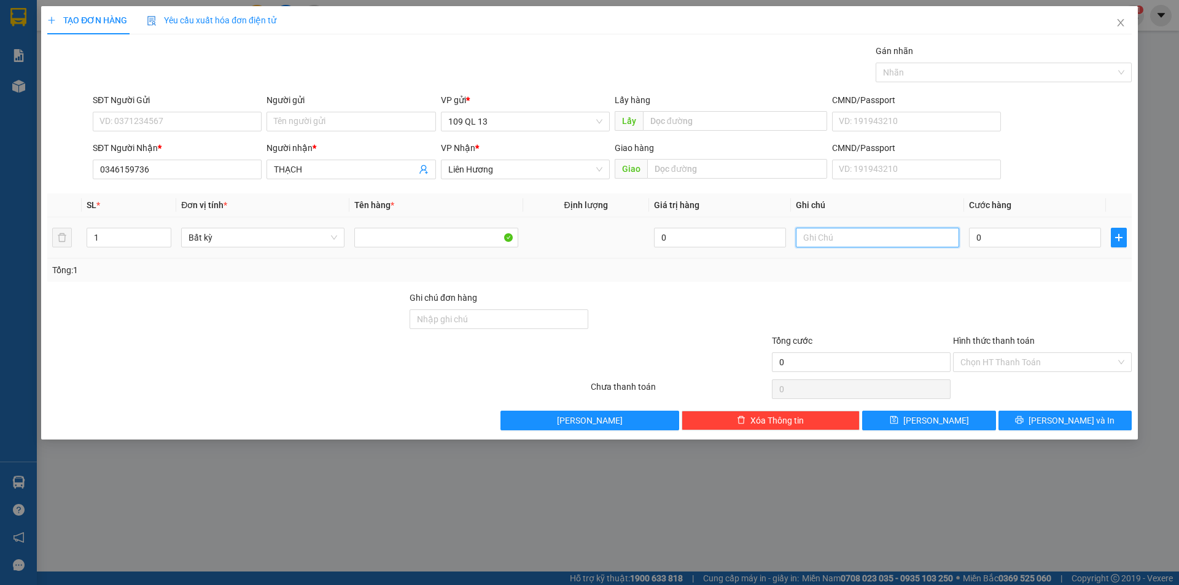
click at [807, 235] on input "text" at bounding box center [877, 238] width 163 height 20
type input "1 CÂY GIẤY"
type input "3"
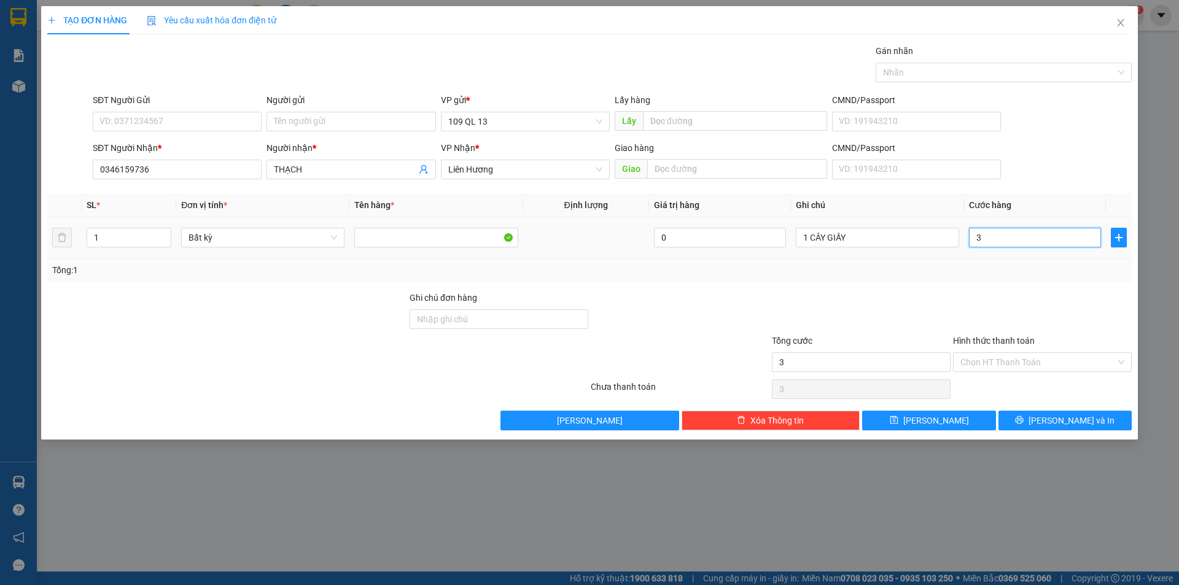
type input "30"
type input "30.000"
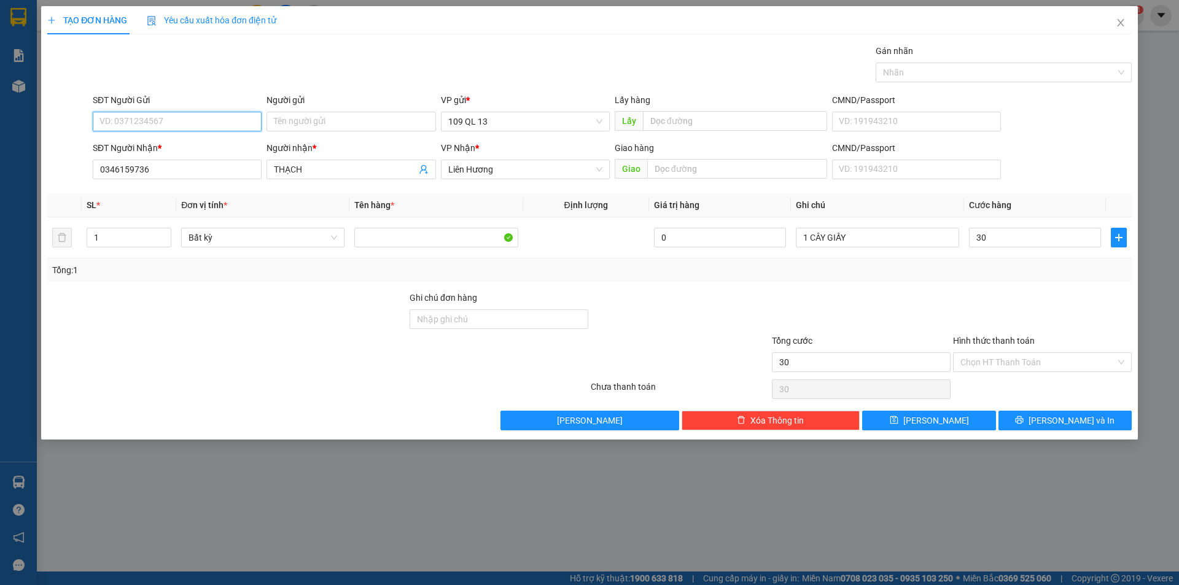
type input "30.000"
click at [209, 119] on input "SĐT Người Gửi" at bounding box center [177, 122] width 169 height 20
click at [179, 140] on div "0986882630 - TỊNH" at bounding box center [177, 146] width 154 height 14
type input "0986882630"
type input "TỊNH"
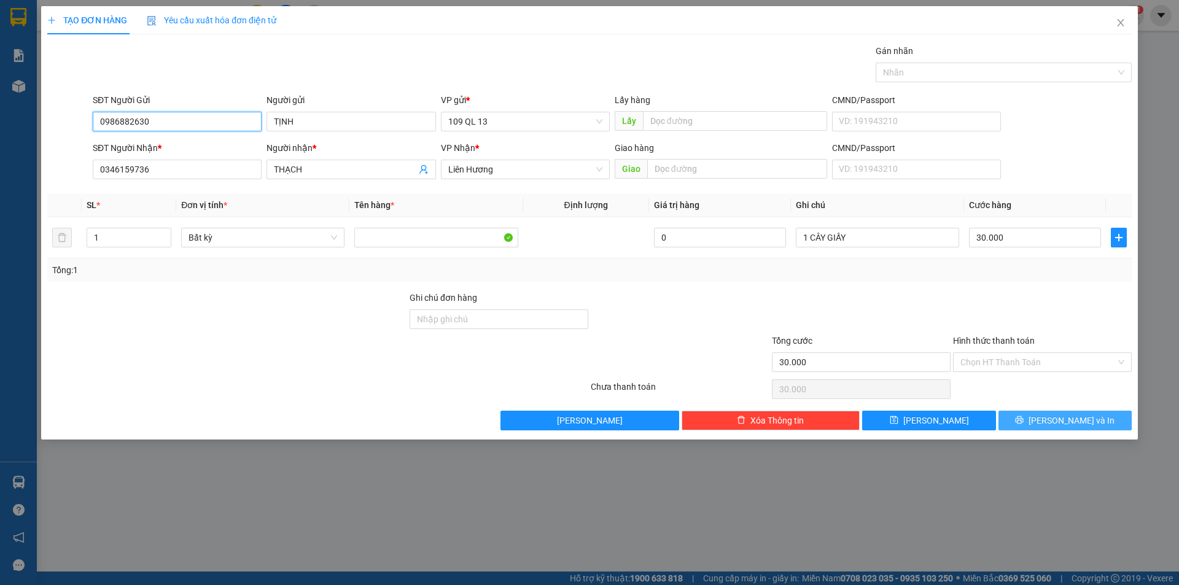
type input "0986882630"
click at [1054, 419] on span "[PERSON_NAME] và In" at bounding box center [1071, 421] width 86 height 14
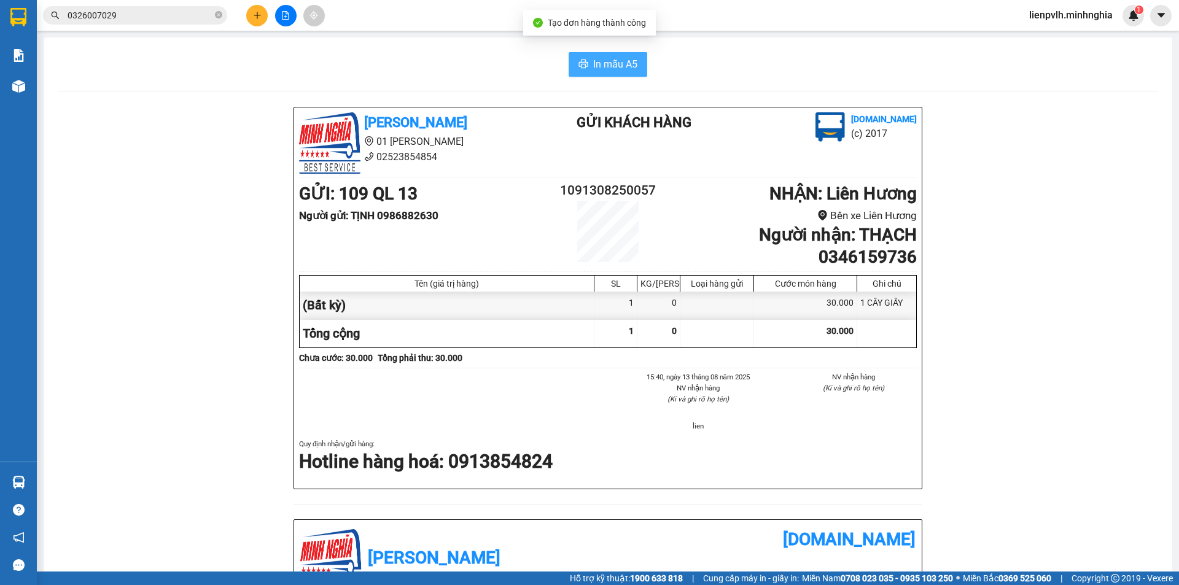
click at [600, 58] on span "In mẫu A5" at bounding box center [615, 63] width 44 height 15
click at [262, 18] on button at bounding box center [256, 15] width 21 height 21
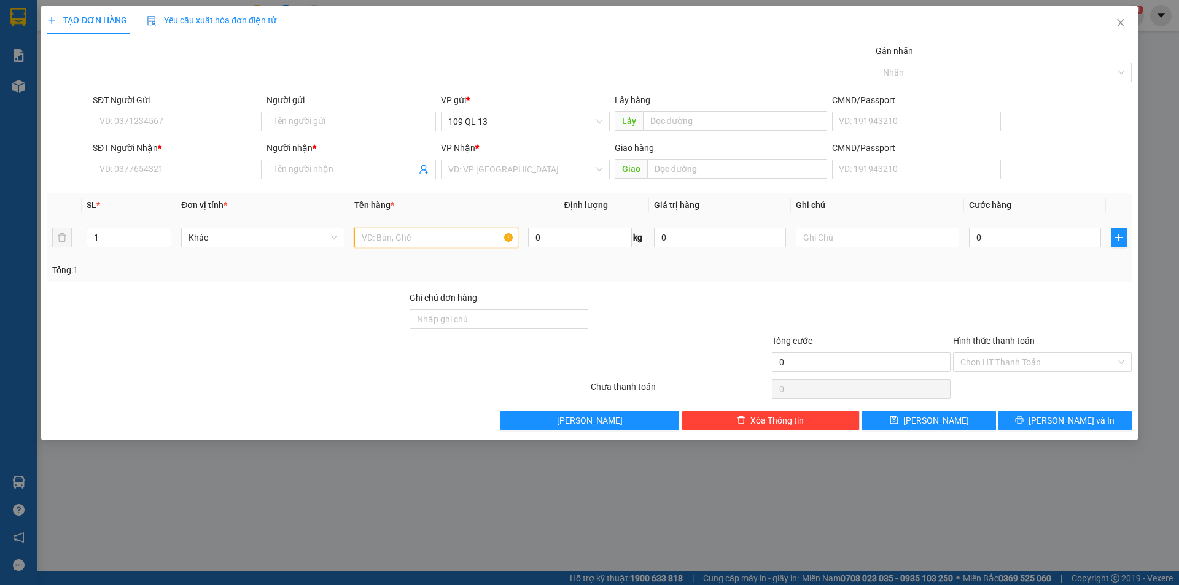
click at [395, 241] on input "text" at bounding box center [435, 238] width 163 height 20
click at [820, 239] on input "text" at bounding box center [877, 238] width 163 height 20
type input "1TG CÓ BỌC TRẮNG DỪA"
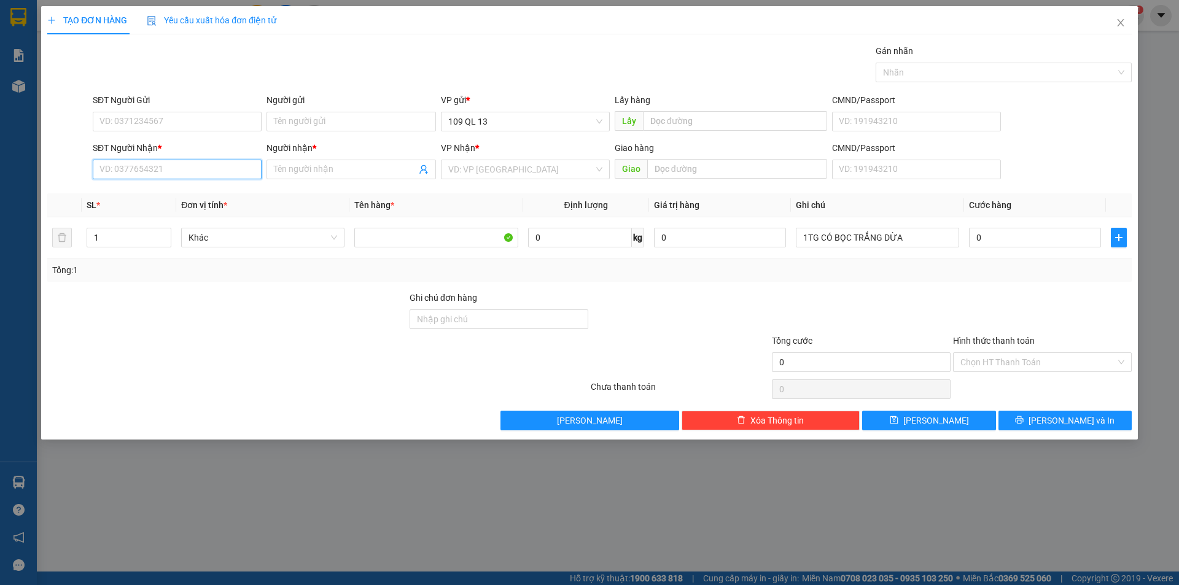
click at [192, 166] on input "SĐT Người Nhận *" at bounding box center [177, 170] width 169 height 20
type input "0392071162"
click at [165, 198] on div "0392071162 - TRUNG" at bounding box center [177, 194] width 154 height 14
type input "TRUNG"
type input "0392071162"
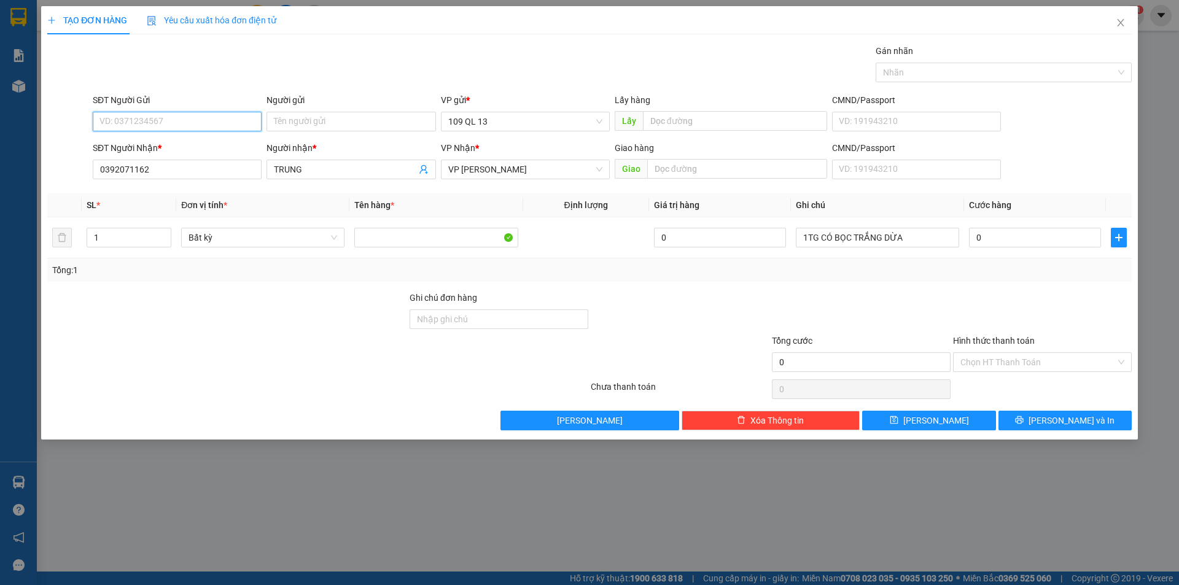
click at [230, 122] on input "SĐT Người Gửi" at bounding box center [177, 122] width 169 height 20
type input "0379553928"
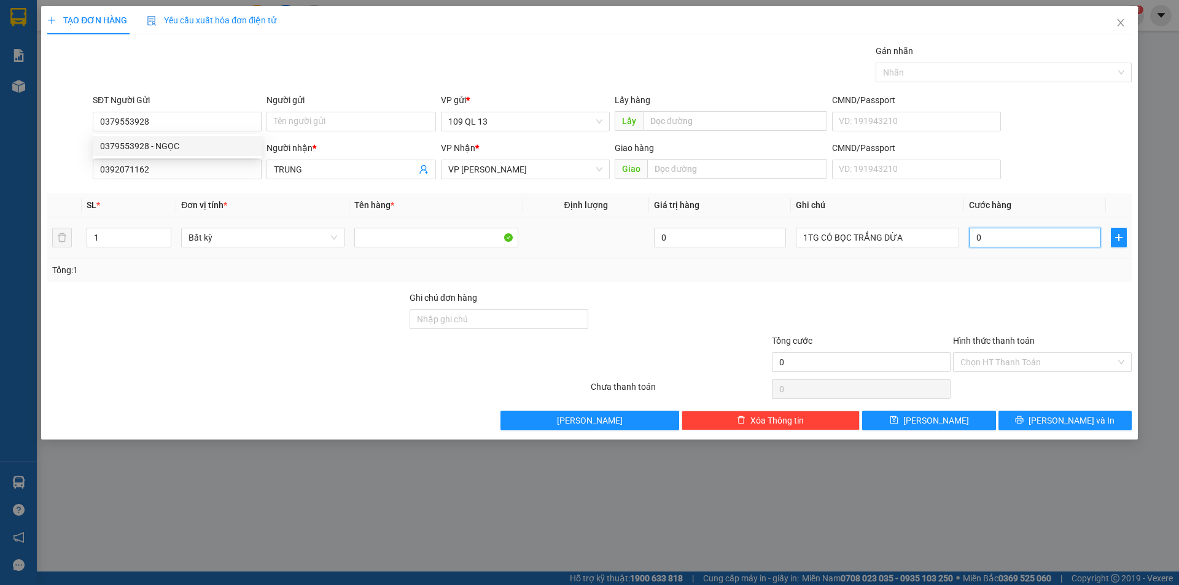
click at [1068, 235] on input "0" at bounding box center [1035, 238] width 132 height 20
type input "5"
type input "50"
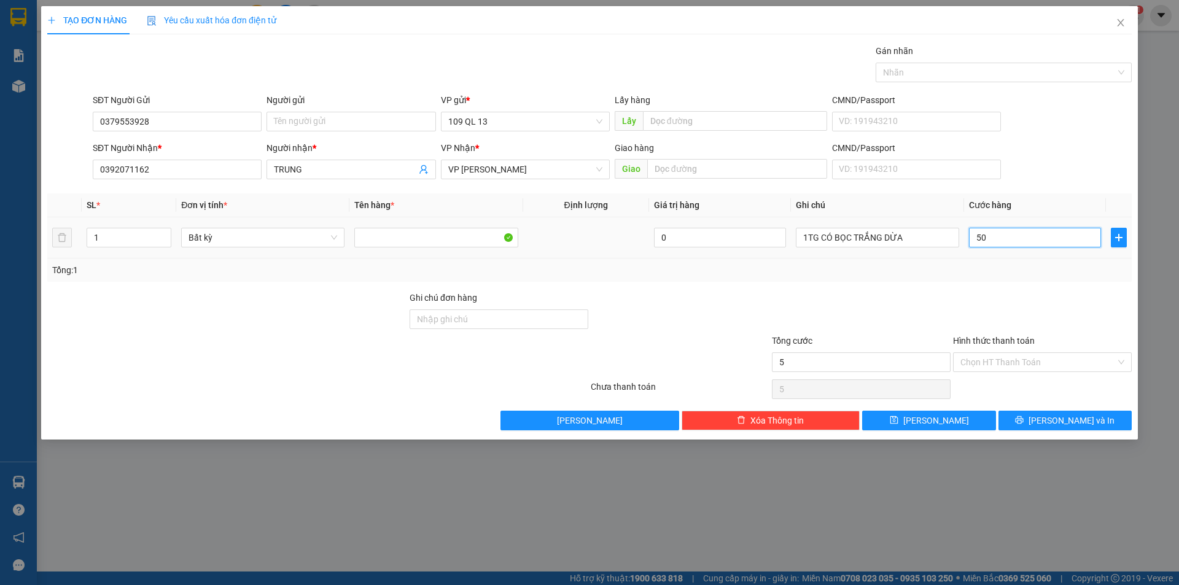
type input "50"
click at [1084, 414] on span "[PERSON_NAME] và In" at bounding box center [1071, 421] width 86 height 14
type input "50.000"
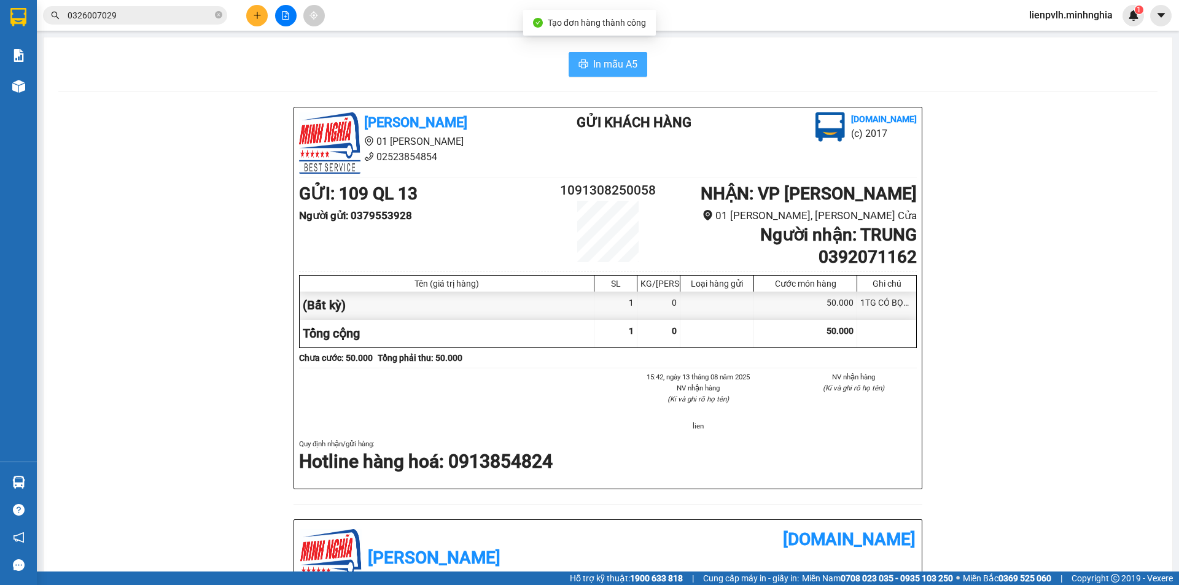
click at [603, 71] on span "In mẫu A5" at bounding box center [615, 63] width 44 height 15
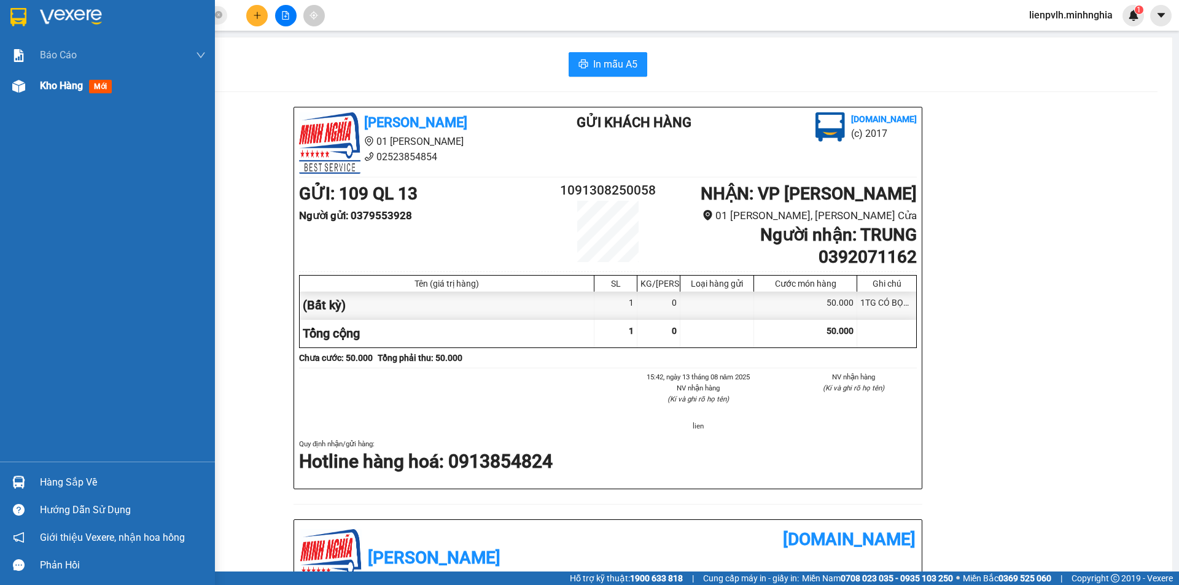
click at [60, 83] on span "Kho hàng" at bounding box center [61, 86] width 43 height 12
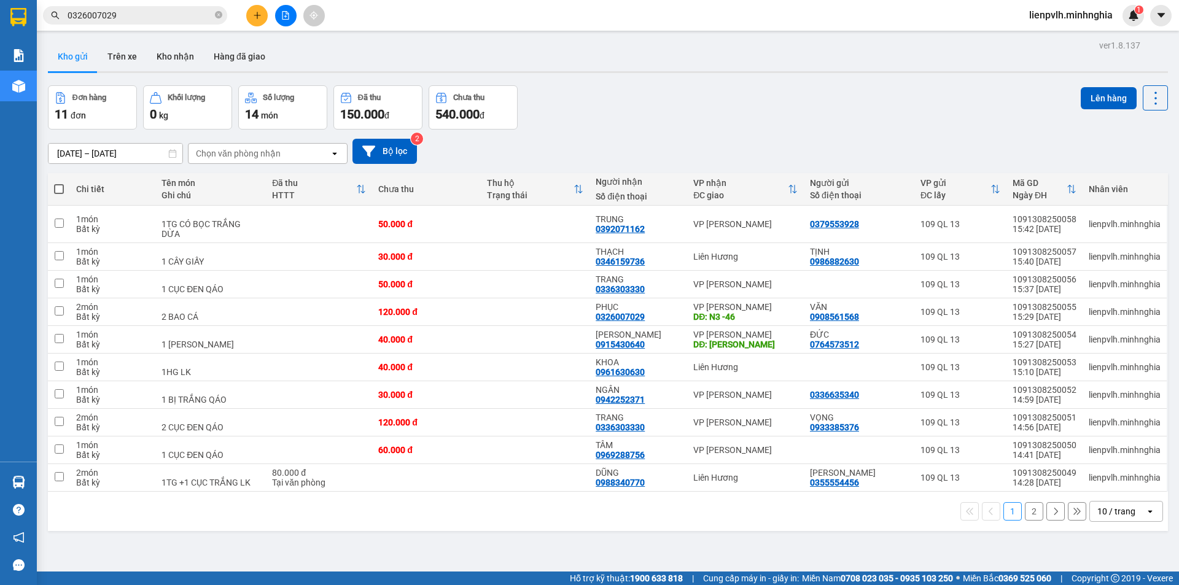
click at [58, 188] on span at bounding box center [59, 189] width 10 height 10
click at [59, 183] on input "checkbox" at bounding box center [59, 183] width 0 height 0
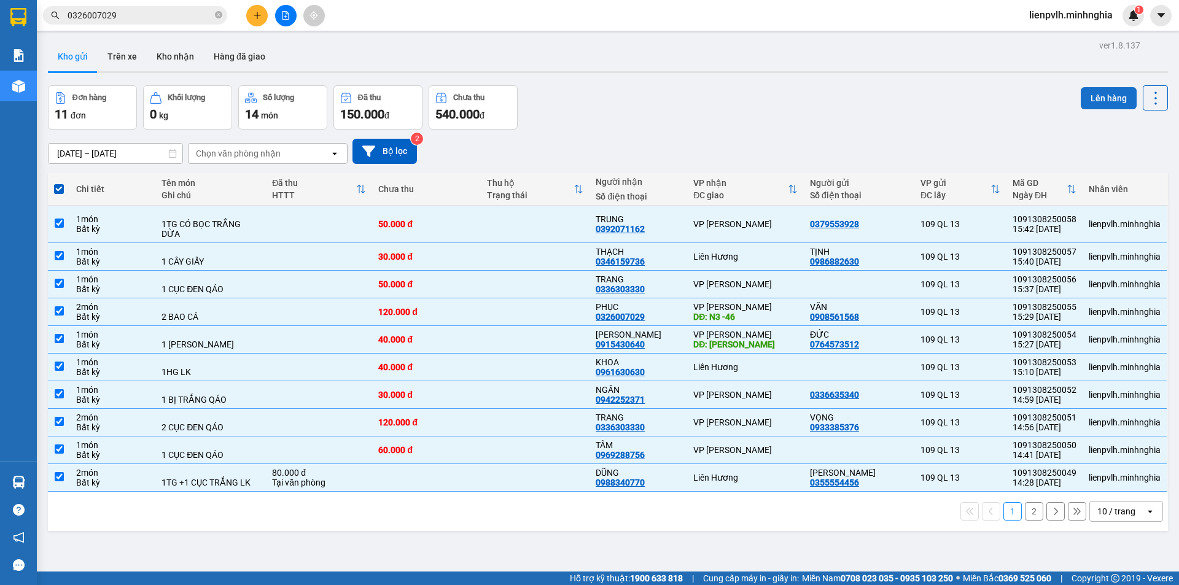
click at [1085, 92] on button "Lên hàng" at bounding box center [1109, 98] width 56 height 22
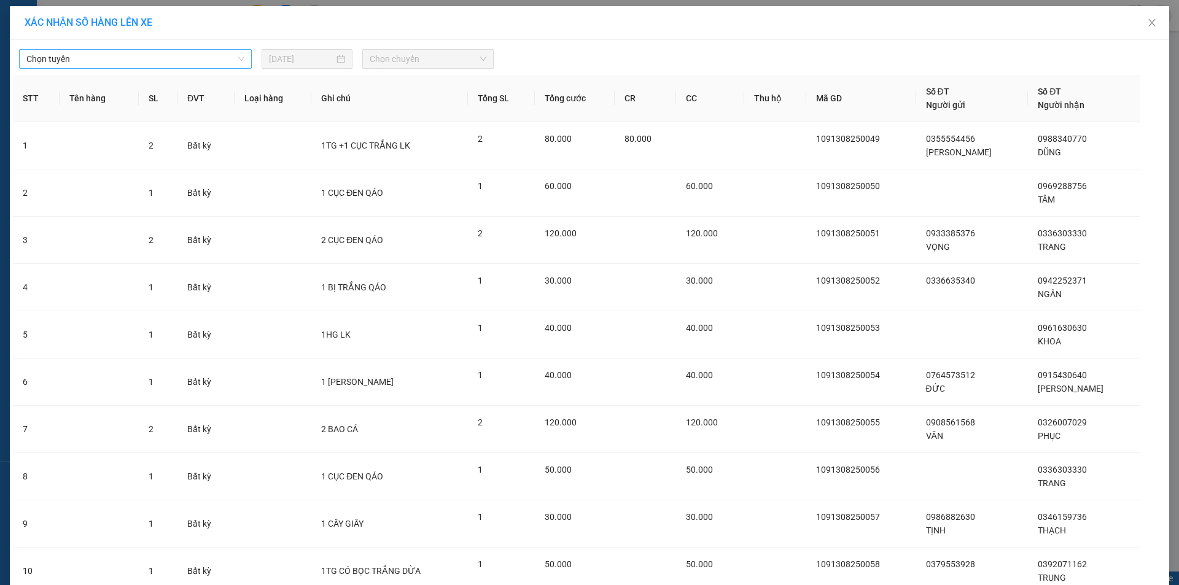
drag, startPoint x: 181, startPoint y: 61, endPoint x: 176, endPoint y: 69, distance: 9.7
click at [181, 61] on span "Chọn tuyến" at bounding box center [135, 59] width 218 height 18
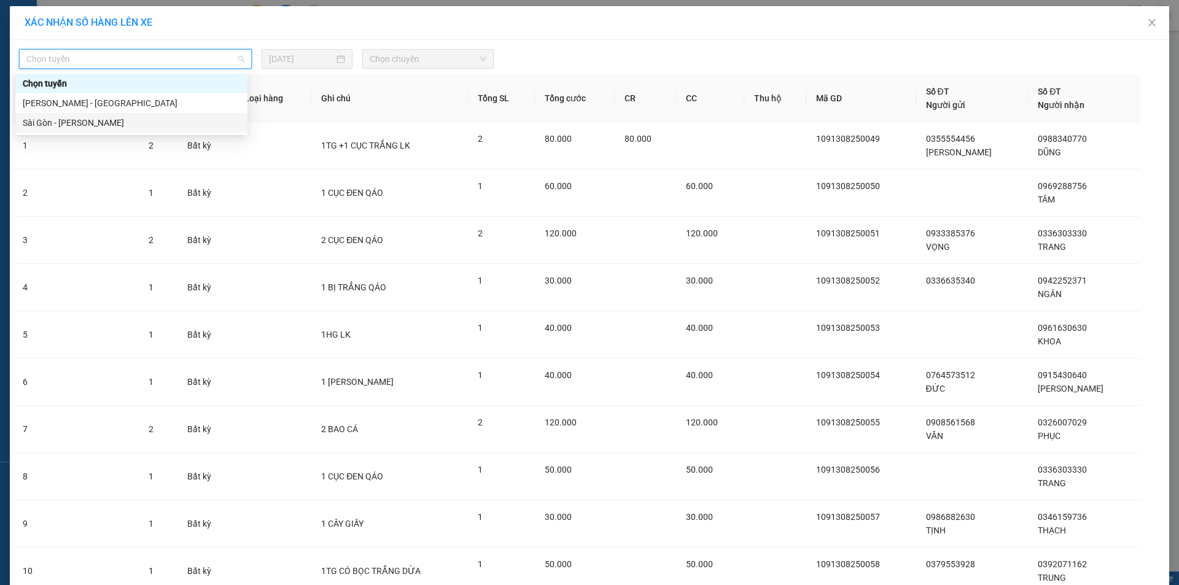
click at [121, 128] on div "Sài Gòn - [PERSON_NAME]" at bounding box center [131, 123] width 217 height 14
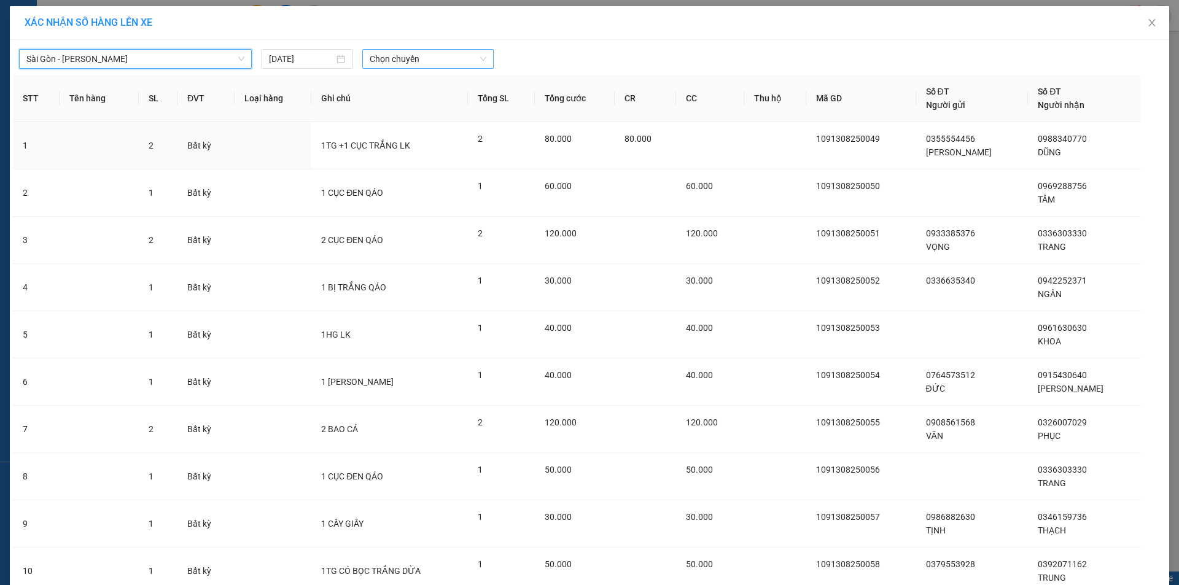
click at [419, 58] on span "Chọn chuyến" at bounding box center [428, 59] width 117 height 18
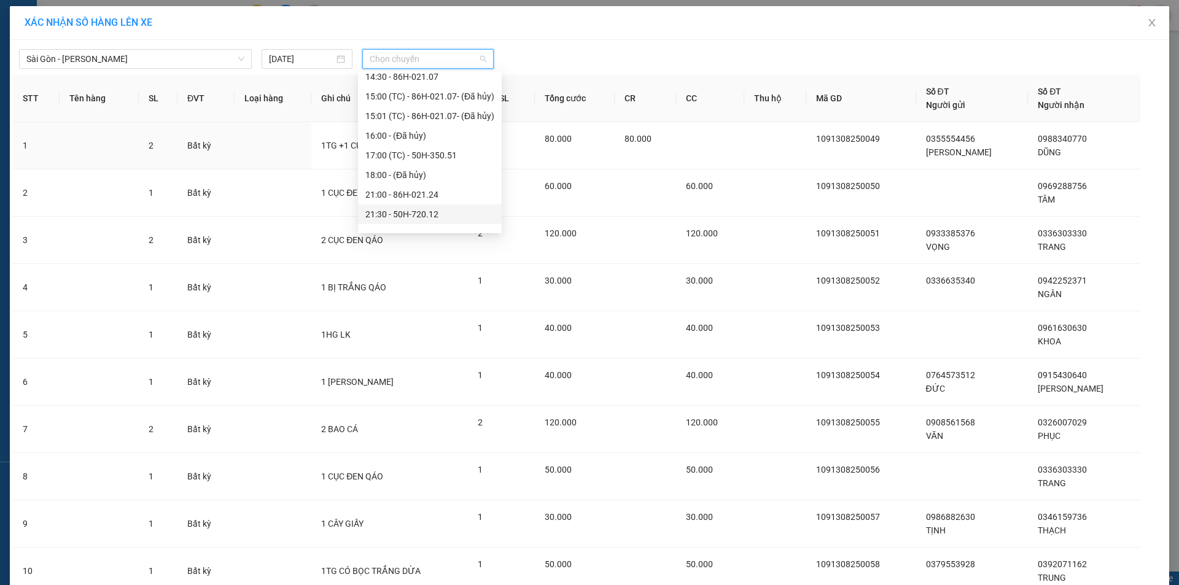
scroll to position [177, 0]
click at [408, 145] on div "17:00 (TC) - 50H-350.51" at bounding box center [429, 143] width 129 height 14
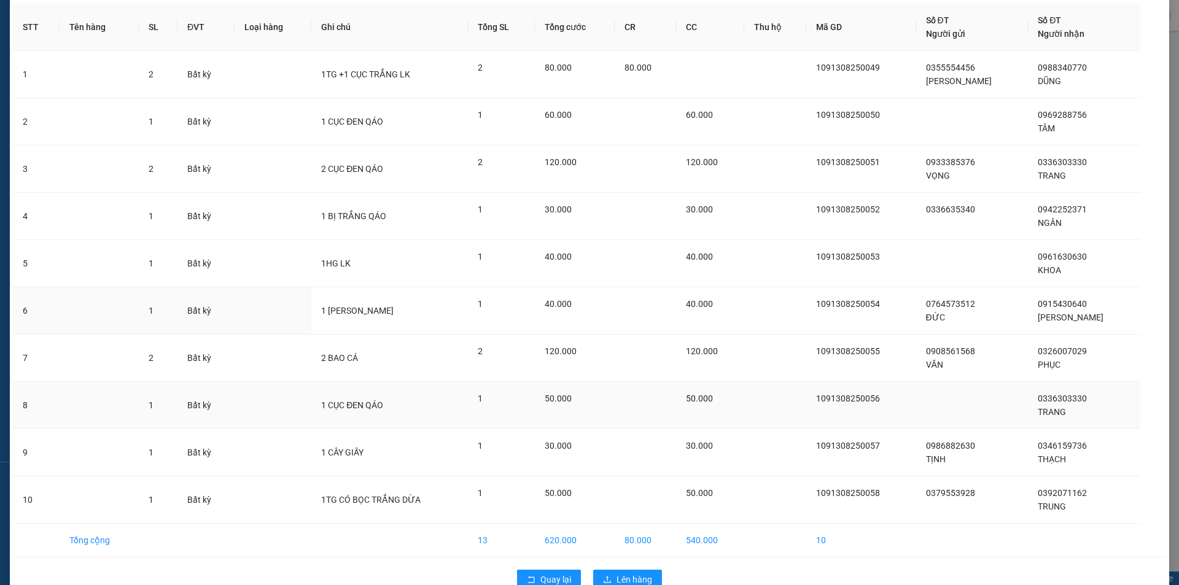
scroll to position [107, 0]
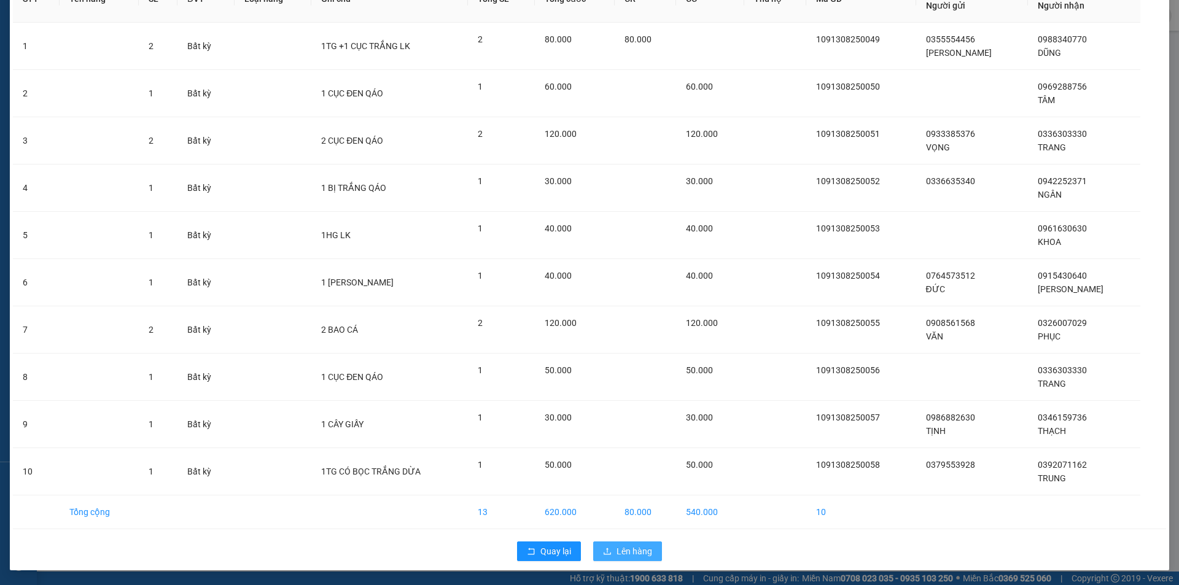
click at [627, 553] on span "Lên hàng" at bounding box center [634, 552] width 36 height 14
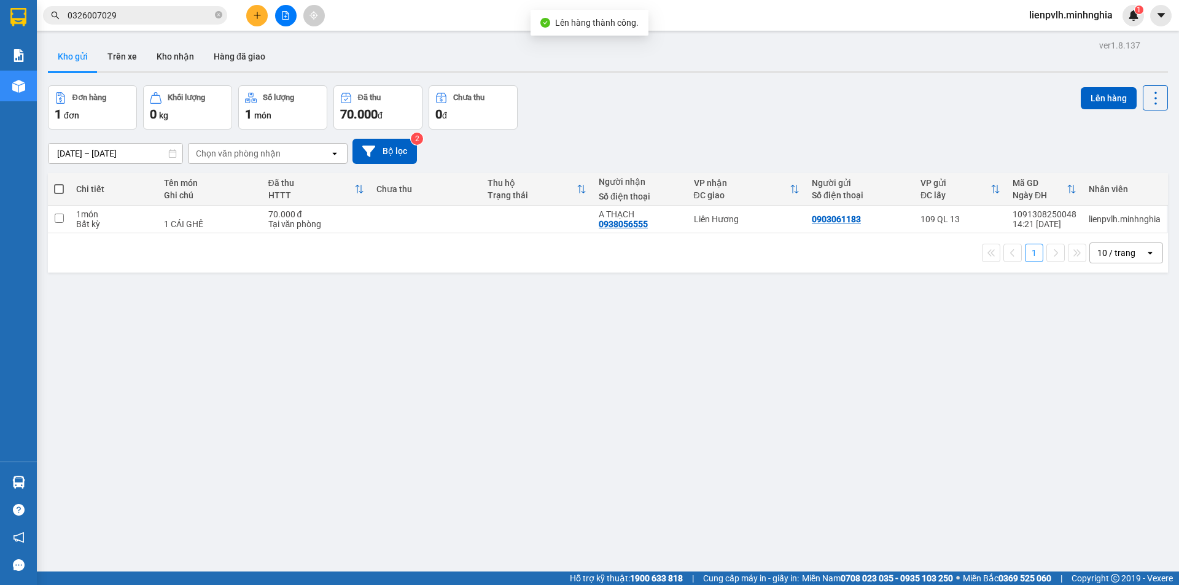
click at [61, 192] on span at bounding box center [59, 189] width 10 height 10
click at [59, 183] on input "checkbox" at bounding box center [59, 183] width 0 height 0
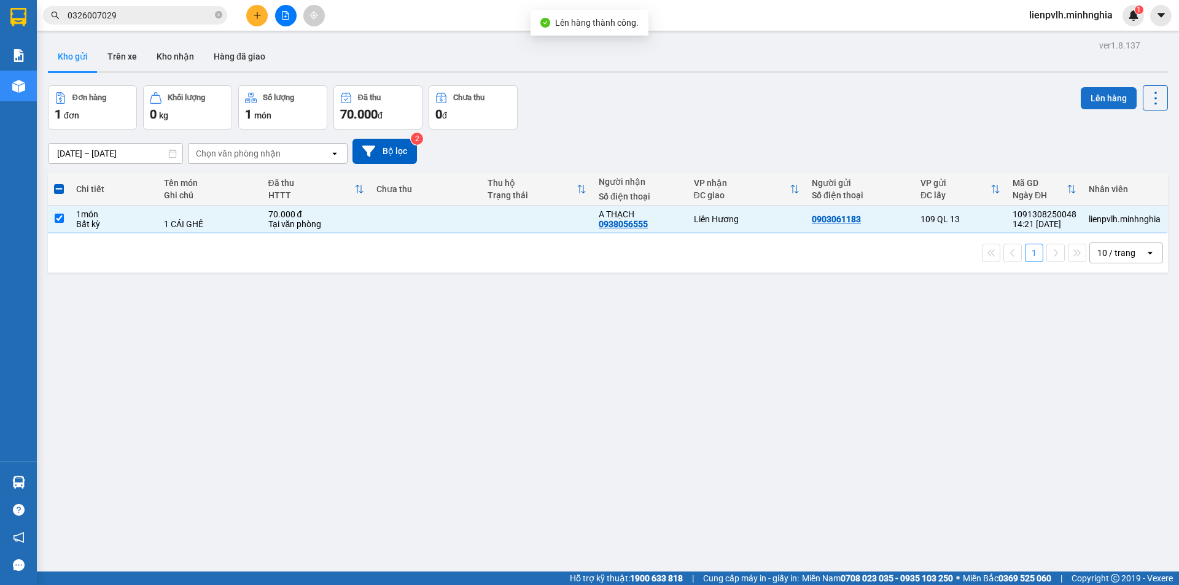
click at [1106, 107] on button "Lên hàng" at bounding box center [1109, 98] width 56 height 22
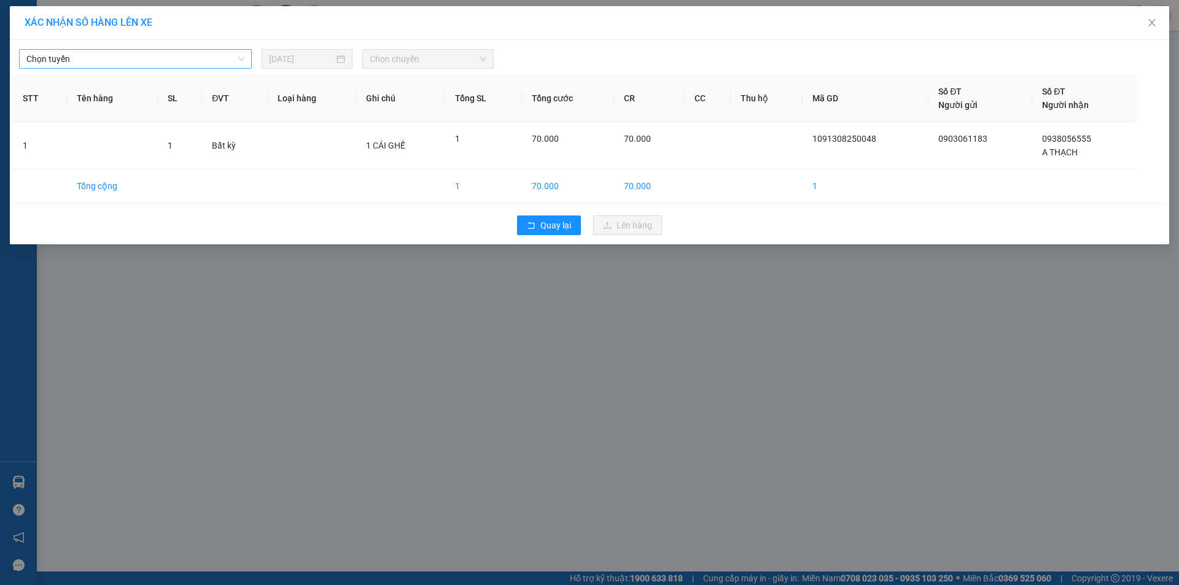
click at [244, 64] on div "Chọn tuyến" at bounding box center [135, 59] width 233 height 20
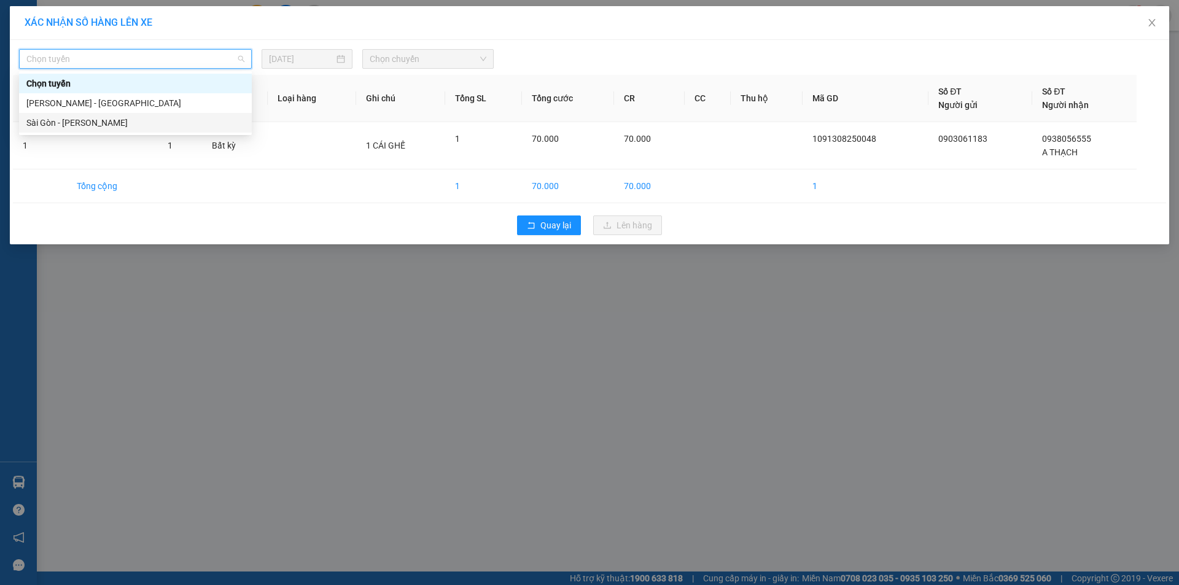
click at [195, 120] on div "Sài Gòn - [PERSON_NAME]" at bounding box center [135, 123] width 218 height 14
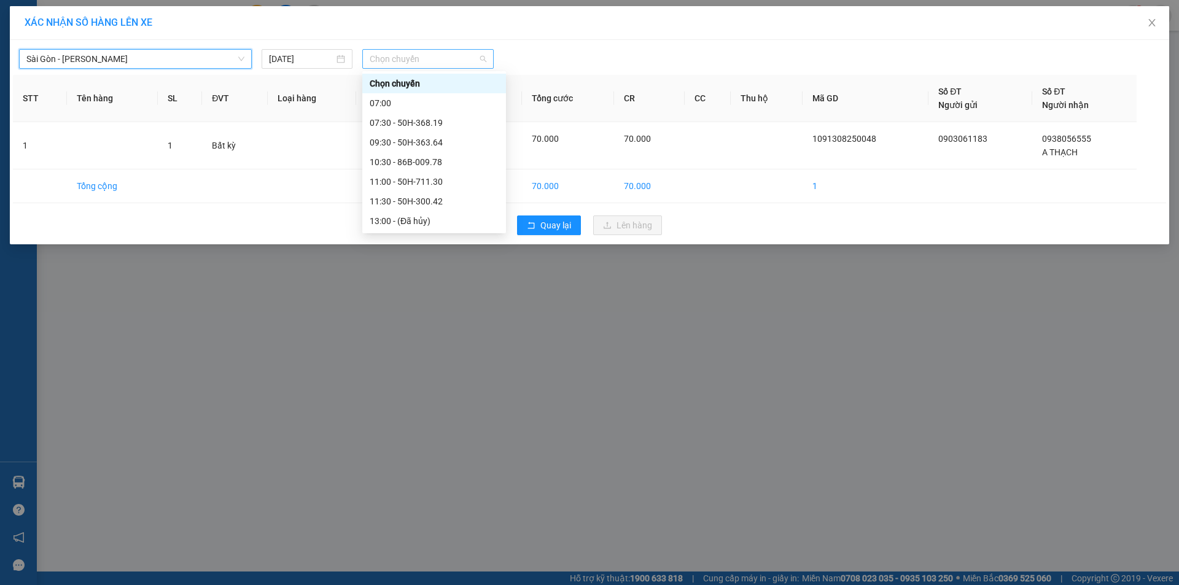
click at [416, 66] on span "Chọn chuyến" at bounding box center [428, 59] width 117 height 18
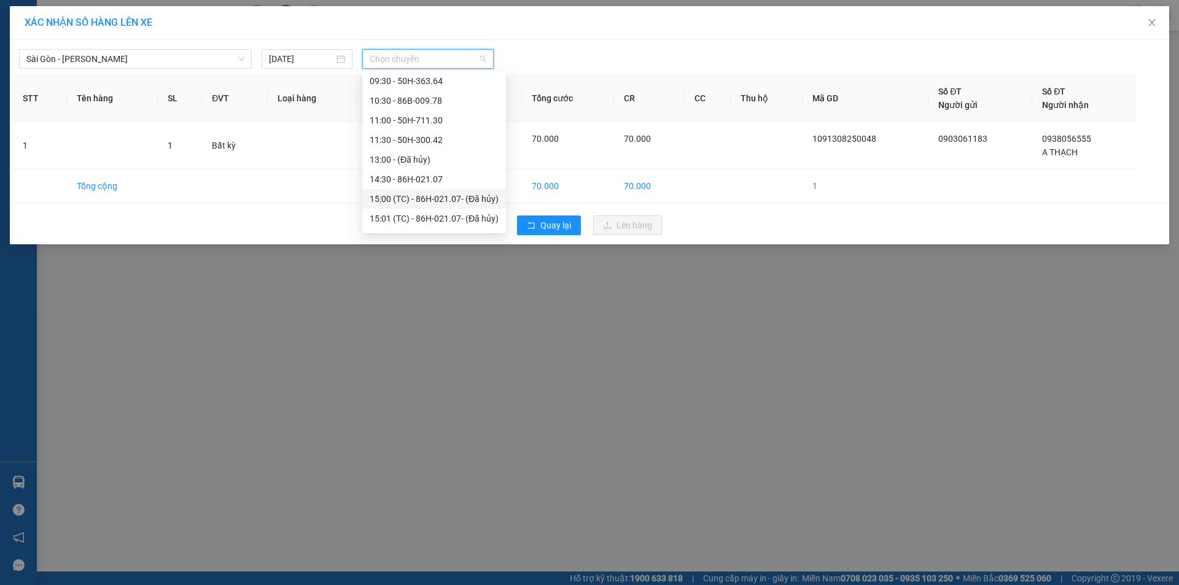
scroll to position [123, 0]
click at [409, 192] on div "17:00 (TC) - 50H-350.51" at bounding box center [434, 197] width 129 height 14
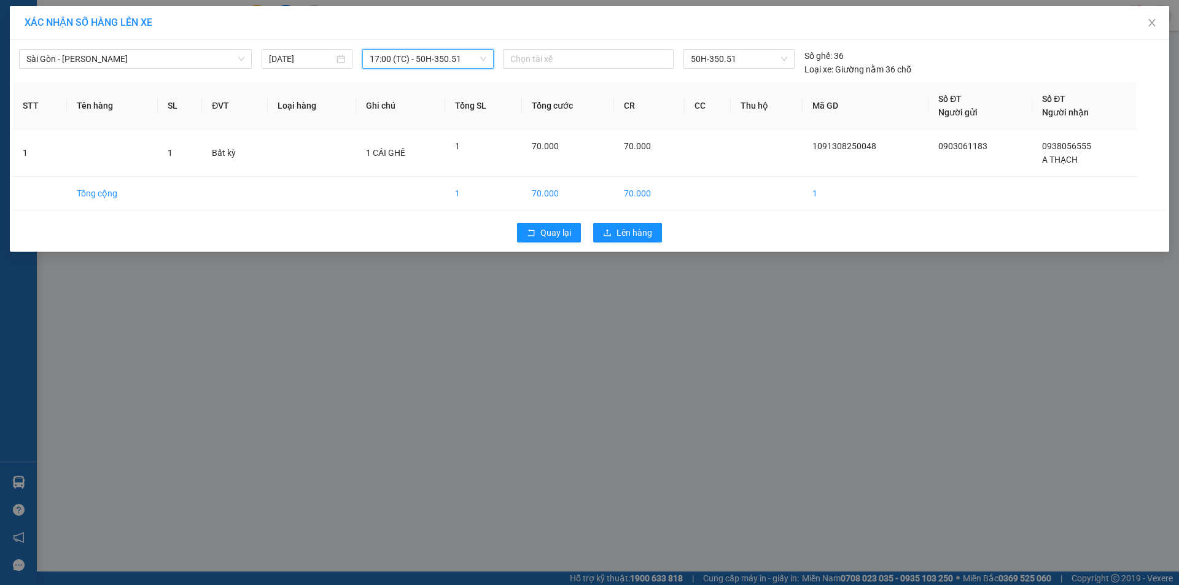
click at [648, 244] on div "Quay lại Lên hàng" at bounding box center [589, 233] width 1153 height 32
click at [647, 237] on span "Lên hàng" at bounding box center [634, 233] width 36 height 14
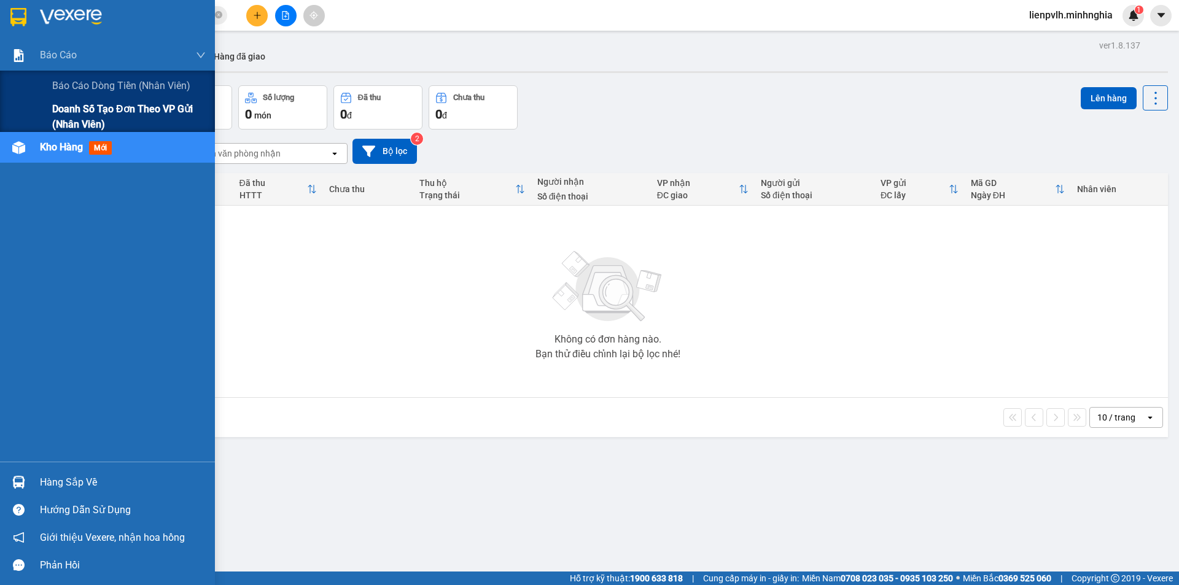
click at [64, 109] on span "Doanh số tạo đơn theo VP gửi (nhân viên)" at bounding box center [128, 116] width 153 height 31
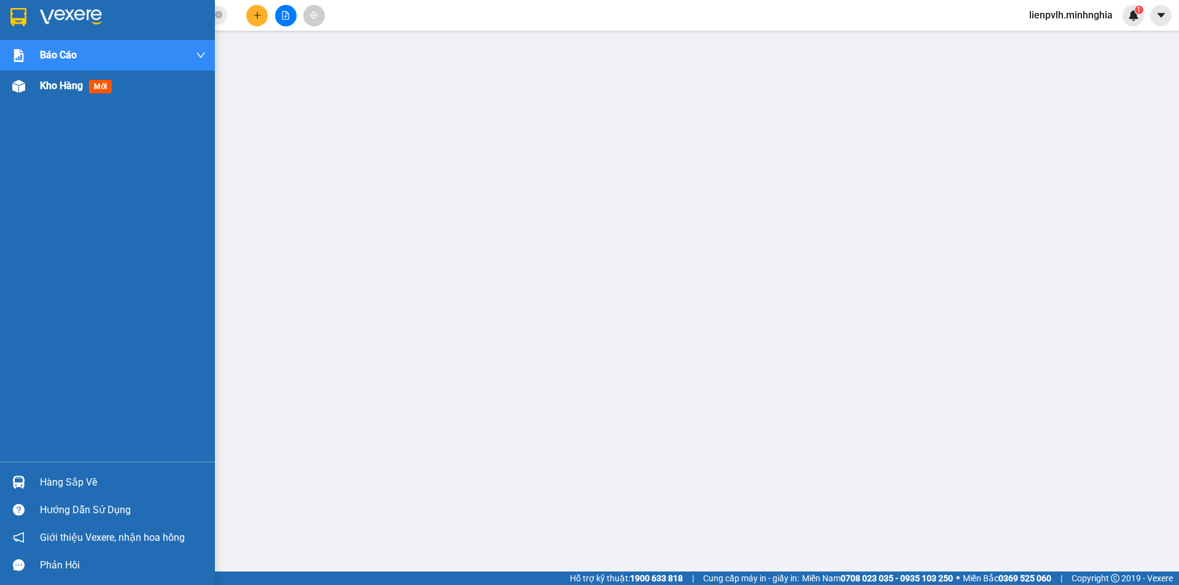
click at [64, 90] on span "Kho hàng" at bounding box center [61, 86] width 43 height 12
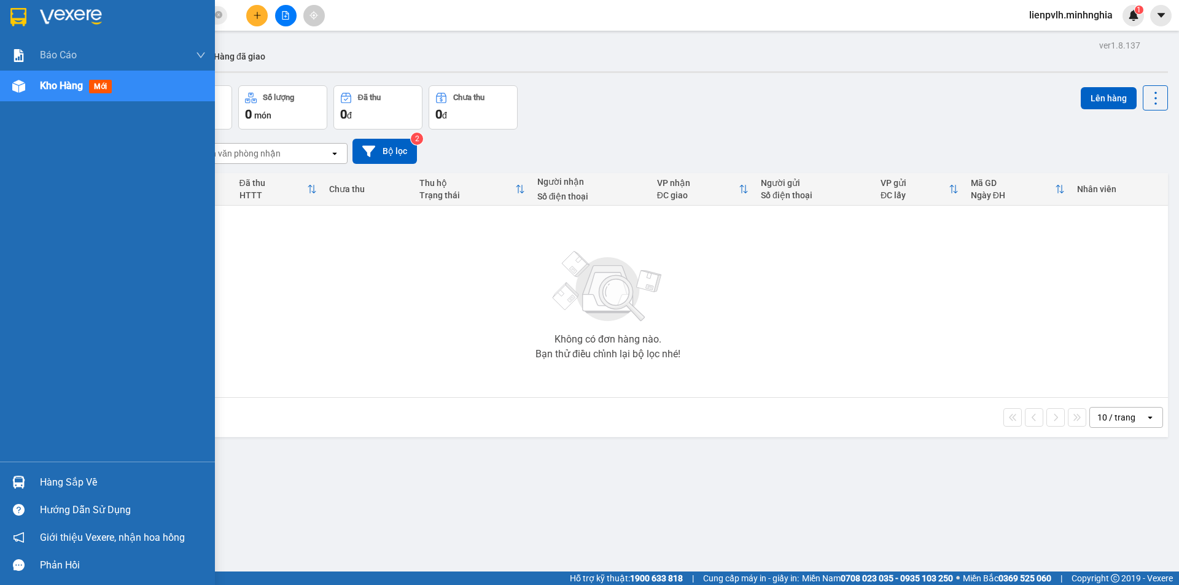
click at [64, 90] on span "Kho hàng" at bounding box center [61, 86] width 43 height 12
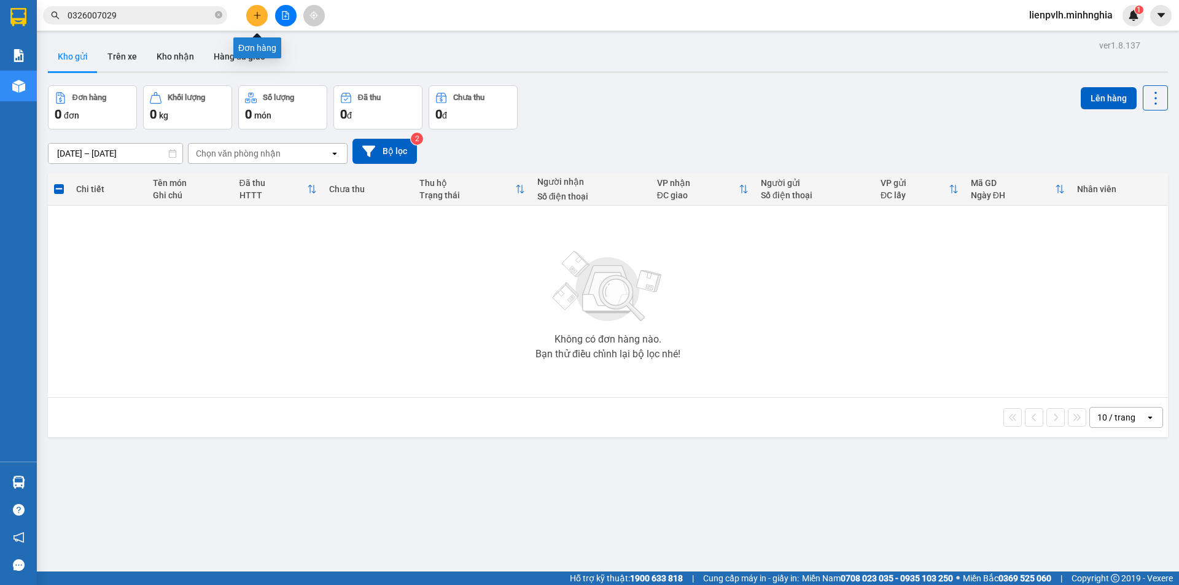
click at [252, 14] on button at bounding box center [256, 15] width 21 height 21
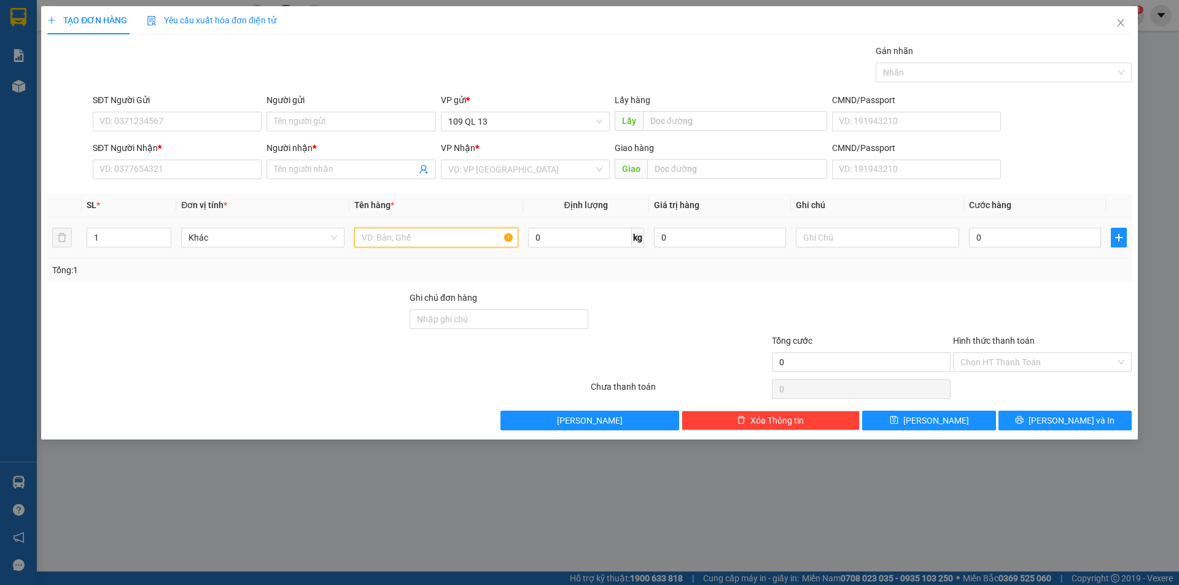
click at [452, 241] on input "text" at bounding box center [435, 238] width 163 height 20
click at [934, 231] on input "text" at bounding box center [877, 238] width 163 height 20
click at [242, 176] on input "SĐT Người Nhận *" at bounding box center [177, 170] width 169 height 20
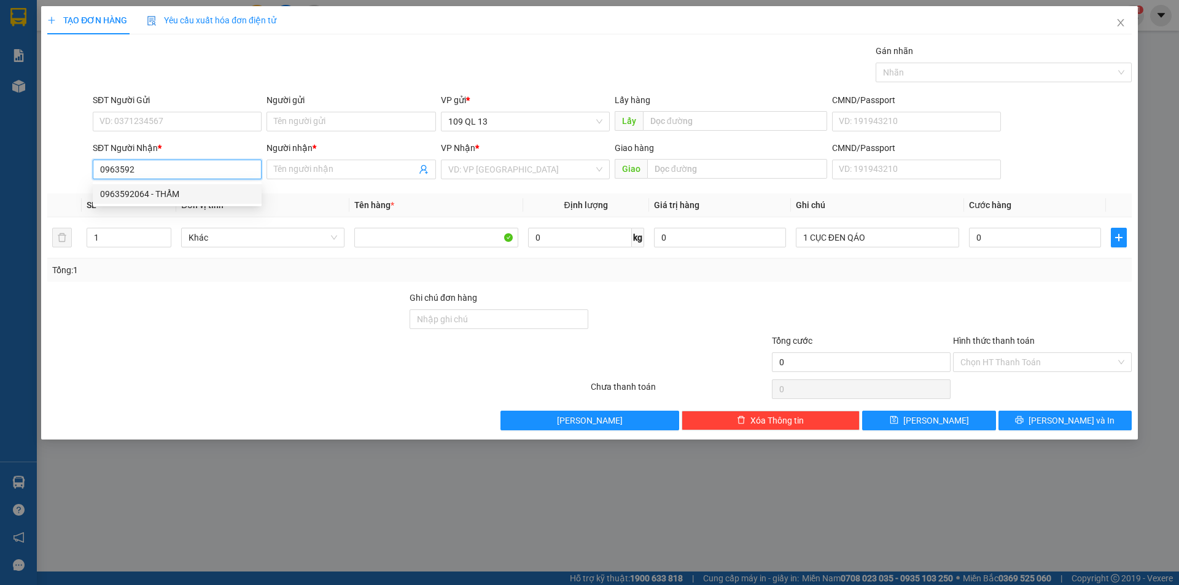
click at [205, 190] on div "0963592064 - THẨM" at bounding box center [177, 194] width 154 height 14
click at [1061, 249] on div "0" at bounding box center [1035, 237] width 132 height 25
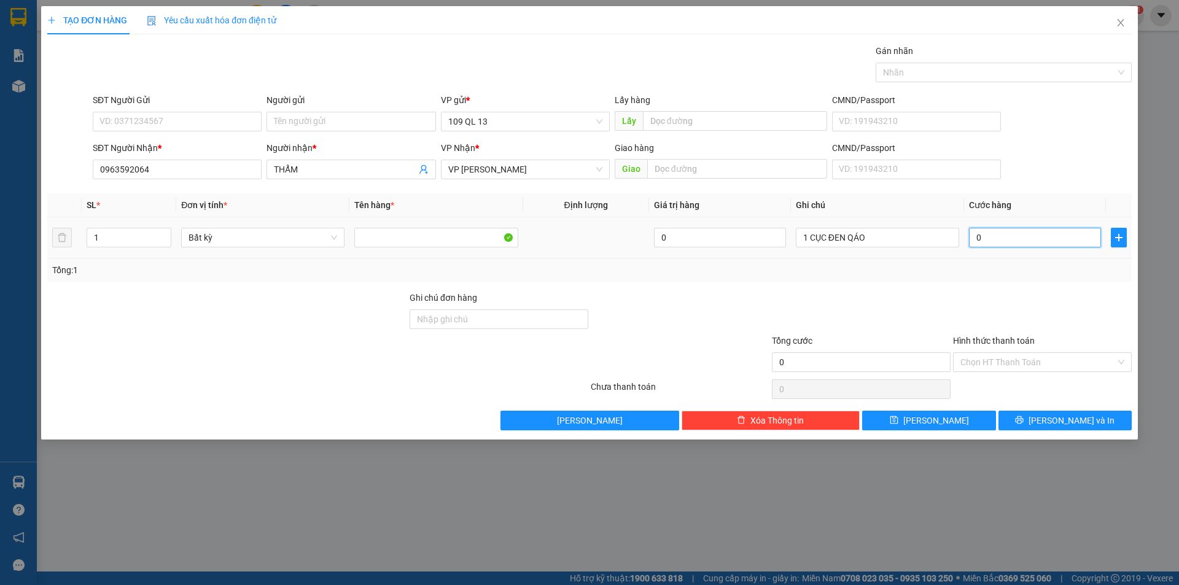
click at [1058, 236] on input "0" at bounding box center [1035, 238] width 132 height 20
click at [239, 129] on input "SĐT Người Gửi" at bounding box center [177, 122] width 169 height 20
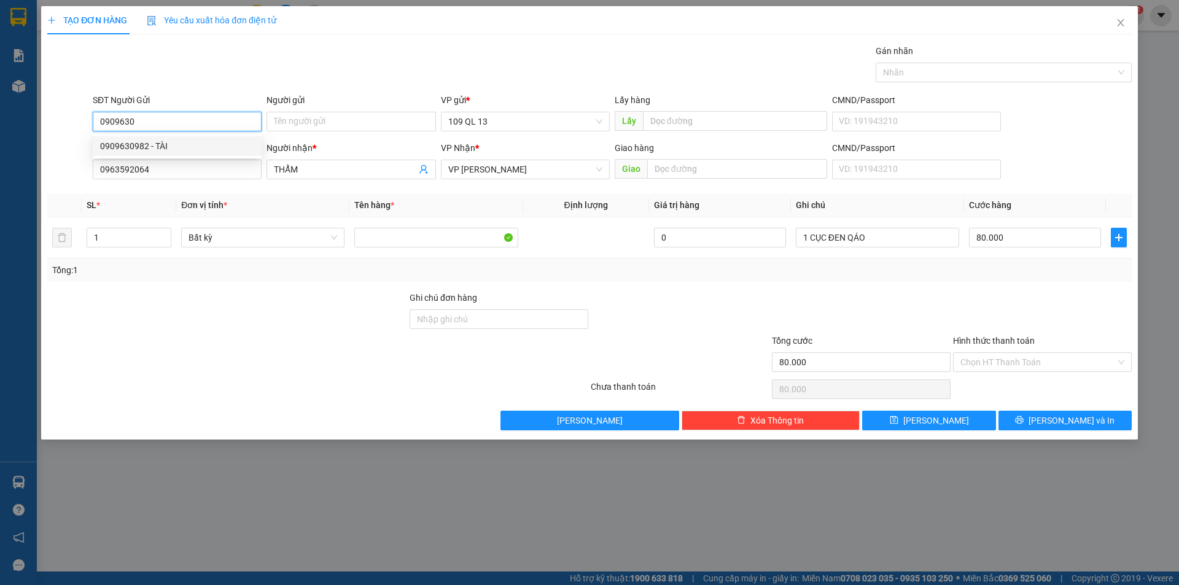
click at [142, 147] on div "0909630982 - TÀI" at bounding box center [177, 146] width 154 height 14
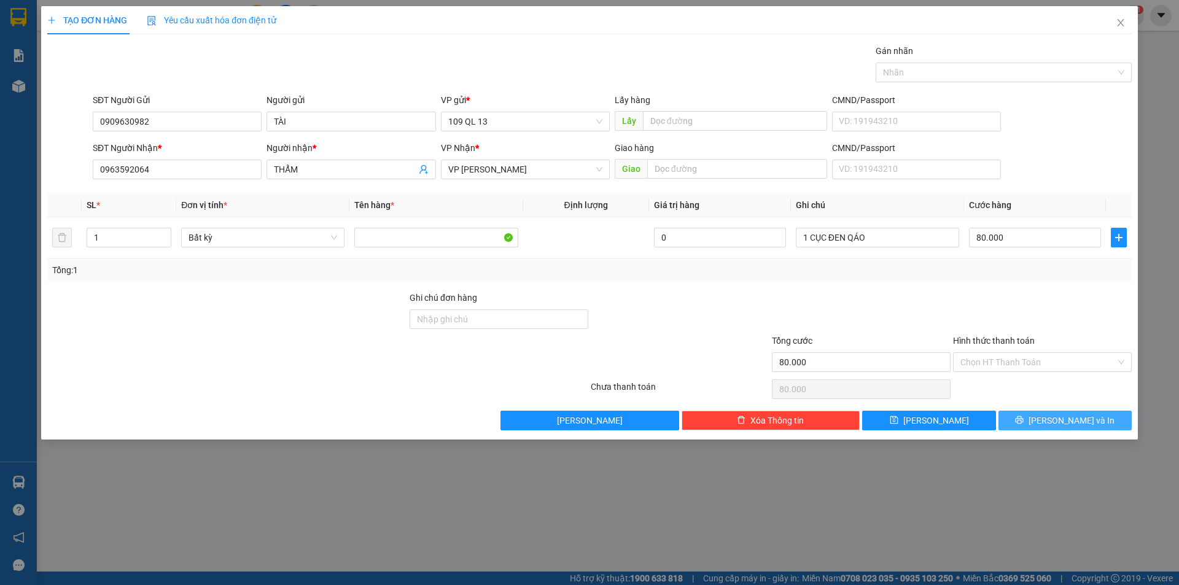
click at [1056, 414] on span "[PERSON_NAME] và In" at bounding box center [1071, 421] width 86 height 14
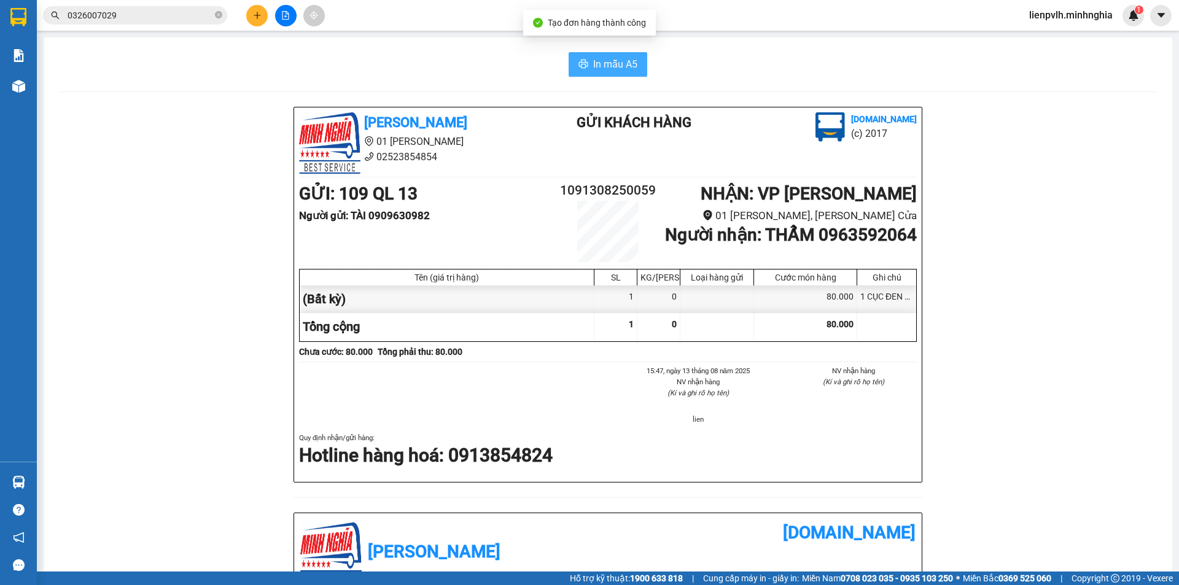
click at [616, 57] on span "In mẫu A5" at bounding box center [615, 63] width 44 height 15
click at [257, 18] on icon "plus" at bounding box center [257, 15] width 1 height 7
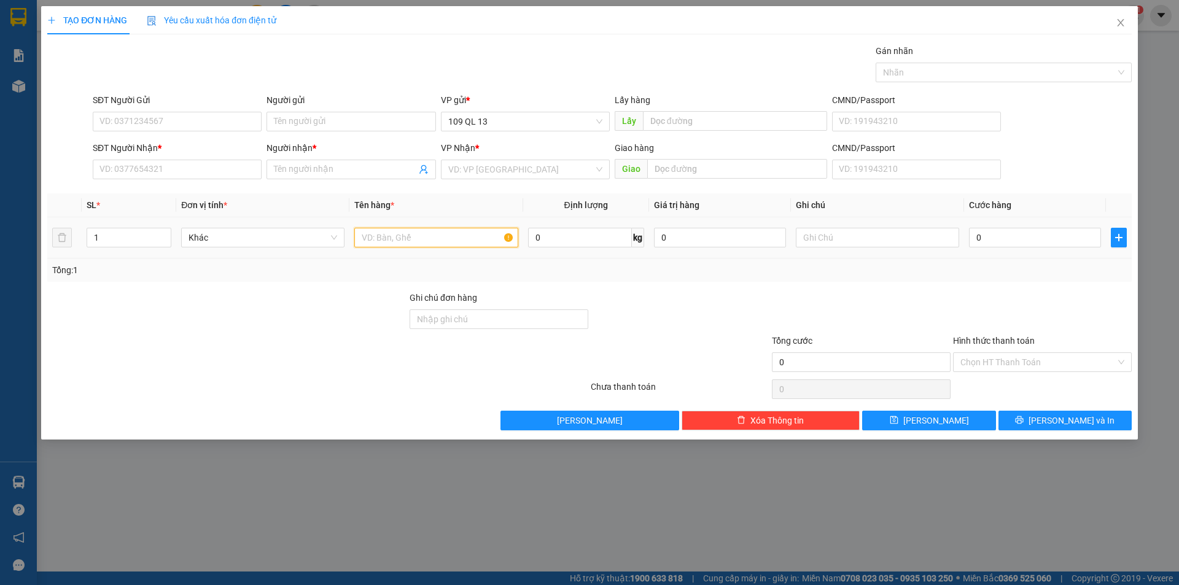
click at [388, 239] on input "text" at bounding box center [435, 238] width 163 height 20
click at [132, 162] on input "SĐT Người Nhận *" at bounding box center [177, 170] width 169 height 20
click at [172, 191] on div "0355704968 - THẮM" at bounding box center [177, 194] width 154 height 14
click at [422, 223] on td at bounding box center [435, 237] width 173 height 41
click at [418, 233] on input "text" at bounding box center [435, 238] width 163 height 20
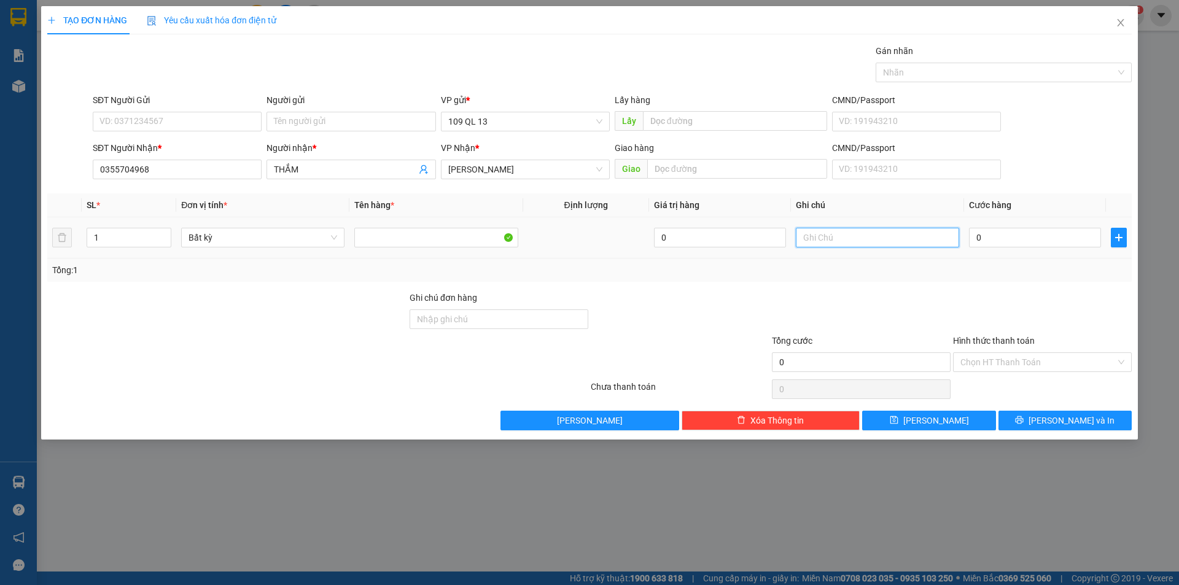
click at [910, 230] on input "text" at bounding box center [877, 238] width 163 height 20
click at [1007, 234] on input "0" at bounding box center [1035, 238] width 132 height 20
click at [208, 120] on input "SĐT Người Gửi" at bounding box center [177, 122] width 169 height 20
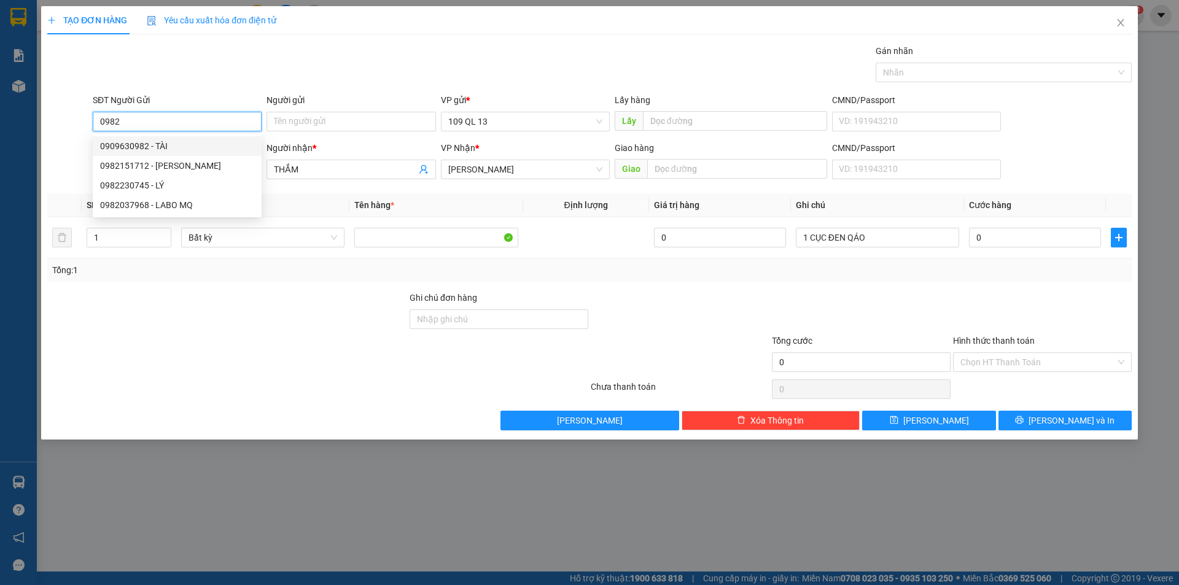
drag, startPoint x: 148, startPoint y: 145, endPoint x: 153, endPoint y: 150, distance: 7.4
click at [148, 145] on div "0909630982 - TÀI" at bounding box center [177, 146] width 154 height 14
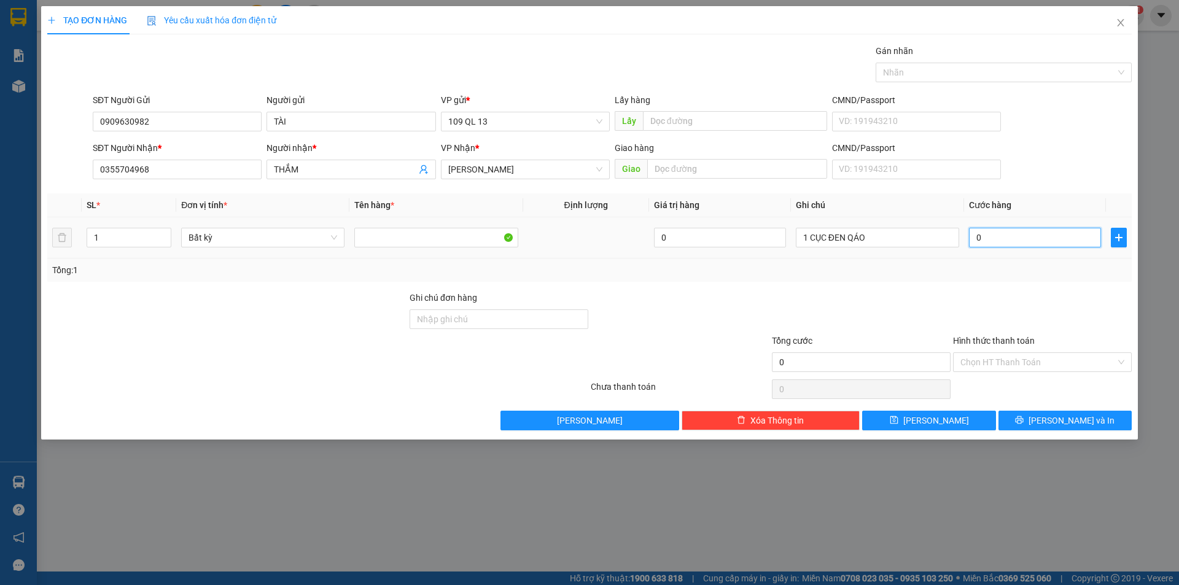
click at [1058, 247] on input "0" at bounding box center [1035, 238] width 132 height 20
click at [1039, 417] on button "[PERSON_NAME] và In" at bounding box center [1064, 421] width 133 height 20
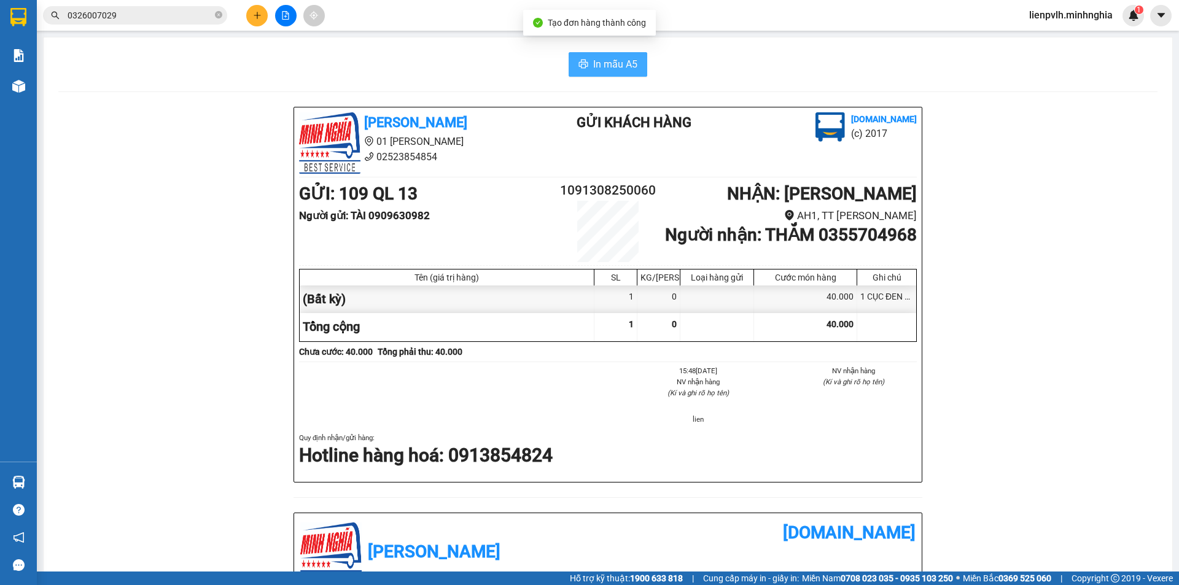
click at [616, 58] on span "In mẫu A5" at bounding box center [615, 63] width 44 height 15
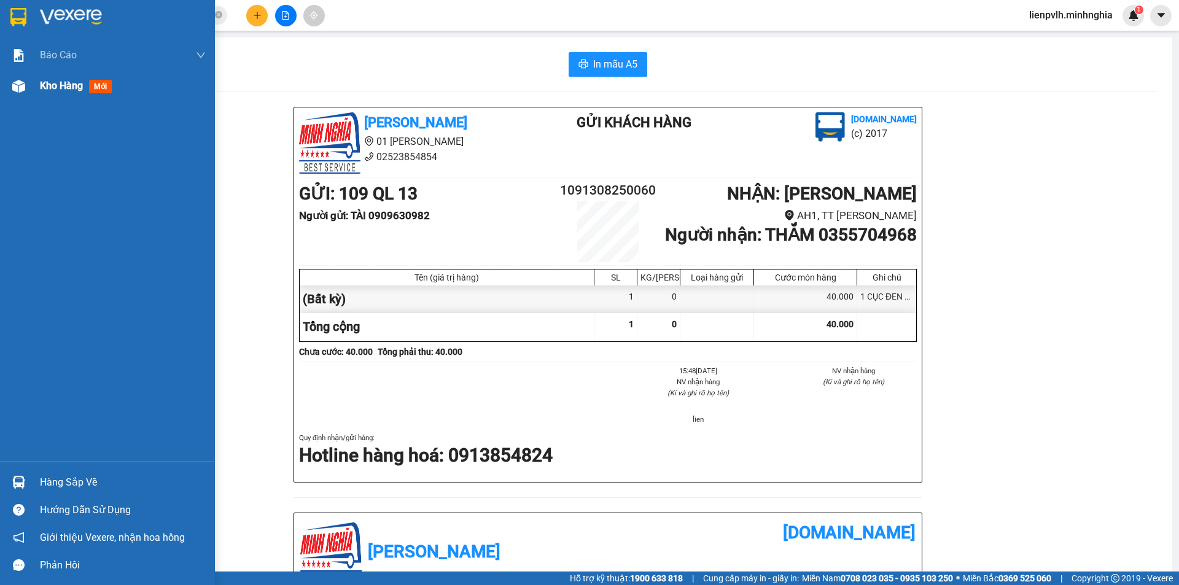
click at [33, 96] on div "Kho hàng mới" at bounding box center [107, 86] width 215 height 31
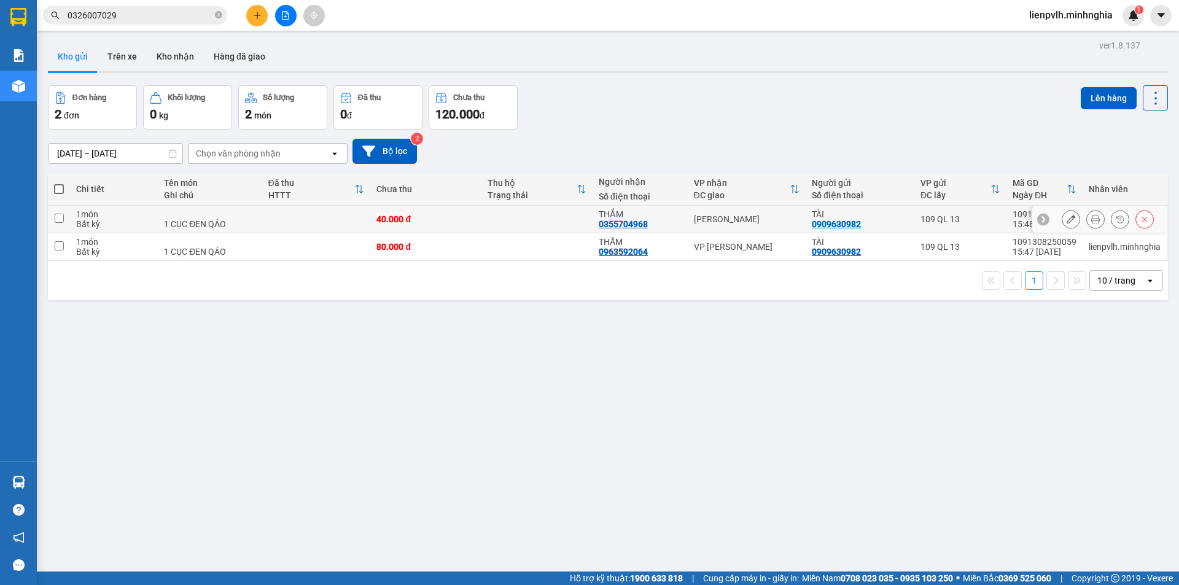
click at [1066, 216] on icon at bounding box center [1070, 219] width 9 height 9
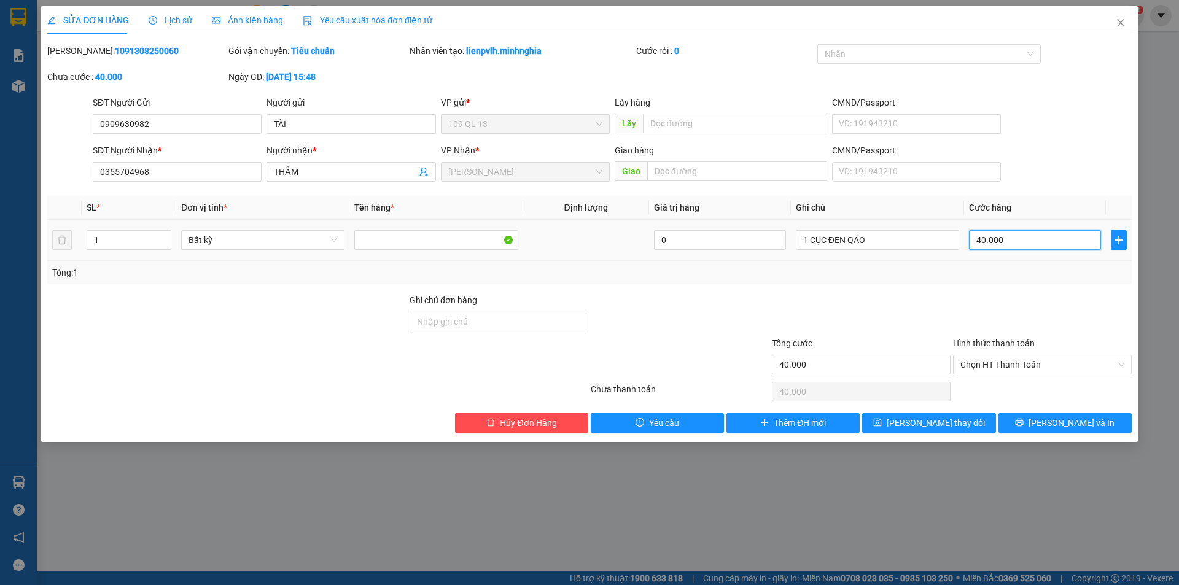
click at [1012, 238] on input "40.000" at bounding box center [1035, 240] width 132 height 20
click at [1049, 415] on button "[PERSON_NAME] và In" at bounding box center [1064, 423] width 133 height 20
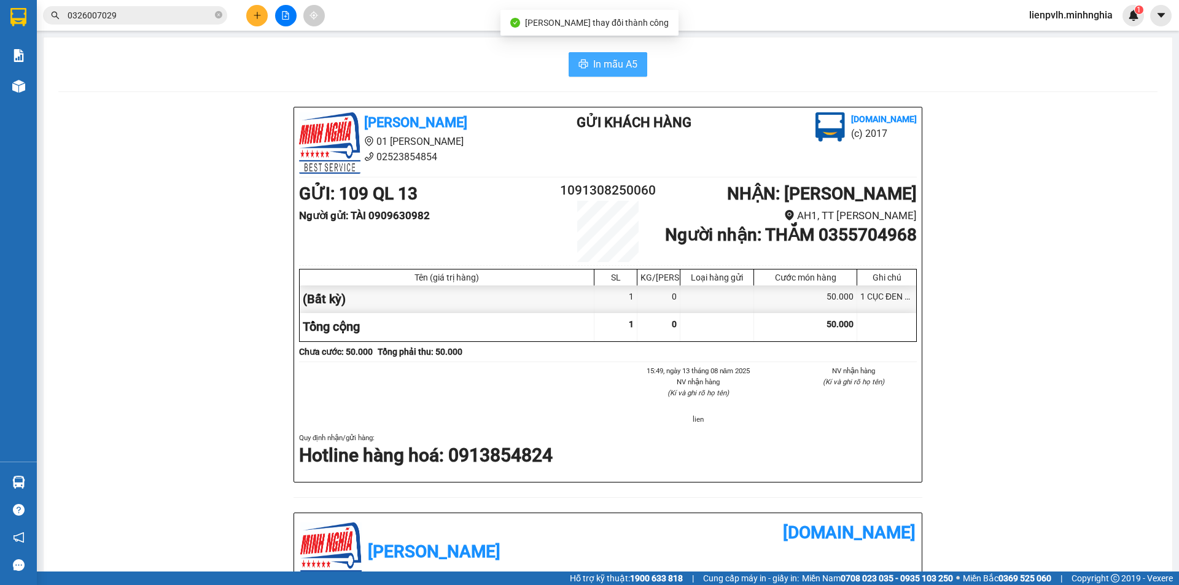
click at [617, 68] on span "In mẫu A5" at bounding box center [615, 63] width 44 height 15
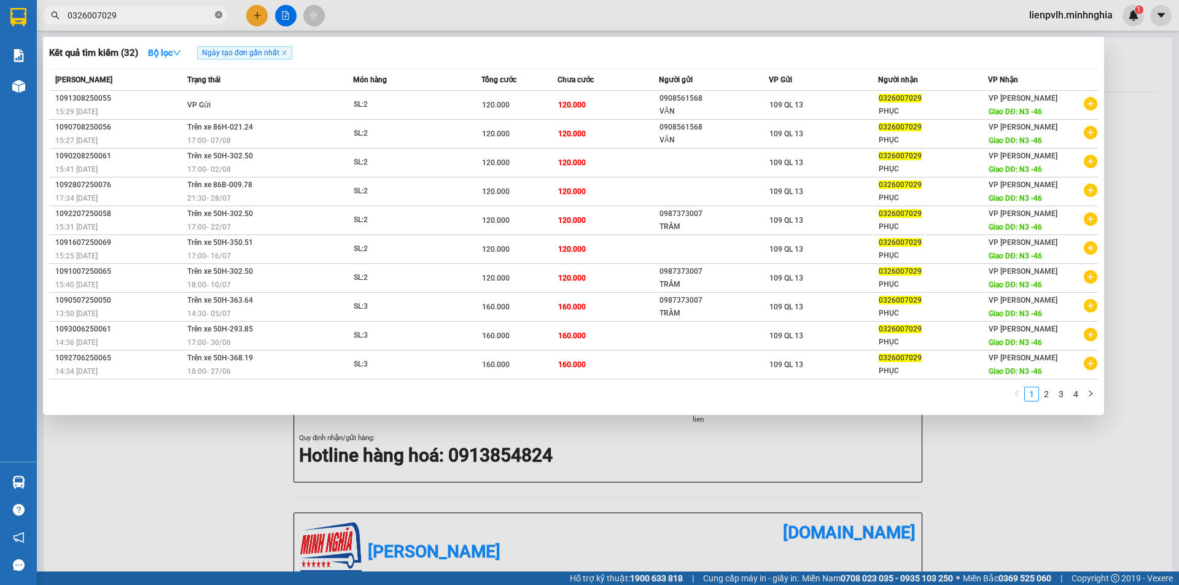
click at [215, 14] on icon "close-circle" at bounding box center [218, 14] width 7 height 7
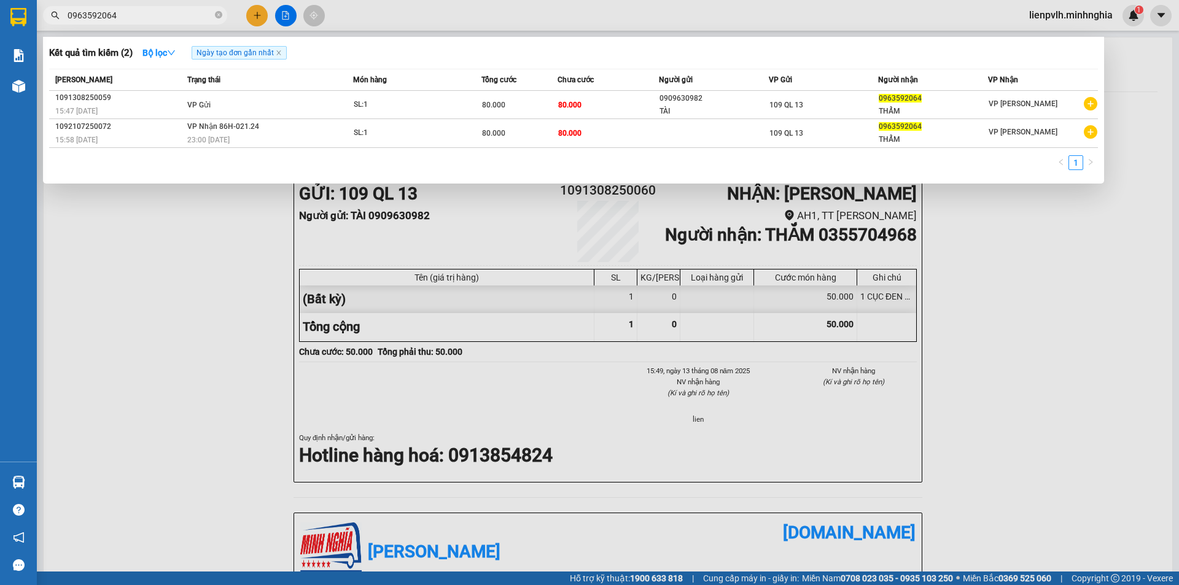
click at [244, 13] on div at bounding box center [589, 292] width 1179 height 585
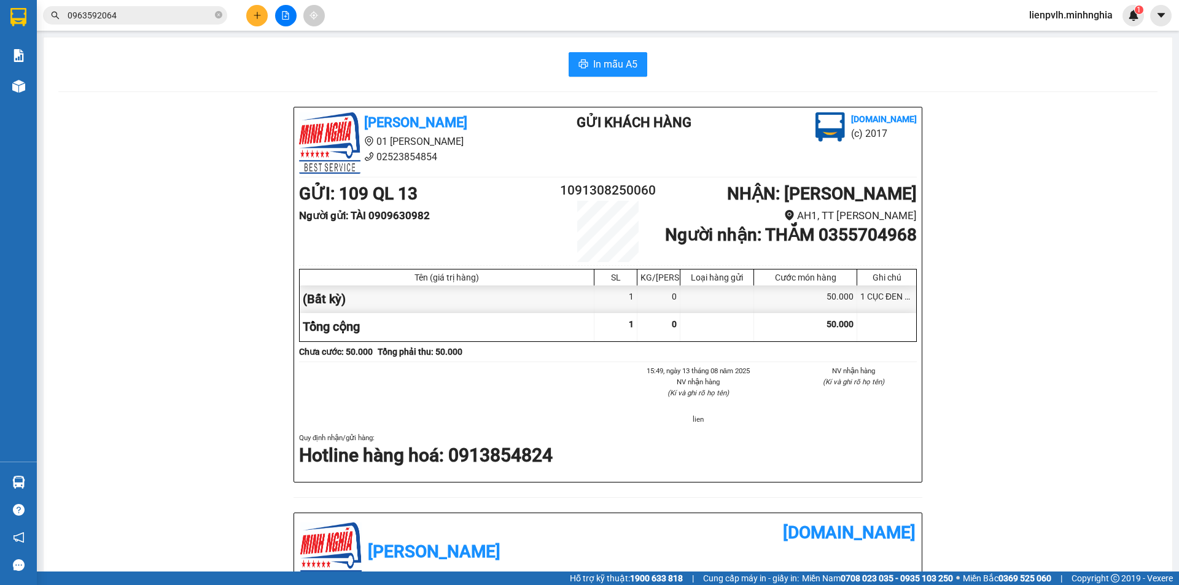
click at [252, 13] on button at bounding box center [256, 15] width 21 height 21
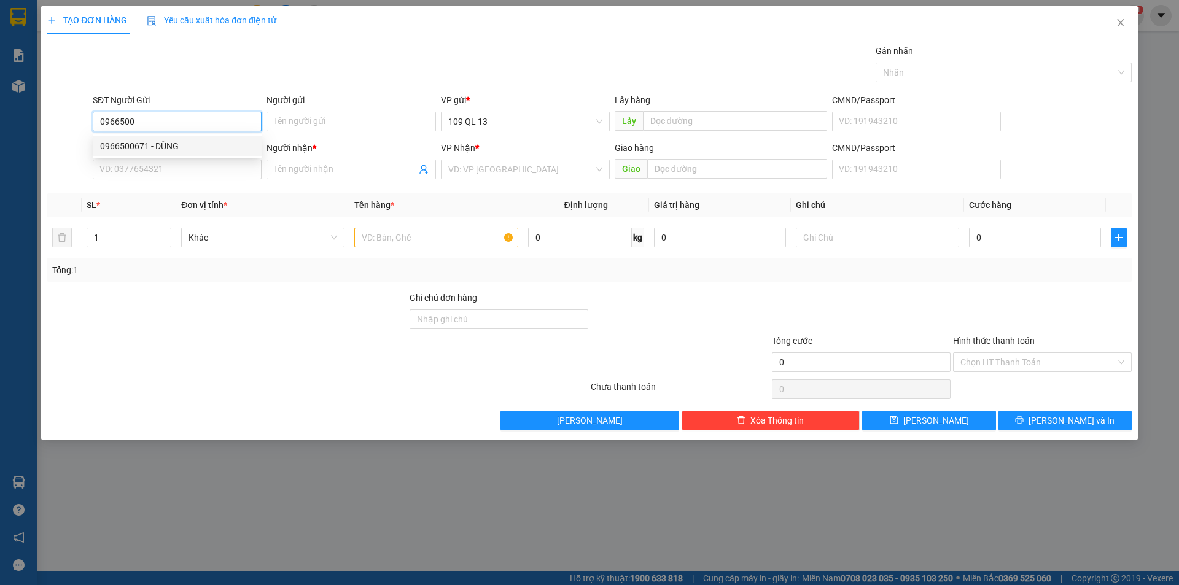
click at [152, 144] on div "0966500671 - DŨNG" at bounding box center [177, 146] width 154 height 14
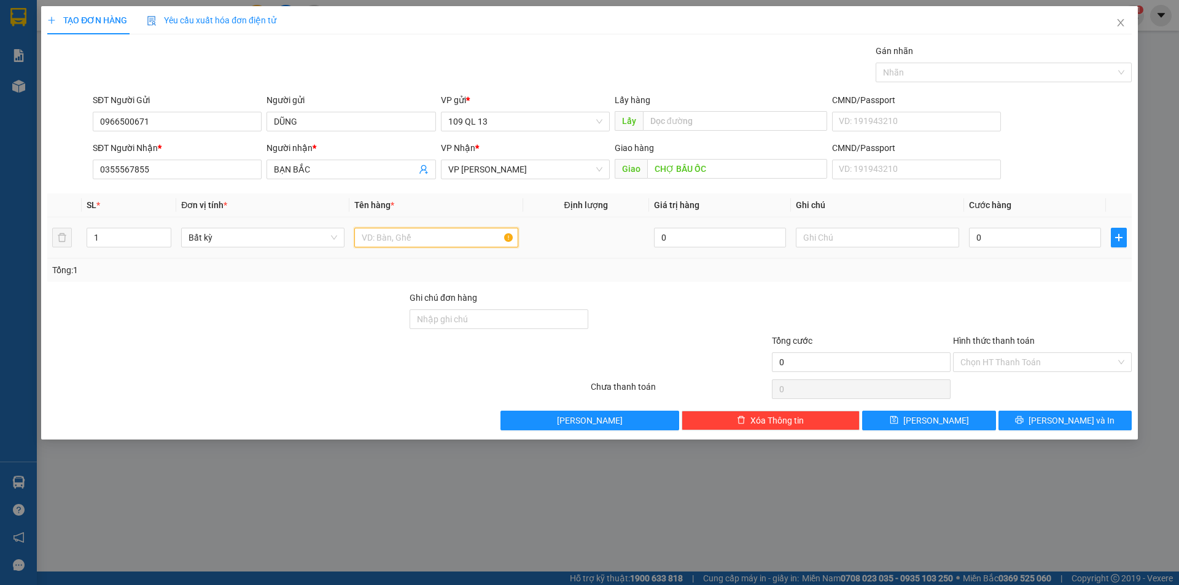
click at [441, 243] on input "text" at bounding box center [435, 238] width 163 height 20
click at [842, 236] on input "text" at bounding box center [877, 238] width 163 height 20
click at [1012, 243] on input "0" at bounding box center [1035, 238] width 132 height 20
click at [1028, 369] on input "Hình thức thanh toán" at bounding box center [1037, 362] width 155 height 18
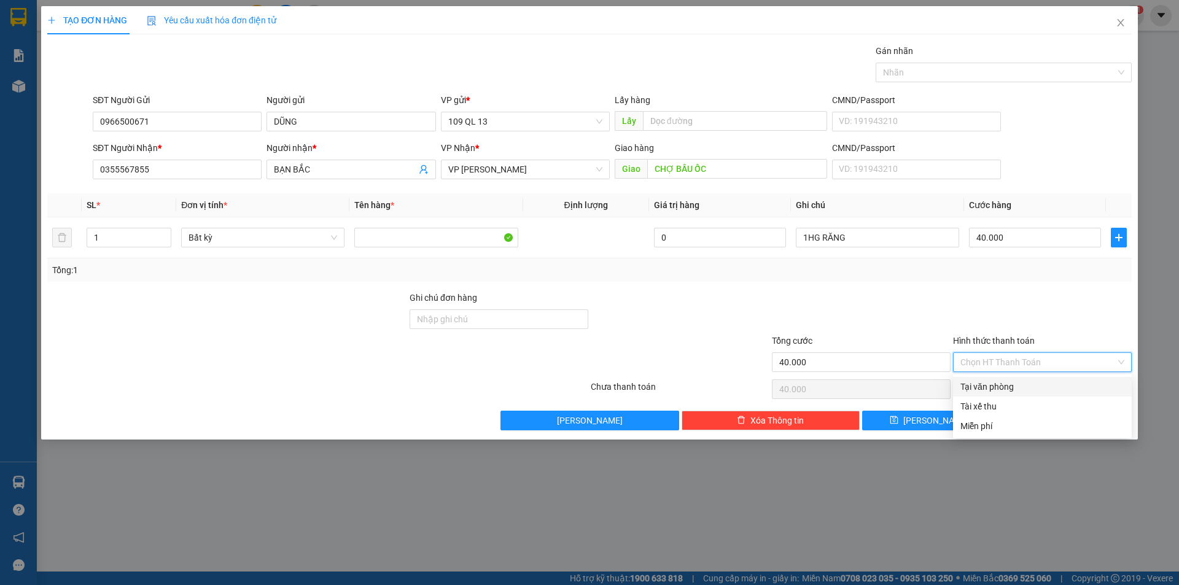
click at [1029, 381] on div "Tại văn phòng" at bounding box center [1042, 387] width 164 height 14
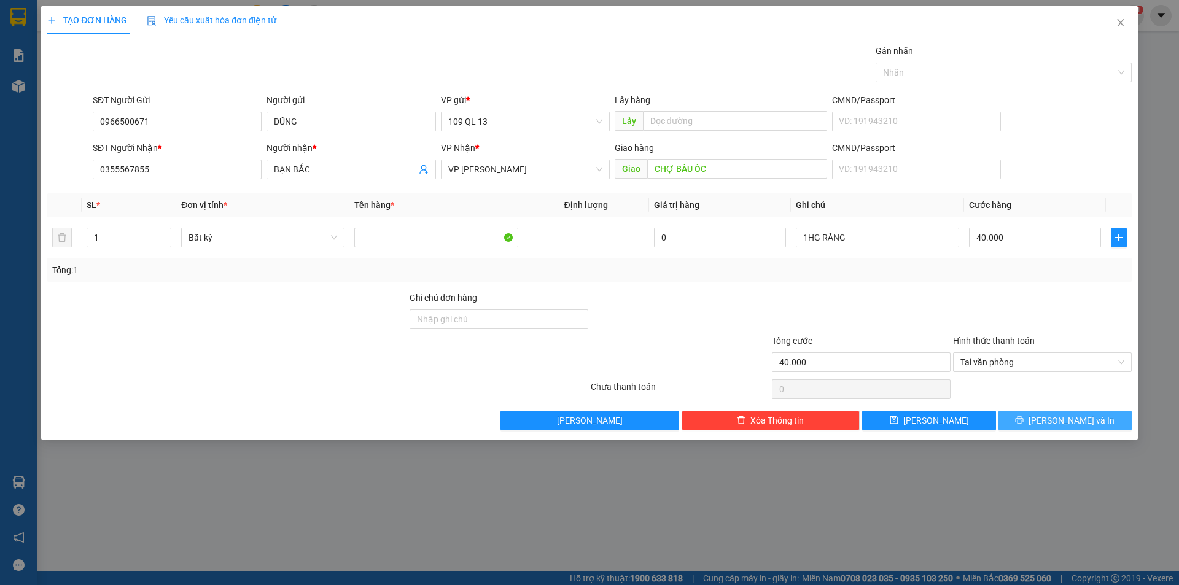
click at [1023, 425] on span "printer" at bounding box center [1019, 421] width 9 height 10
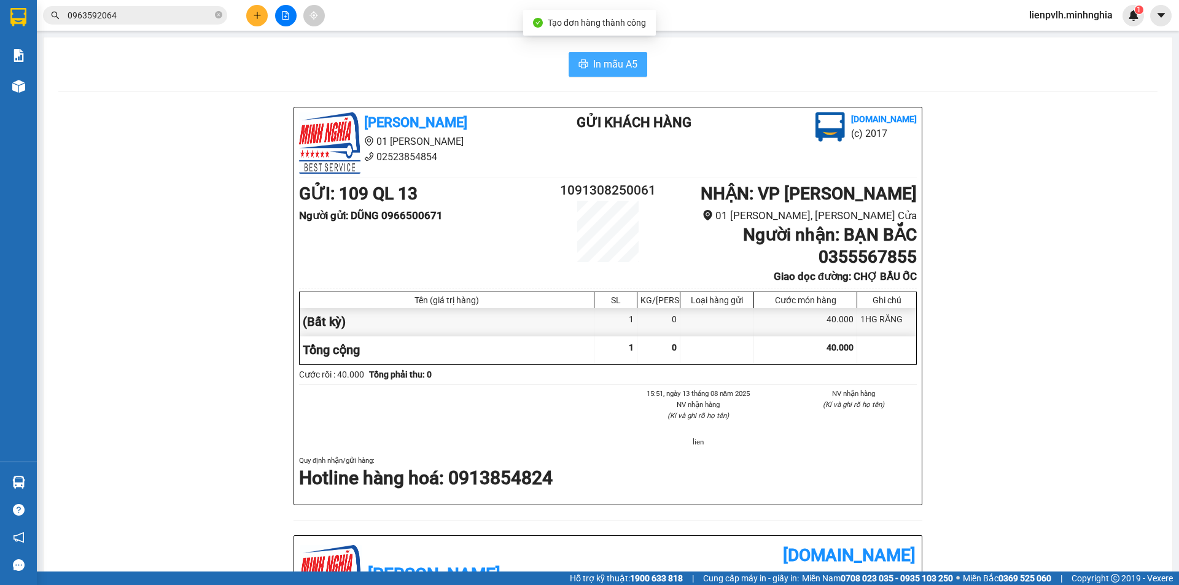
click at [619, 65] on span "In mẫu A5" at bounding box center [615, 63] width 44 height 15
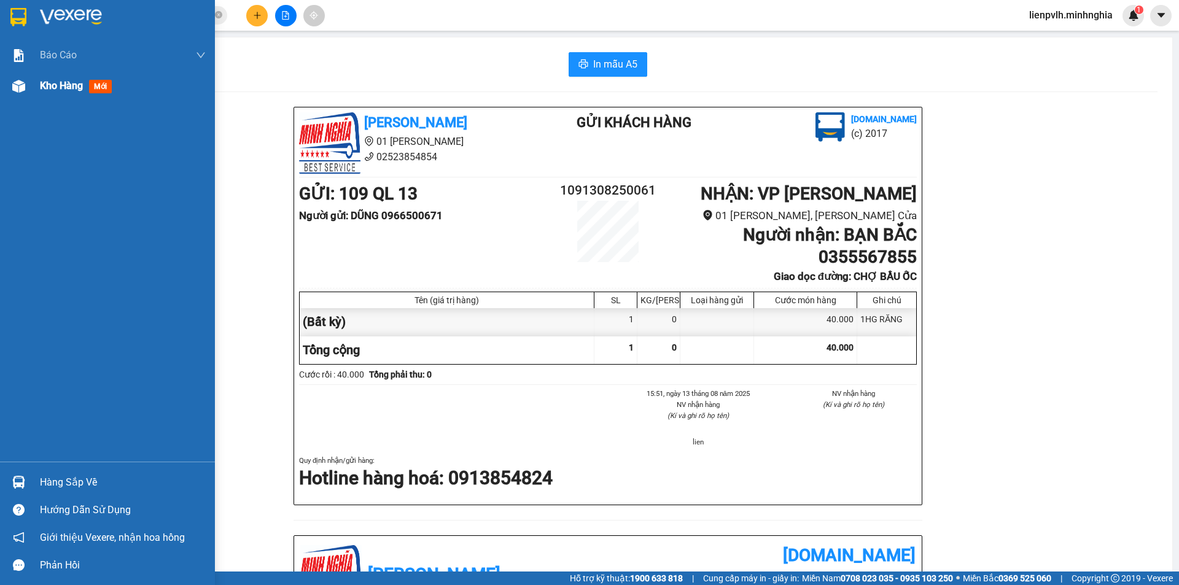
click at [57, 90] on span "Kho hàng" at bounding box center [61, 86] width 43 height 12
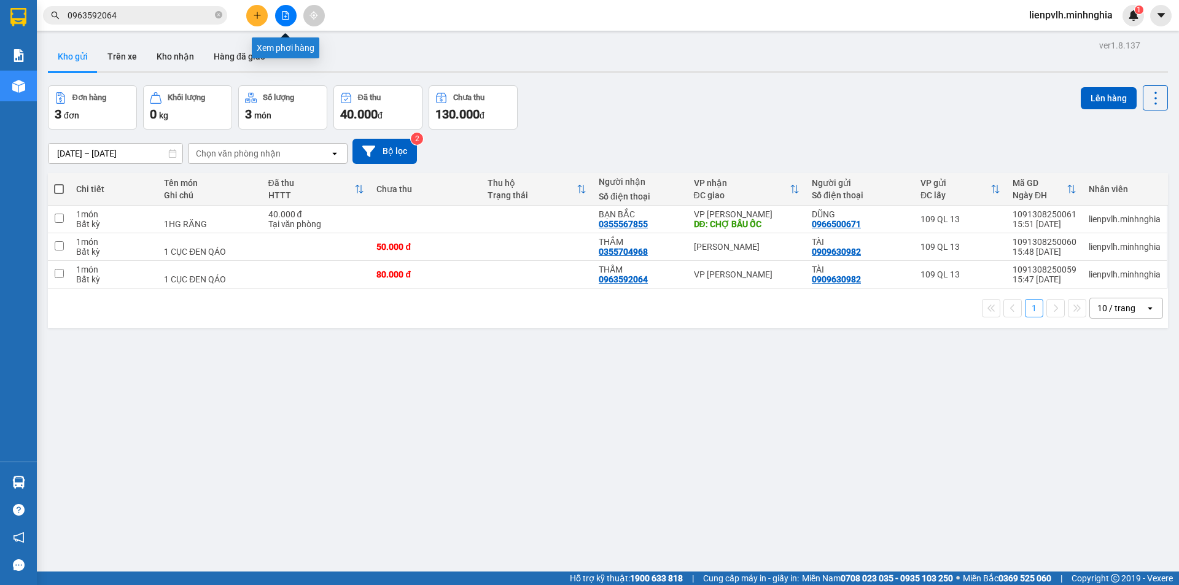
click at [285, 18] on icon "file-add" at bounding box center [285, 15] width 9 height 9
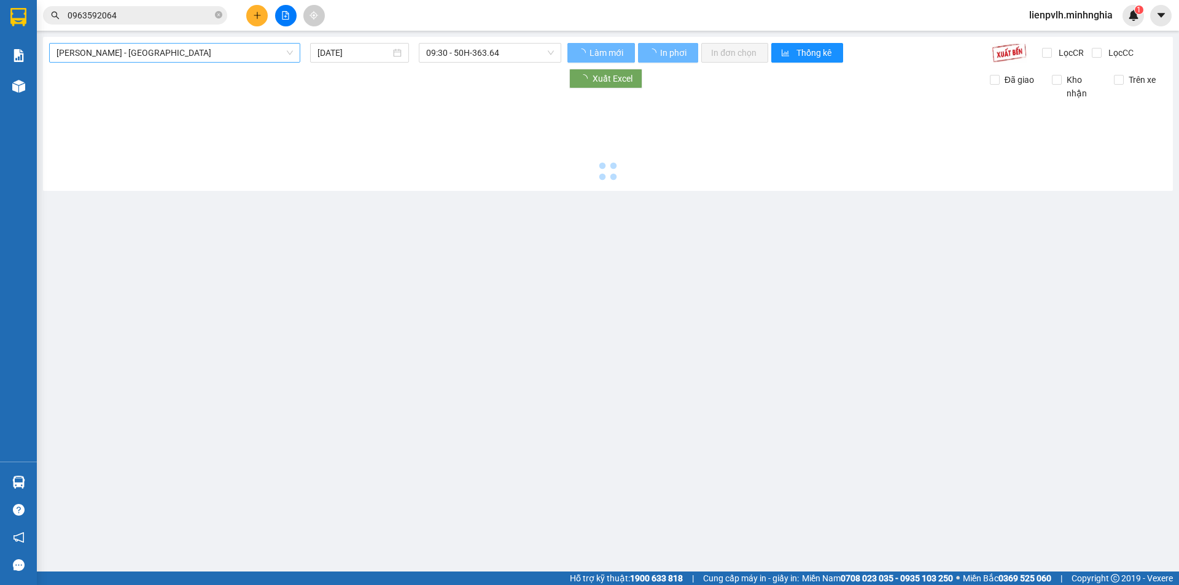
click at [189, 49] on span "[PERSON_NAME] - [GEOGRAPHIC_DATA]" at bounding box center [174, 53] width 236 height 18
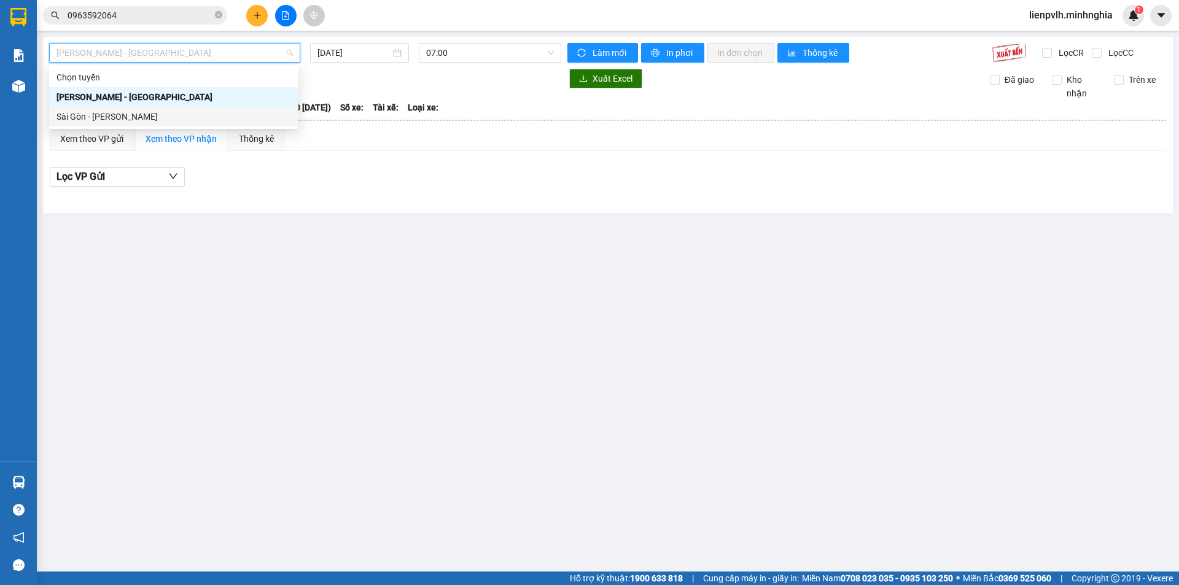
click at [120, 118] on div "Sài Gòn - [PERSON_NAME]" at bounding box center [173, 117] width 235 height 14
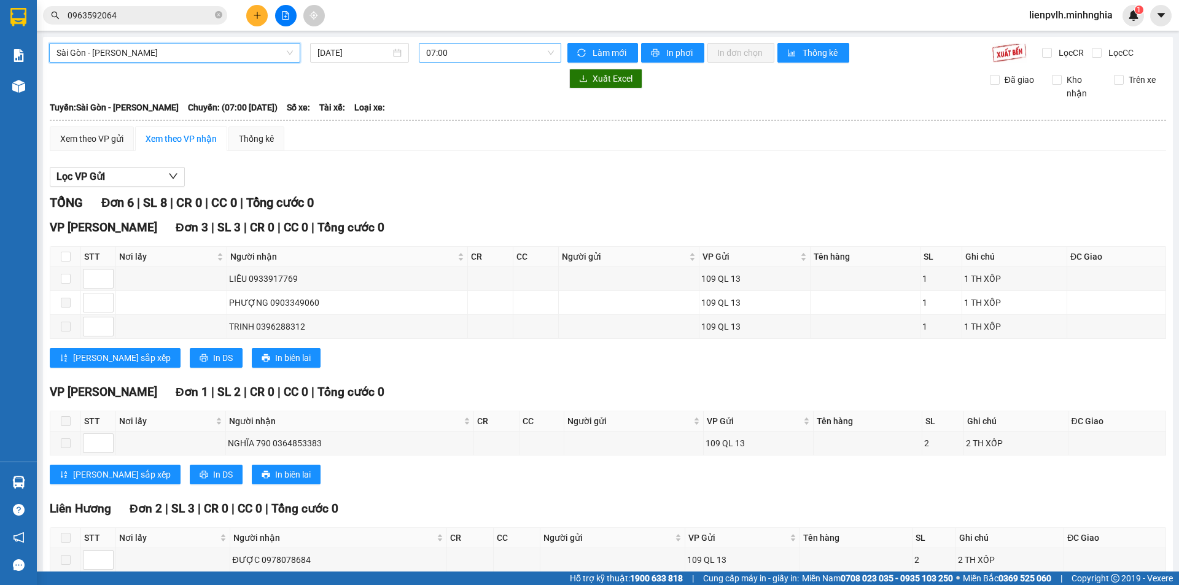
click at [437, 62] on div "07:00" at bounding box center [490, 53] width 142 height 20
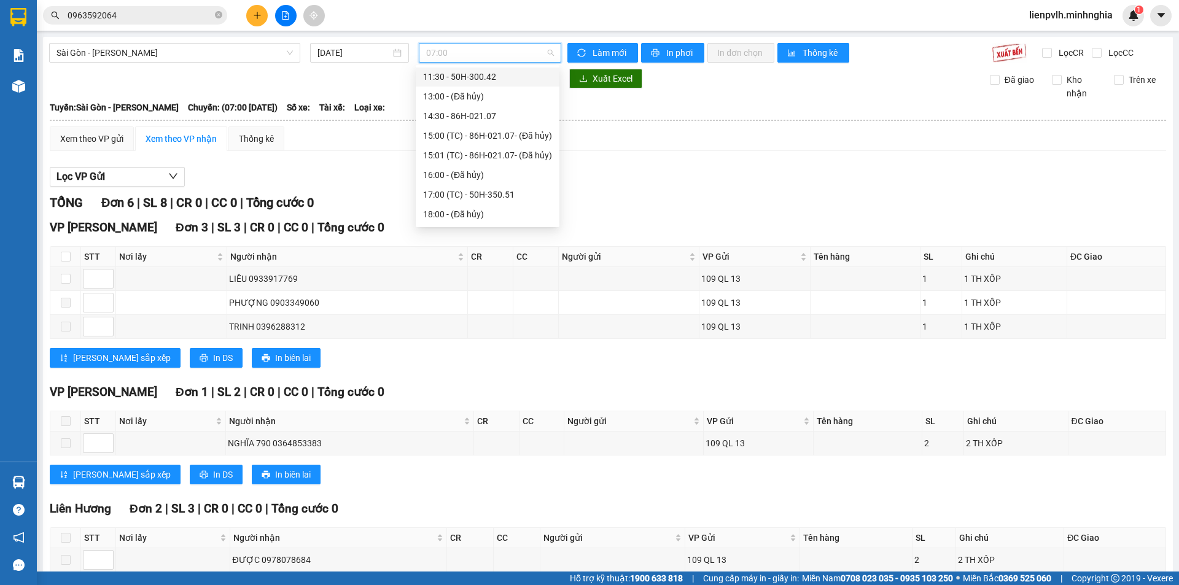
scroll to position [123, 0]
click at [449, 193] on div "17:00 (TC) - 50H-350.51" at bounding box center [487, 191] width 129 height 14
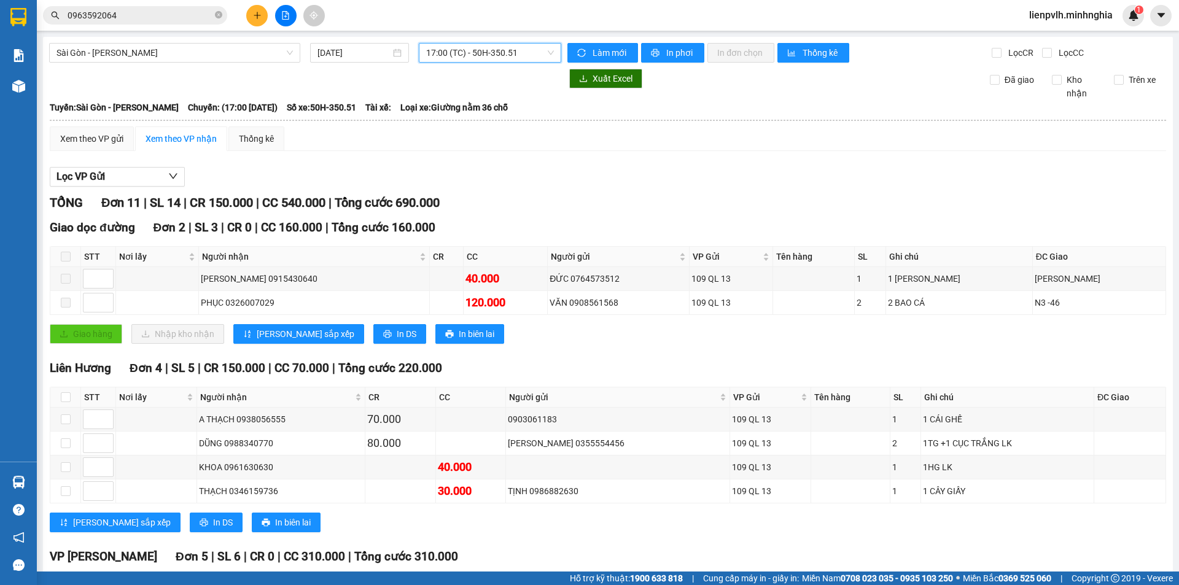
click at [500, 71] on div at bounding box center [305, 79] width 512 height 20
click at [499, 63] on div "[GEOGRAPHIC_DATA] - Phan Rí [DATE] 17:00 (TC) - 50H-350.51 Làm mới In phơi In đ…" at bounding box center [608, 405] width 1130 height 736
click at [499, 50] on span "17:00 (TC) - 50H-350.51" at bounding box center [490, 53] width 128 height 18
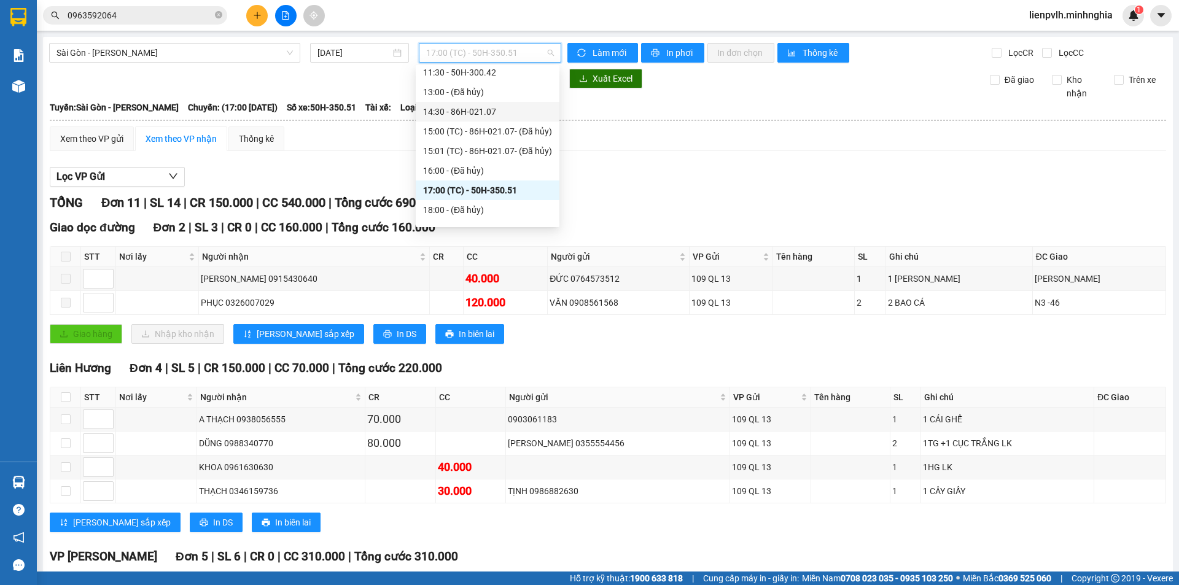
click at [460, 107] on div "14:30 - 86H-021.07" at bounding box center [487, 112] width 129 height 14
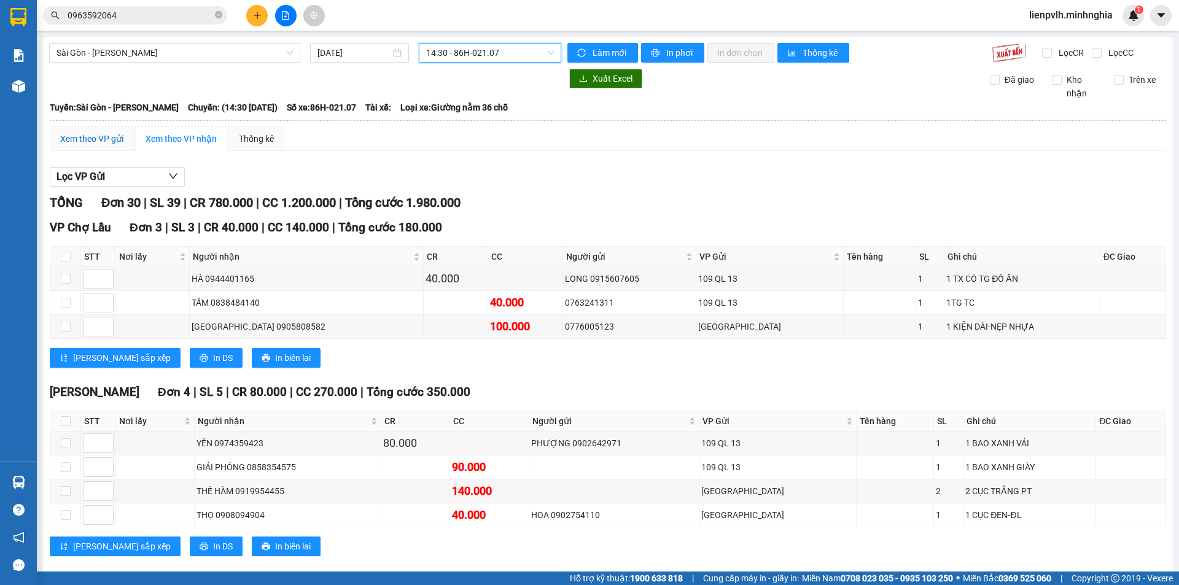
click at [101, 139] on div "Xem theo VP gửi" at bounding box center [91, 139] width 63 height 14
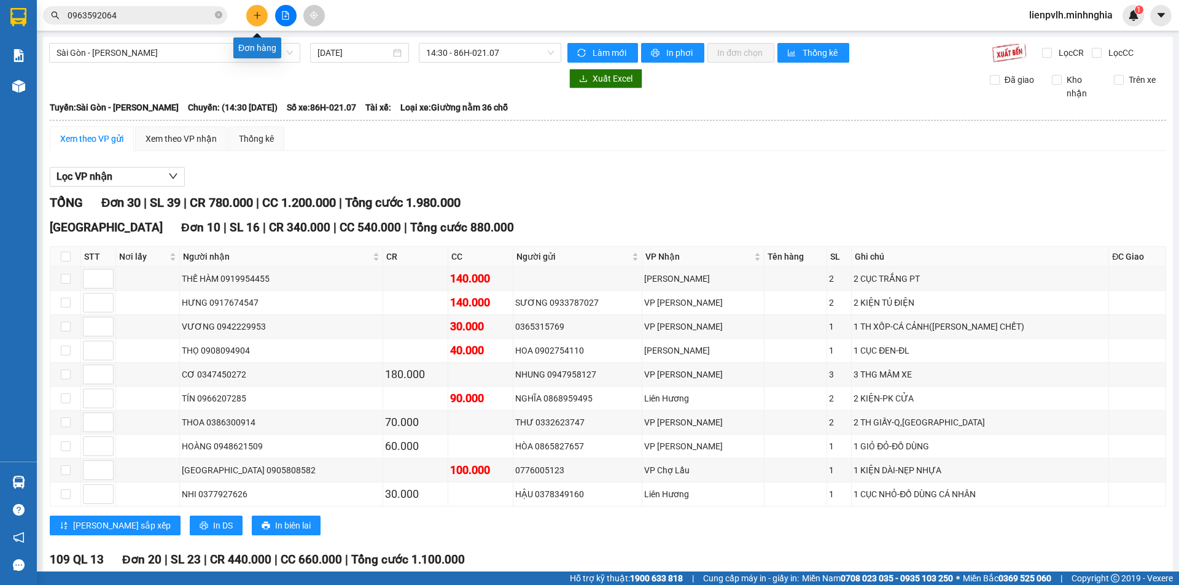
click at [258, 9] on button at bounding box center [256, 15] width 21 height 21
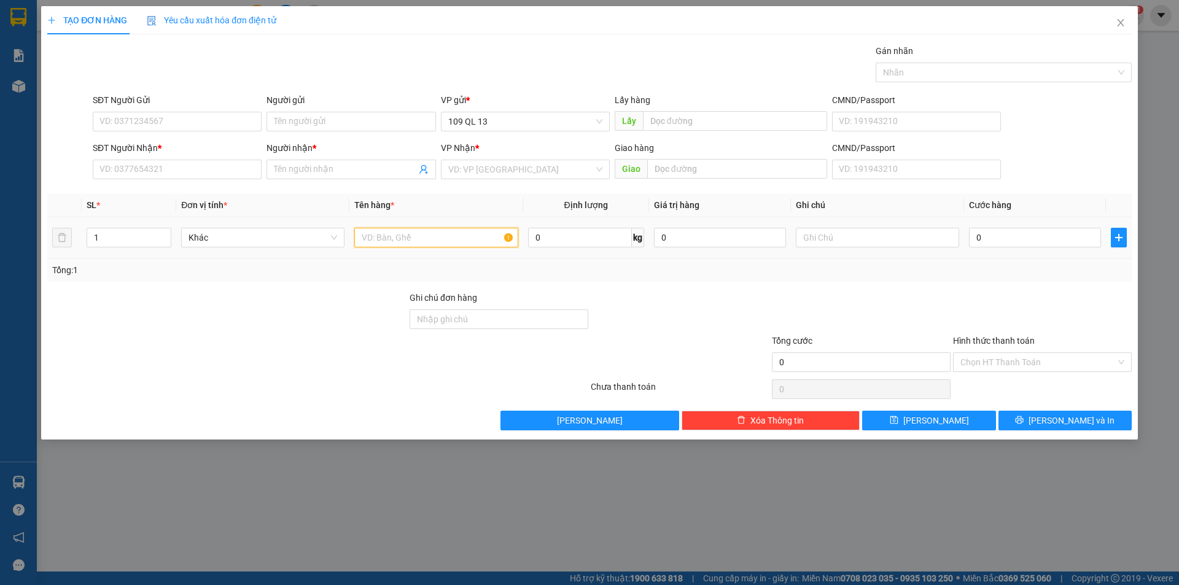
click at [444, 239] on input "text" at bounding box center [435, 238] width 163 height 20
click at [837, 241] on input "text" at bounding box center [877, 238] width 163 height 20
click at [1039, 238] on input "0" at bounding box center [1035, 238] width 132 height 20
click at [170, 168] on input "SĐT Người Nhận *" at bounding box center [177, 170] width 169 height 20
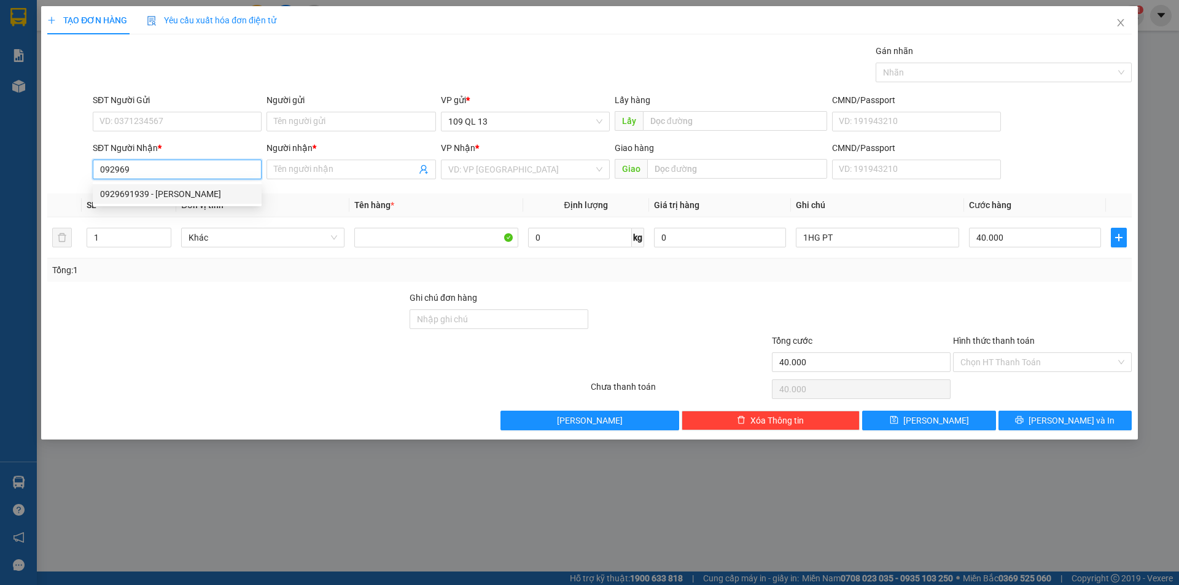
click at [166, 192] on div "0929691939 - [PERSON_NAME]" at bounding box center [177, 194] width 154 height 14
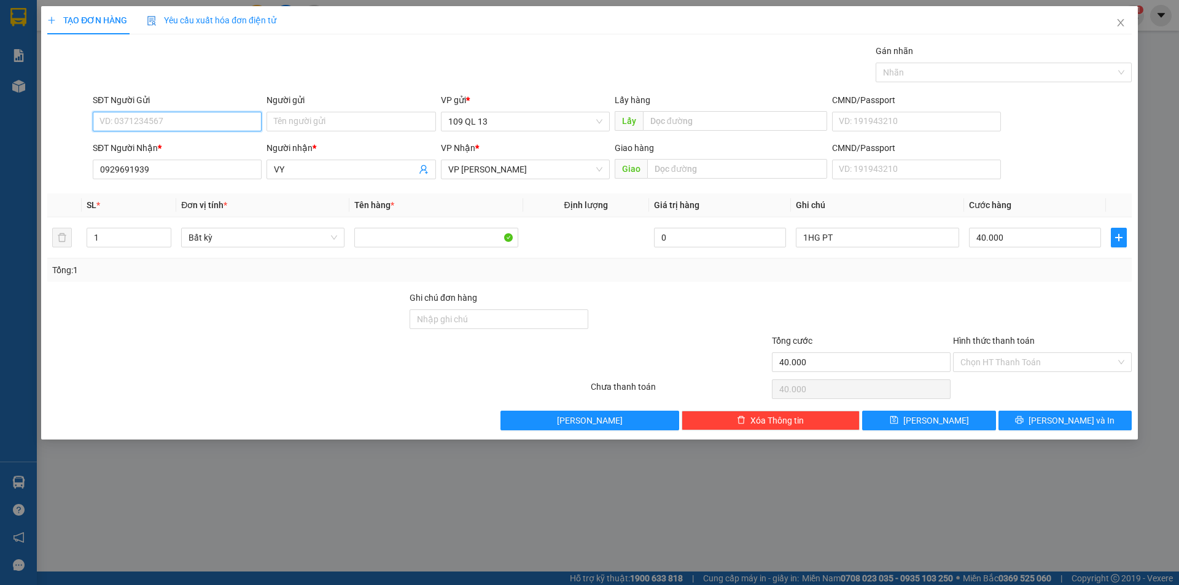
click at [210, 118] on input "SĐT Người Gửi" at bounding box center [177, 122] width 169 height 20
click at [1061, 427] on button "[PERSON_NAME] và In" at bounding box center [1064, 421] width 133 height 20
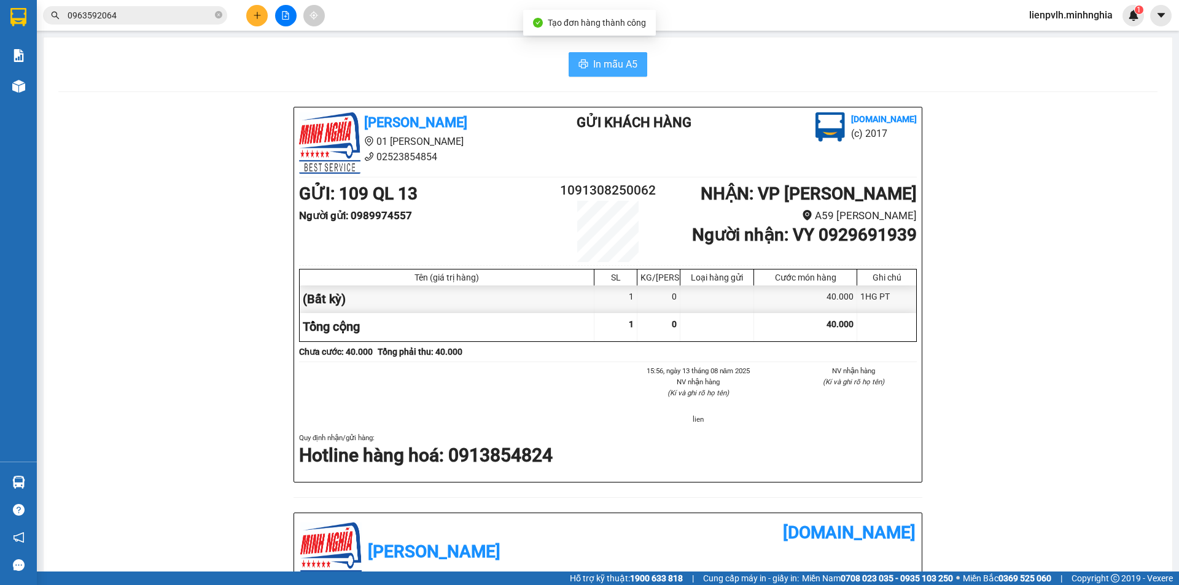
click at [621, 74] on button "In mẫu A5" at bounding box center [608, 64] width 79 height 25
click at [252, 10] on button at bounding box center [256, 15] width 21 height 21
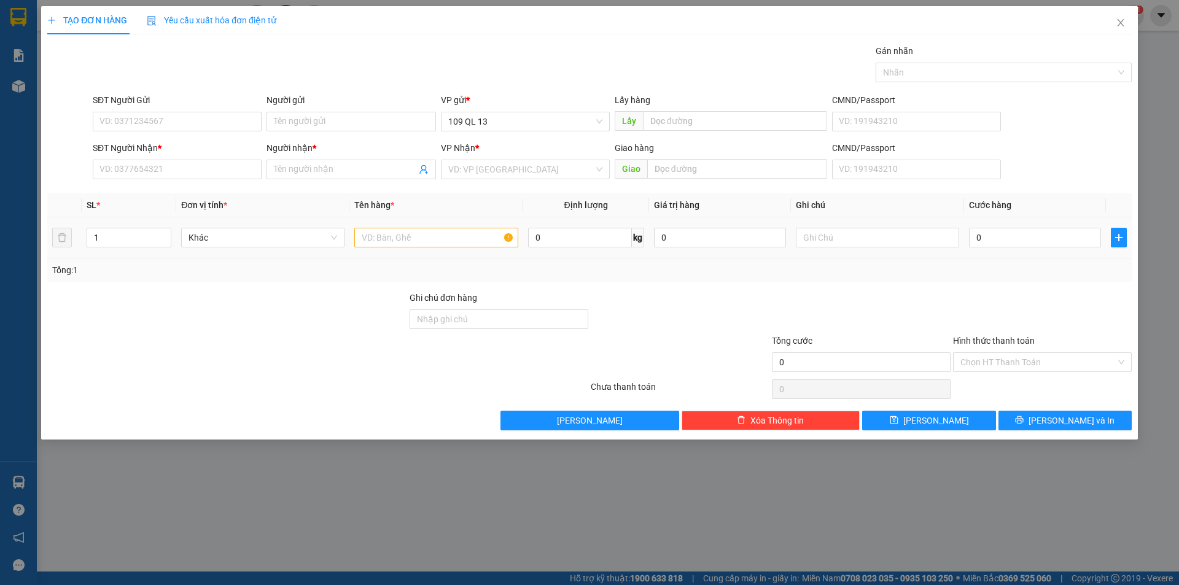
drag, startPoint x: 379, startPoint y: 224, endPoint x: 383, endPoint y: 229, distance: 6.5
click at [380, 226] on td at bounding box center [435, 237] width 173 height 41
drag, startPoint x: 383, startPoint y: 229, endPoint x: 602, endPoint y: 240, distance: 219.5
click at [383, 230] on input "text" at bounding box center [435, 238] width 163 height 20
click at [814, 241] on input "text" at bounding box center [877, 238] width 163 height 20
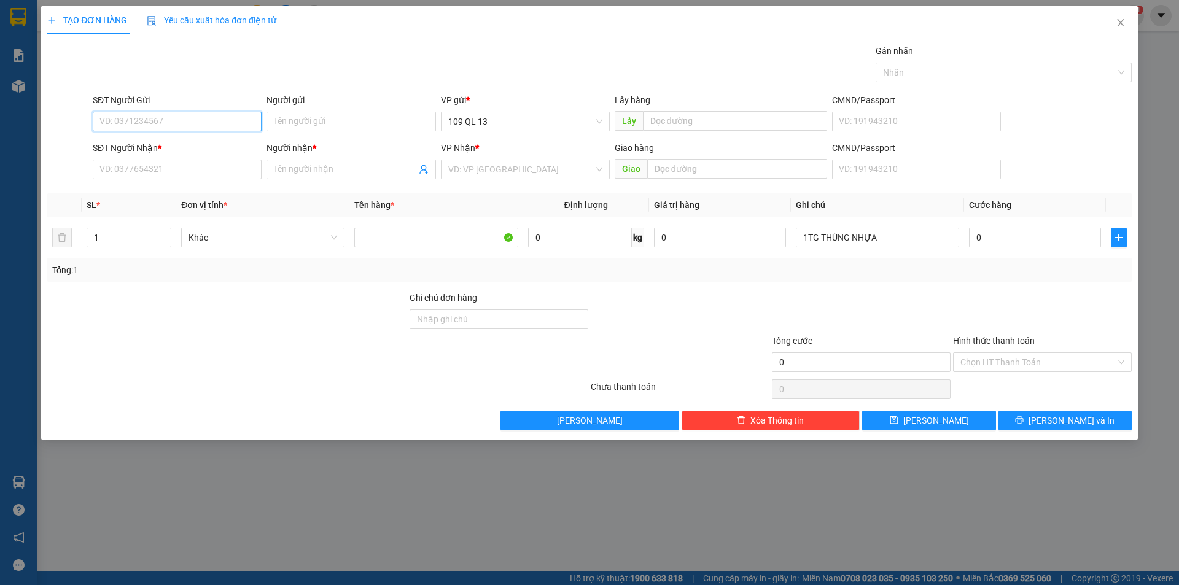
click at [176, 122] on input "SĐT Người Gửi" at bounding box center [177, 122] width 169 height 20
click at [142, 169] on input "SĐT Người Nhận *" at bounding box center [177, 170] width 169 height 20
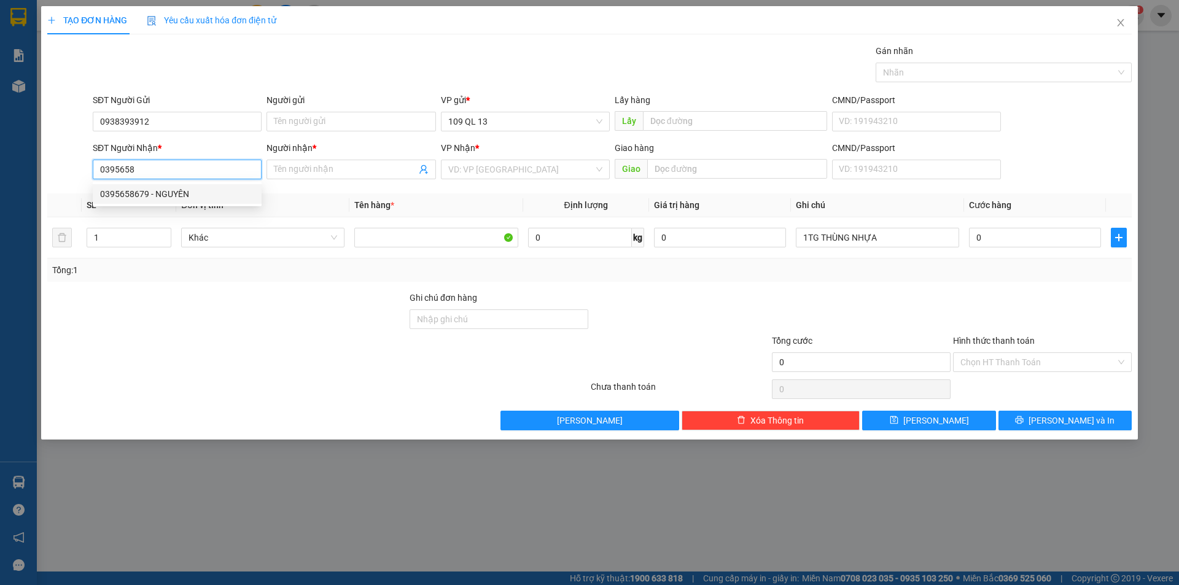
click at [148, 187] on div "0395658679 - NGUYÊN" at bounding box center [177, 194] width 154 height 14
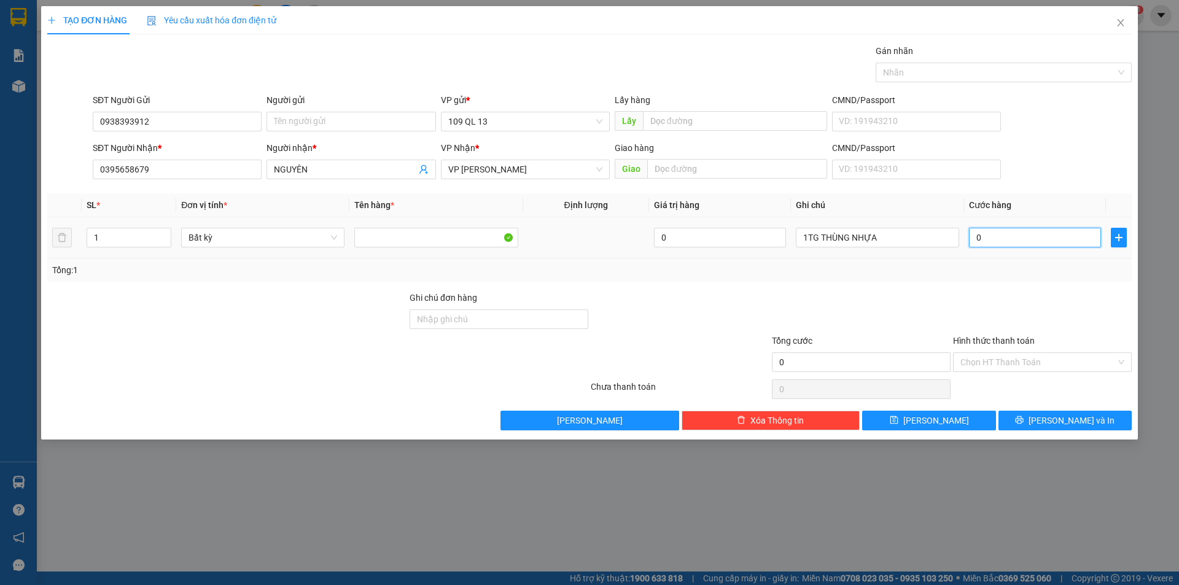
click at [1020, 231] on input "0" at bounding box center [1035, 238] width 132 height 20
click at [1040, 422] on button "[PERSON_NAME] và In" at bounding box center [1064, 421] width 133 height 20
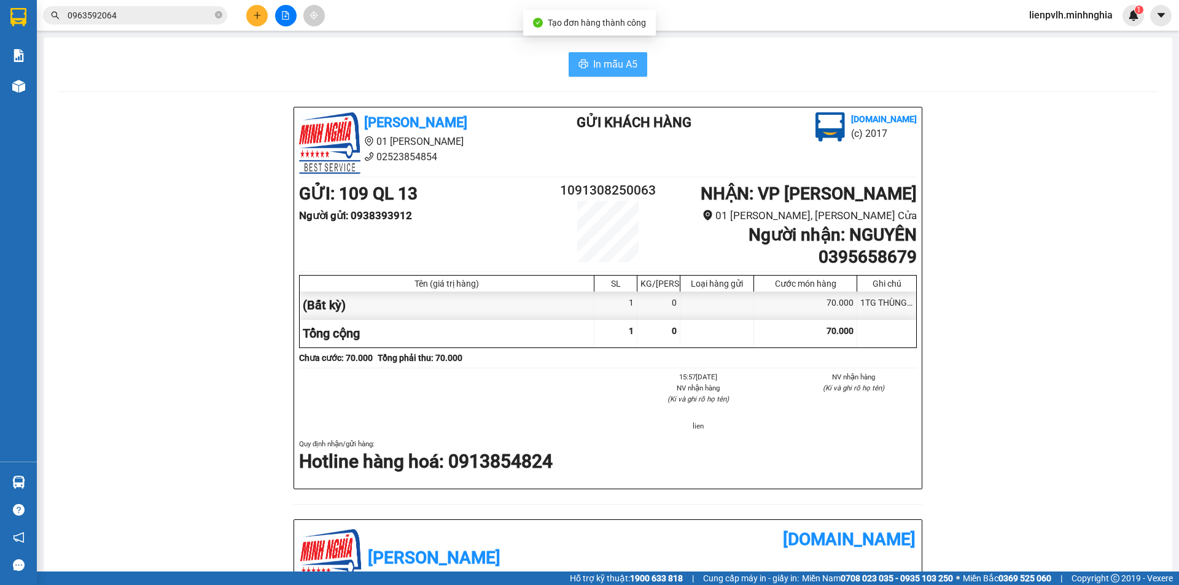
click at [603, 69] on span "In mẫu A5" at bounding box center [615, 63] width 44 height 15
